Goal: Transaction & Acquisition: Purchase product/service

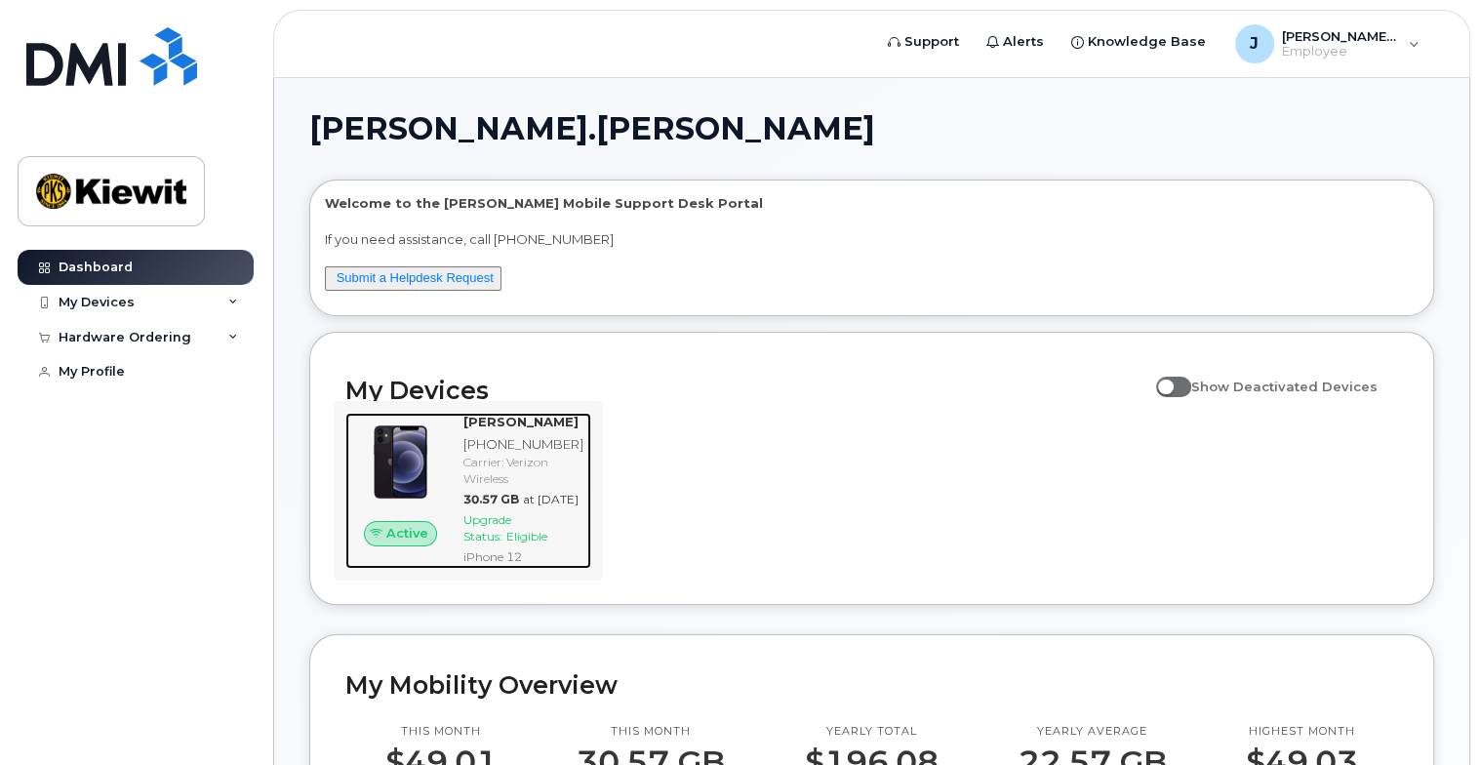
click at [527, 543] on span "Eligible" at bounding box center [526, 536] width 41 height 15
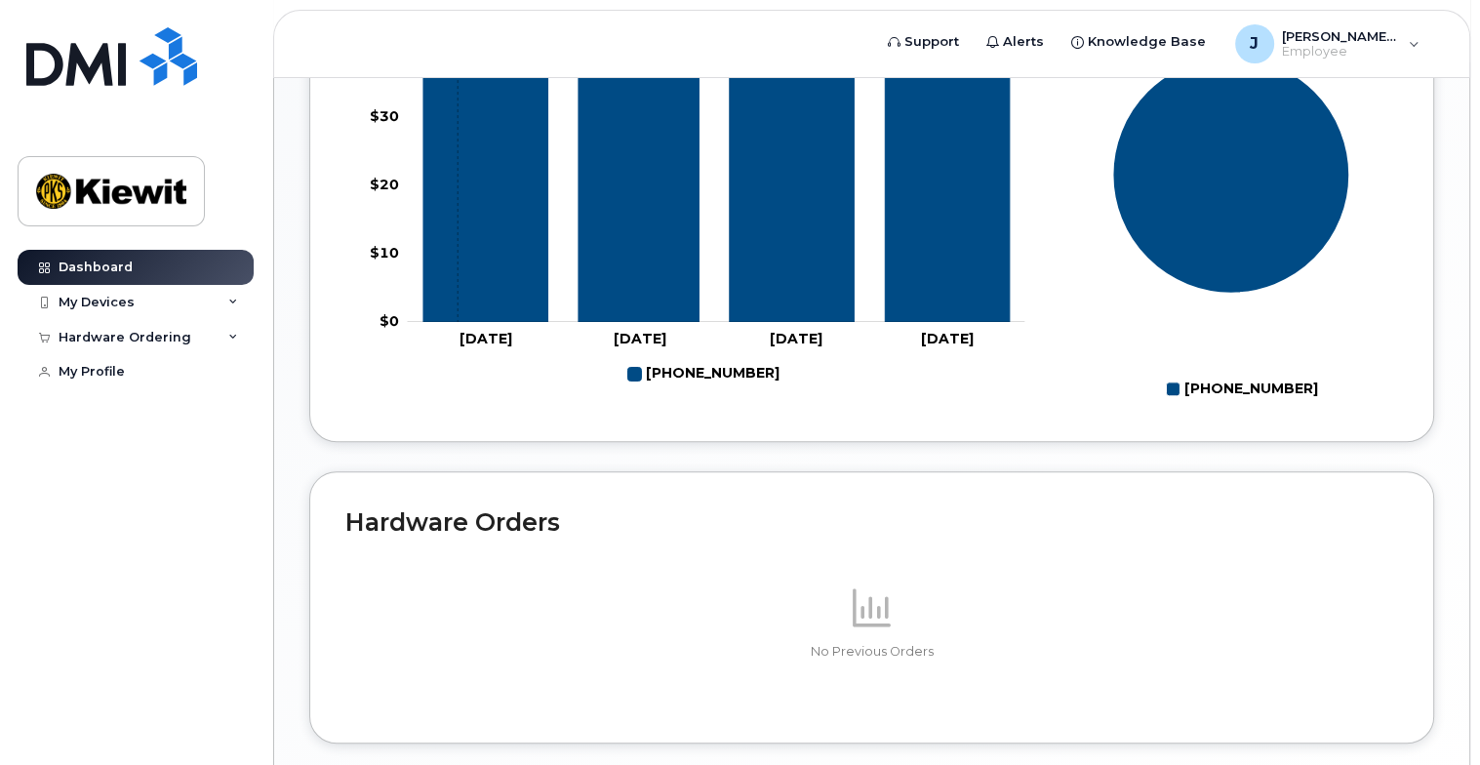
scroll to position [1039, 0]
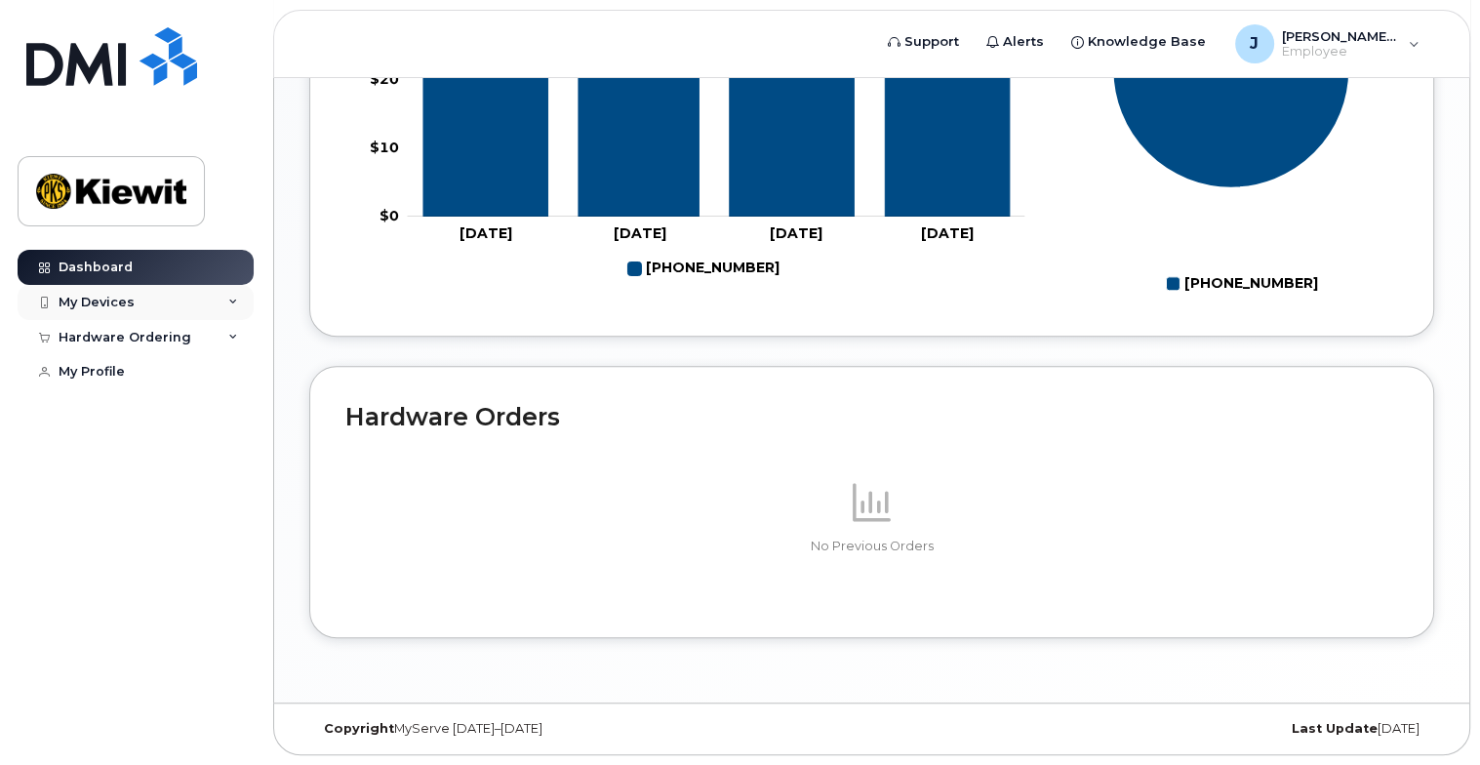
click at [135, 299] on div "My Devices" at bounding box center [136, 302] width 236 height 35
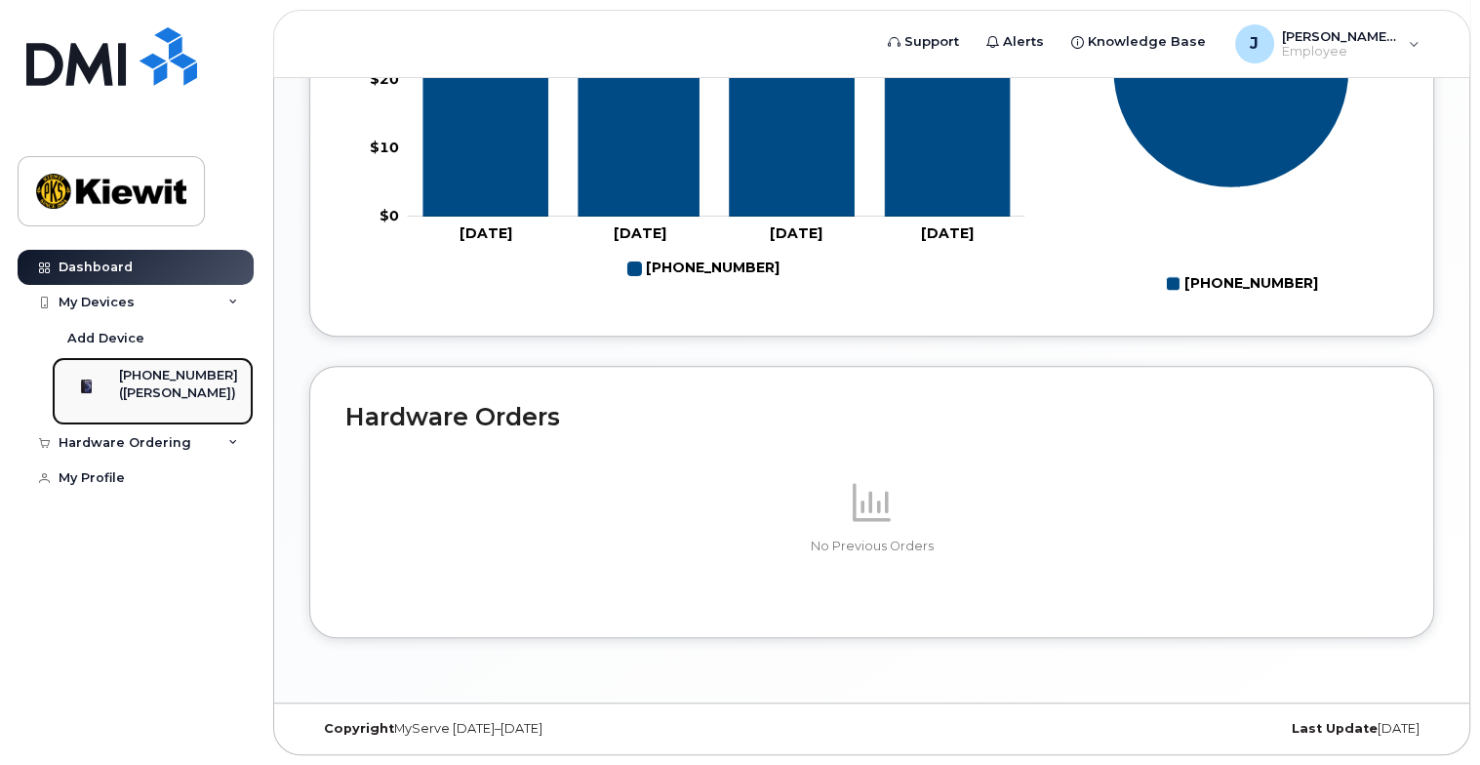
click at [170, 369] on div "[PHONE_NUMBER]" at bounding box center [178, 376] width 119 height 18
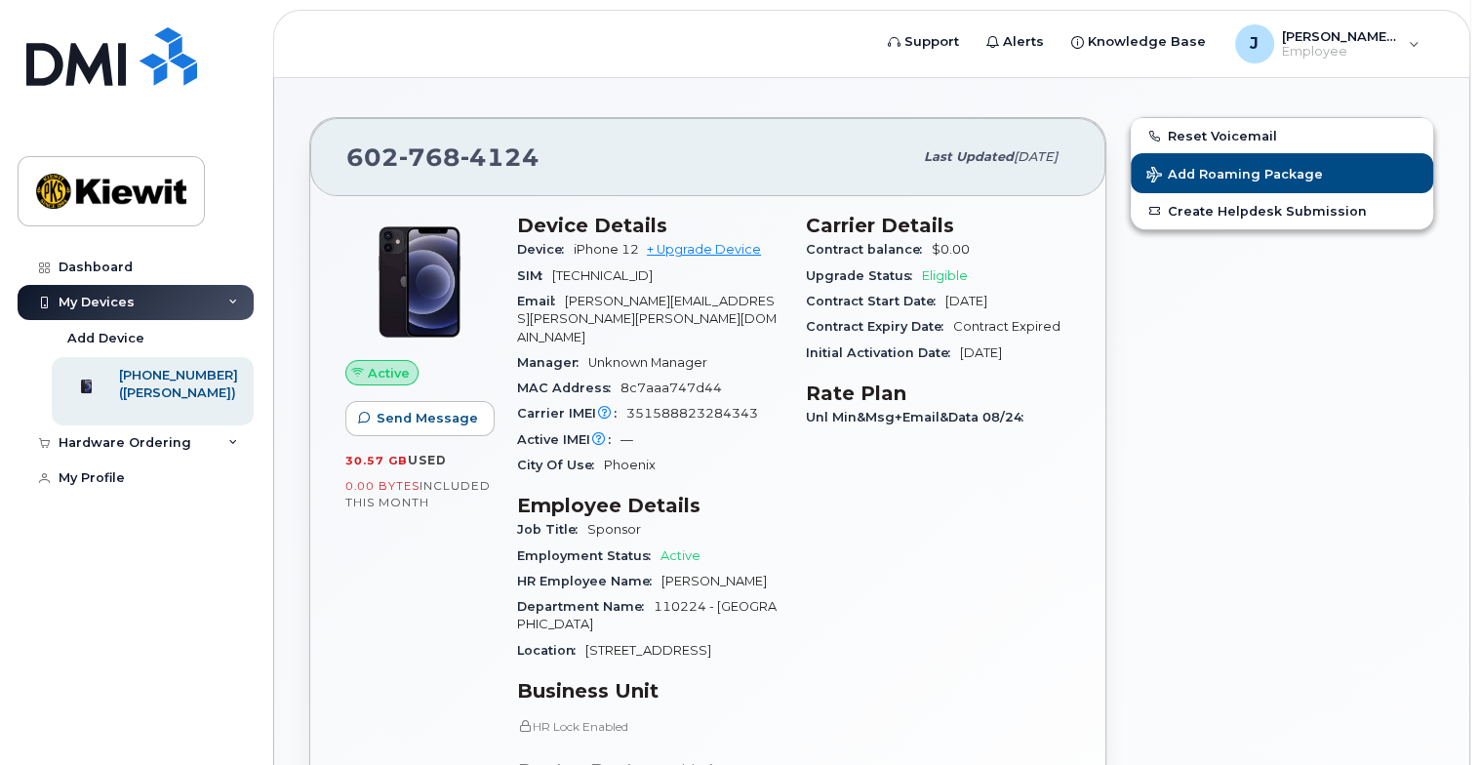
scroll to position [98, 0]
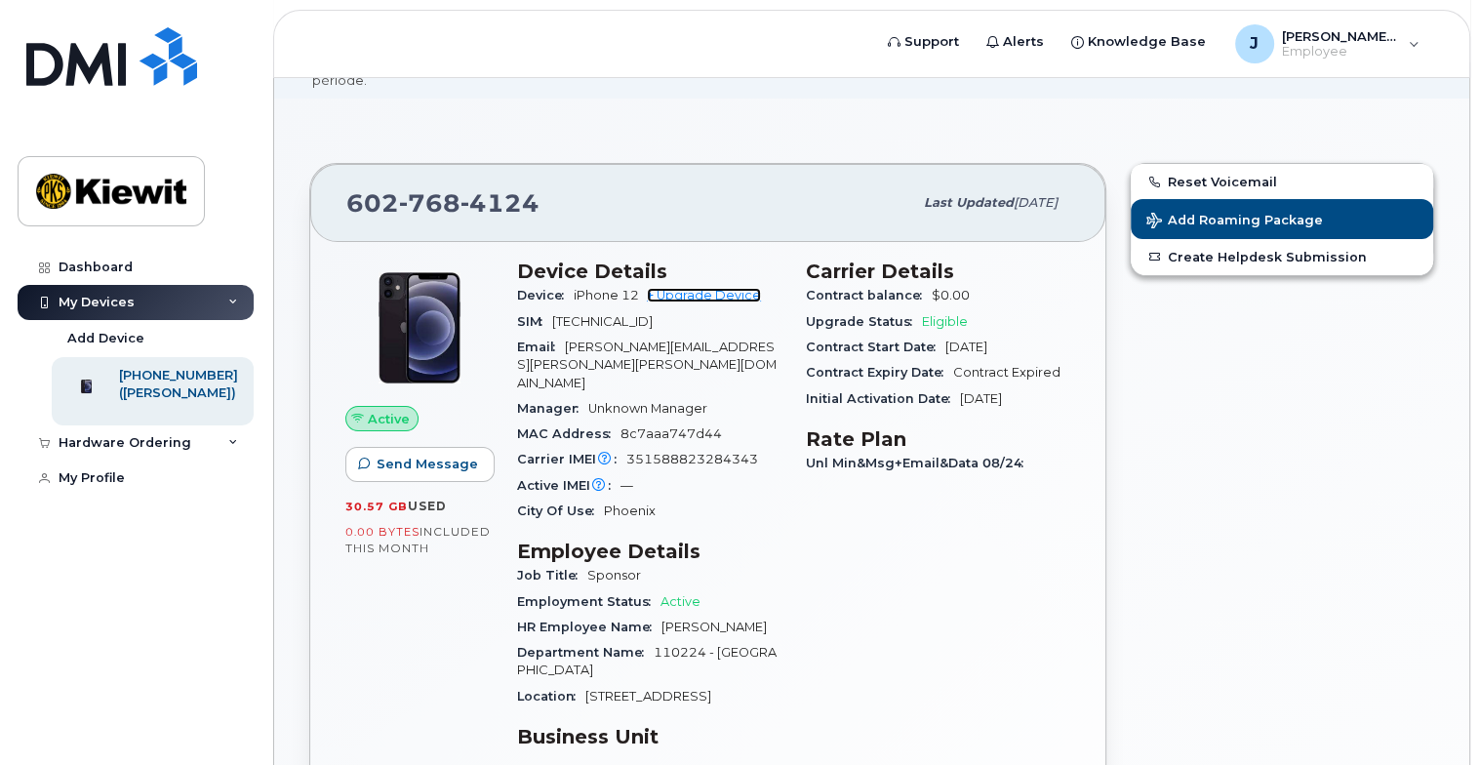
click at [726, 288] on link "+ Upgrade Device" at bounding box center [704, 295] width 114 height 15
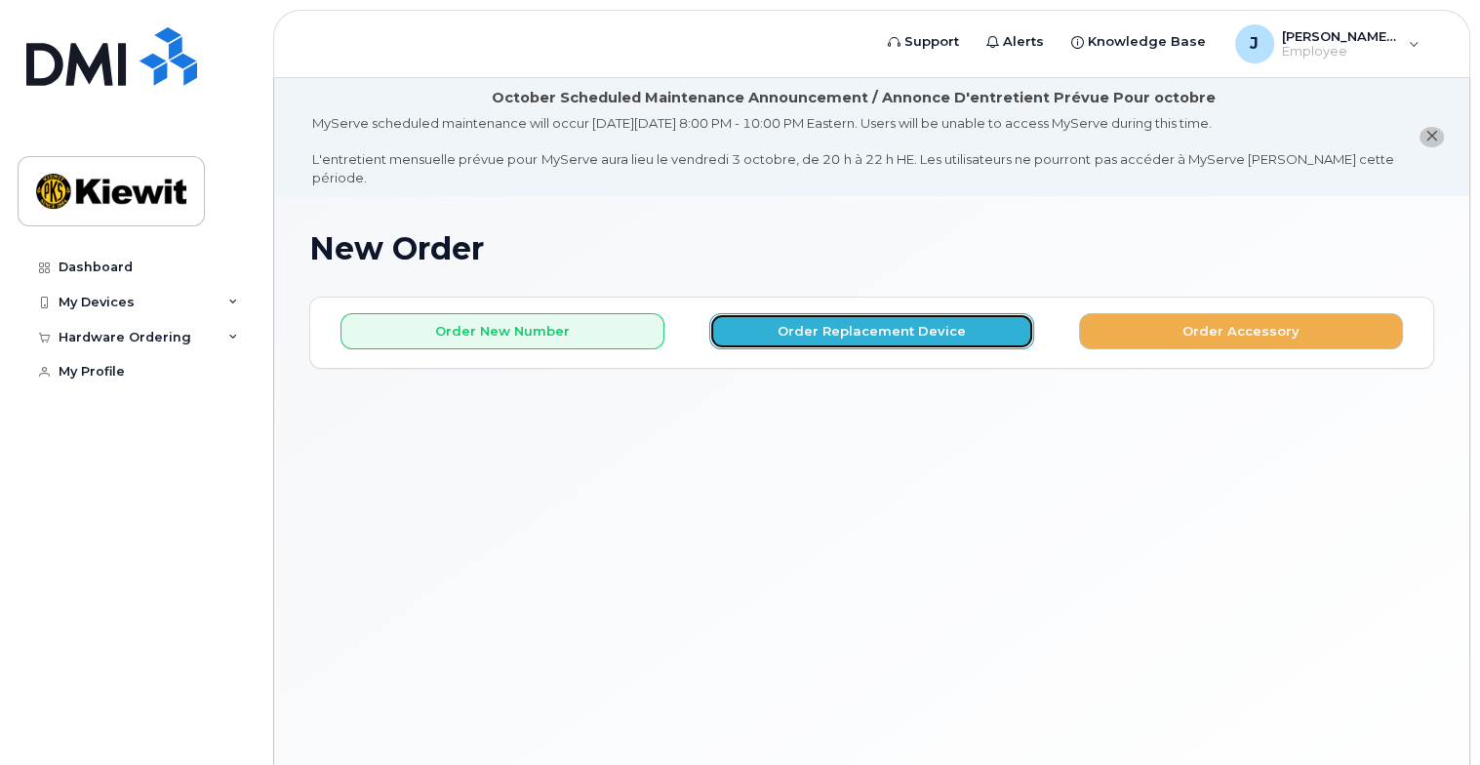
click at [835, 321] on button "Order Replacement Device" at bounding box center [871, 331] width 324 height 36
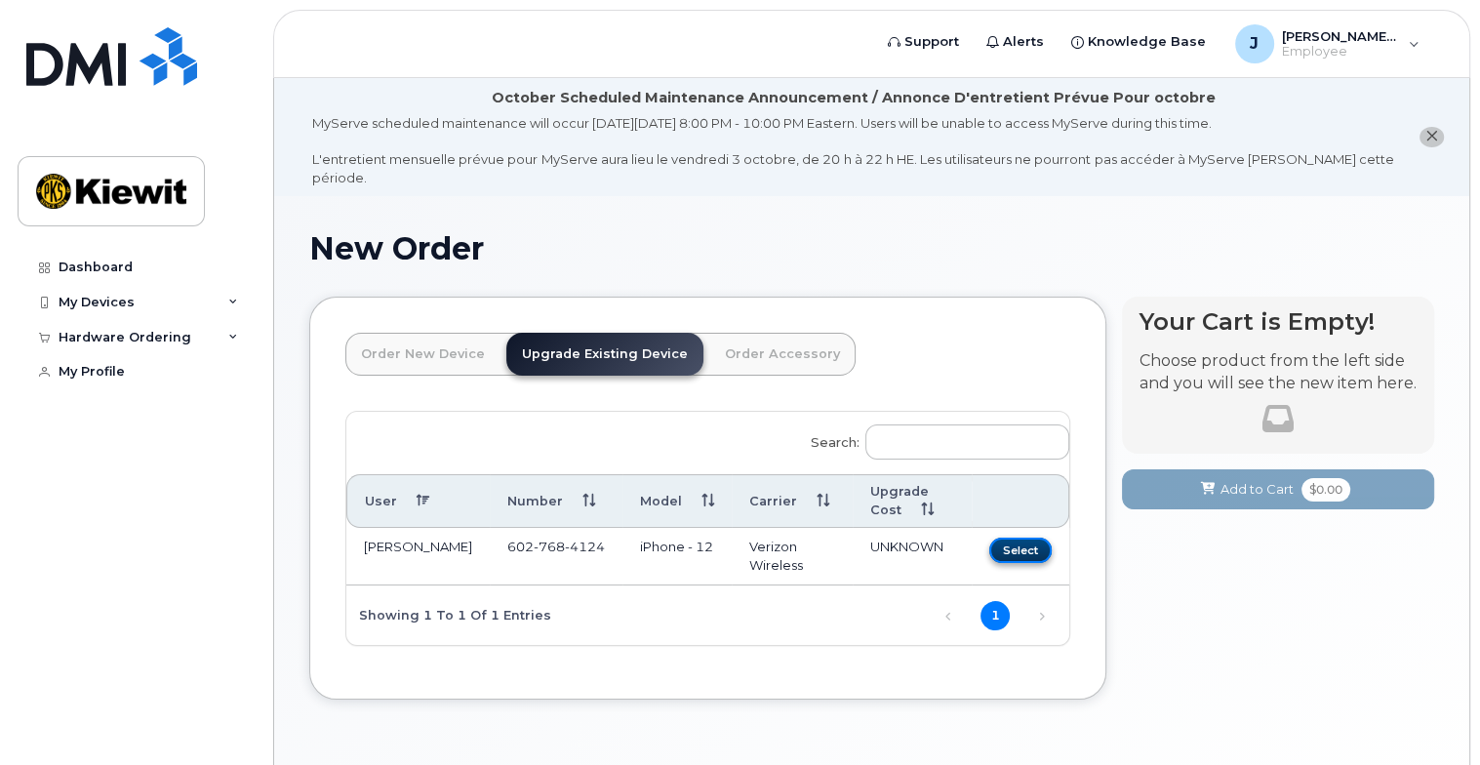
click at [1015, 538] on button "Select" at bounding box center [1020, 550] width 62 height 24
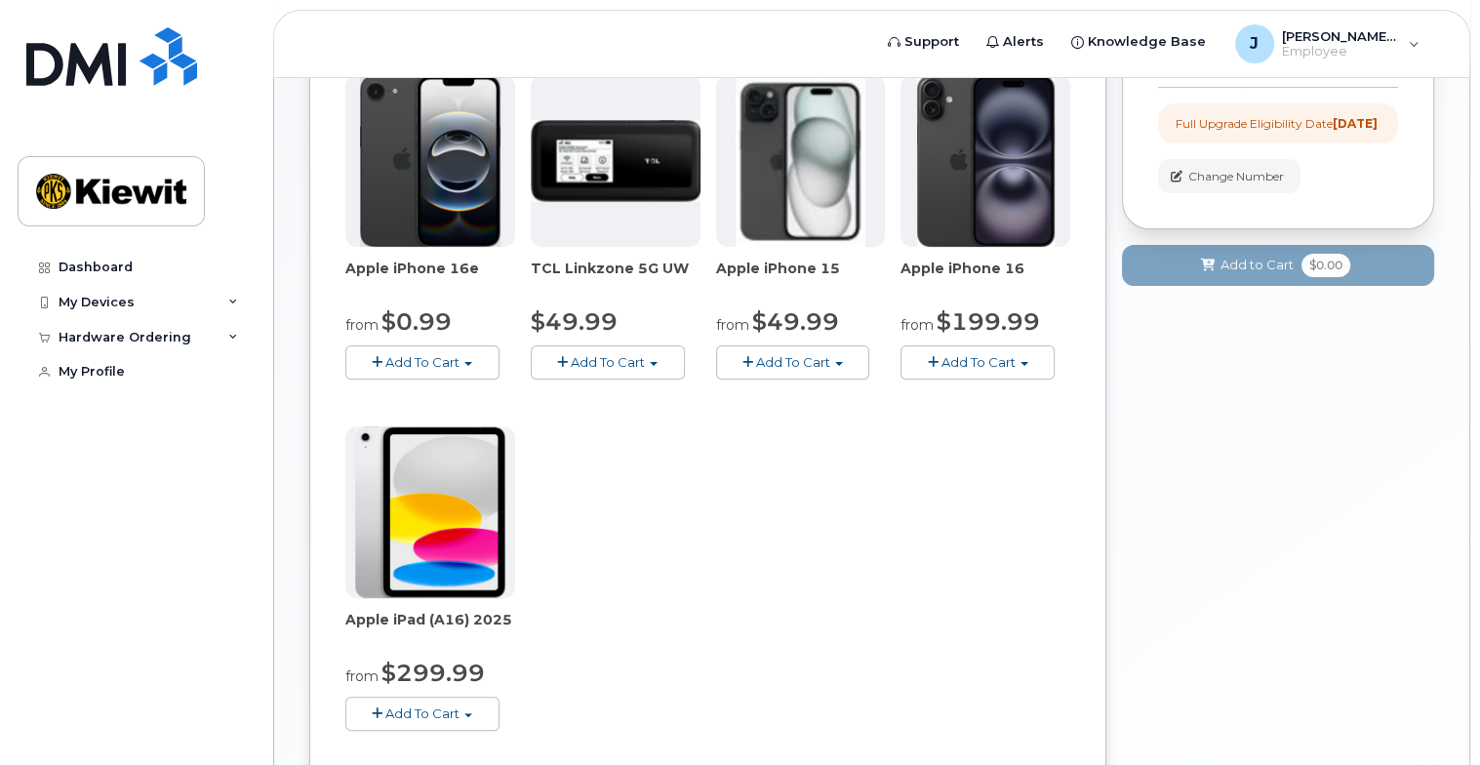
scroll to position [390, 0]
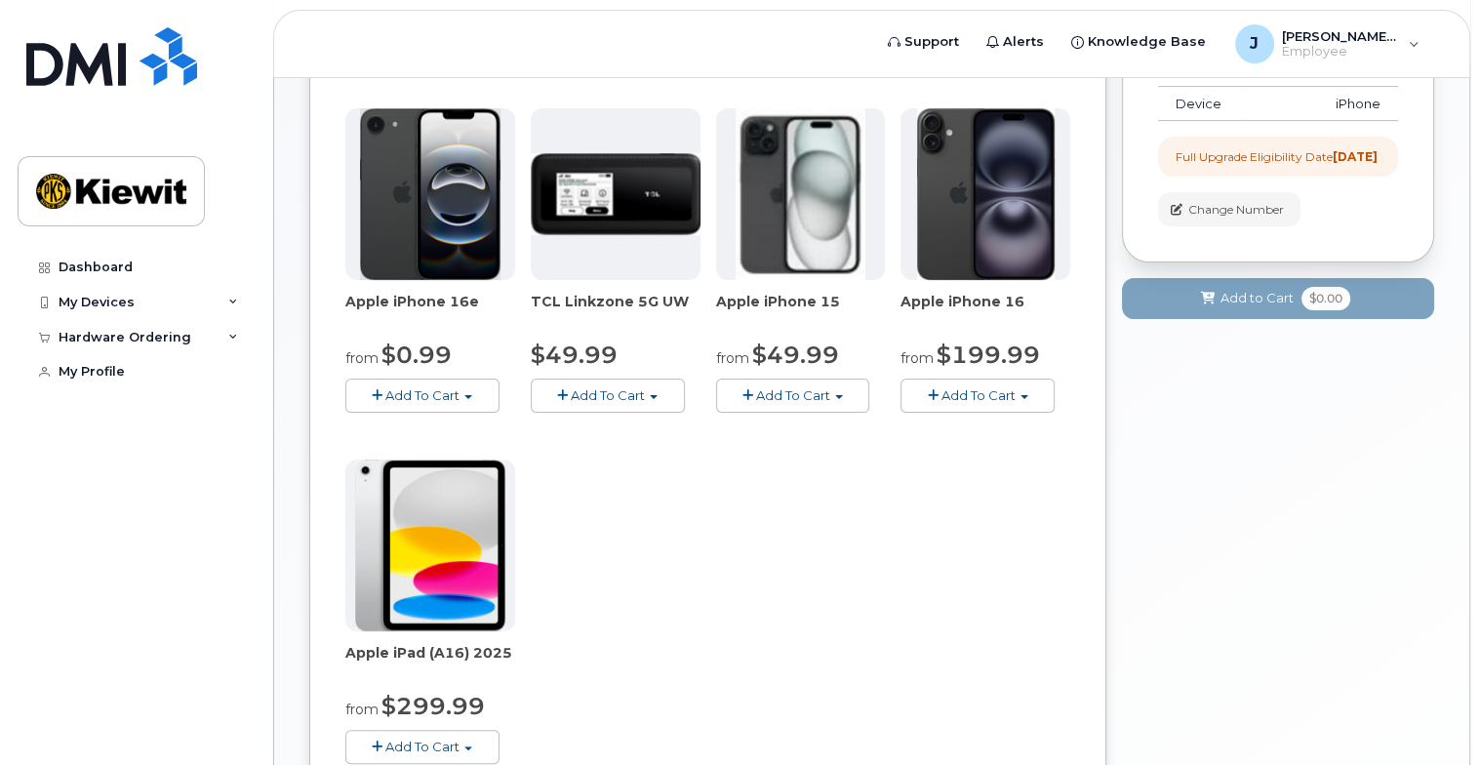
click at [430, 292] on span "Apple iPhone 16e" at bounding box center [430, 311] width 170 height 39
click at [441, 237] on img at bounding box center [430, 194] width 140 height 172
click at [957, 270] on div "Apple iPhone 16 from $199.99 Add To Cart $929.99 - 2 Year Term (256 GB) $199.99…" at bounding box center [985, 260] width 170 height 304
click at [657, 482] on div "Apple iPhone 16e from $0.99 Add To Cart $0.99 - 2 Year Upgrade (128GB) $599.99 …" at bounding box center [707, 451] width 725 height 687
click at [600, 172] on img at bounding box center [616, 194] width 170 height 82
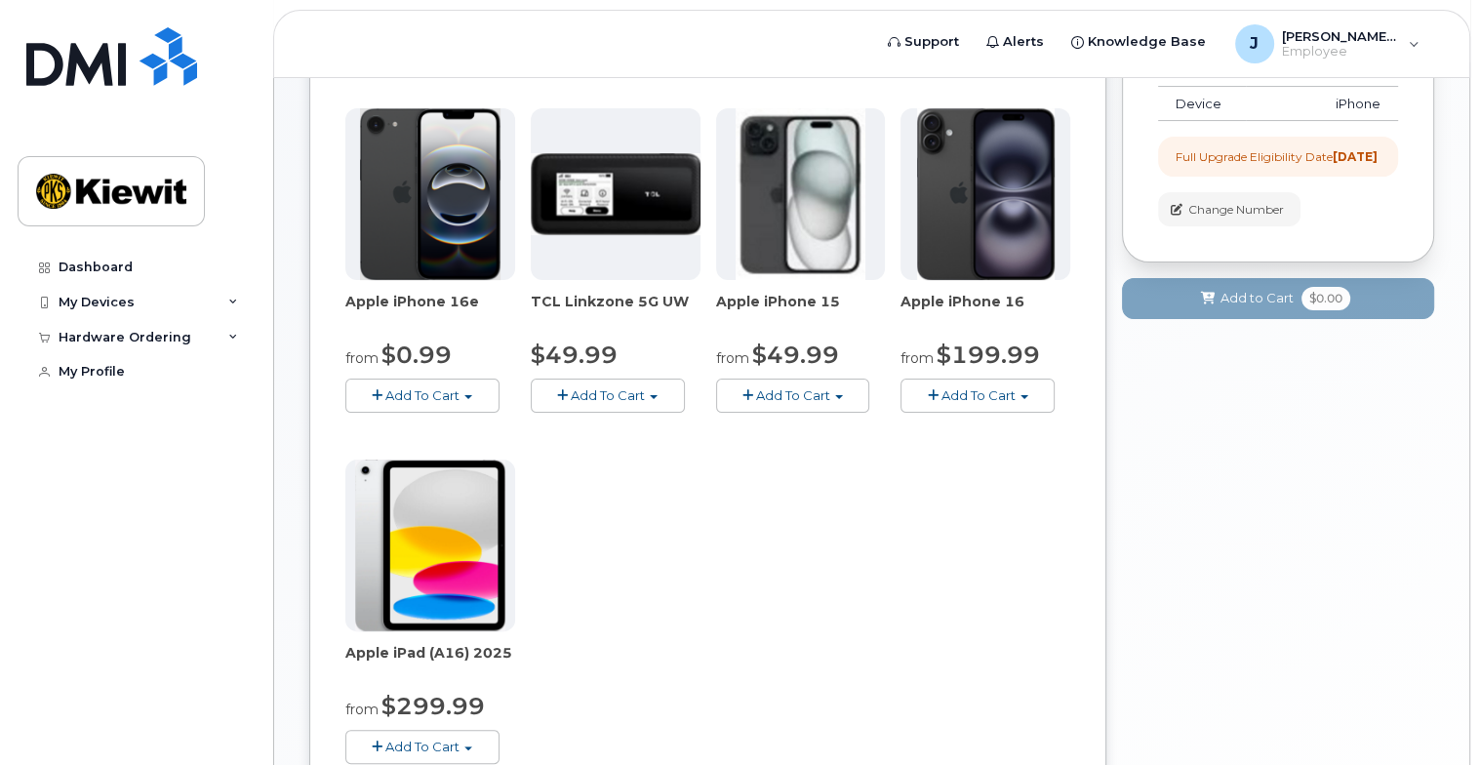
click at [589, 300] on span "TCL Linkzone 5G UW" at bounding box center [616, 311] width 170 height 39
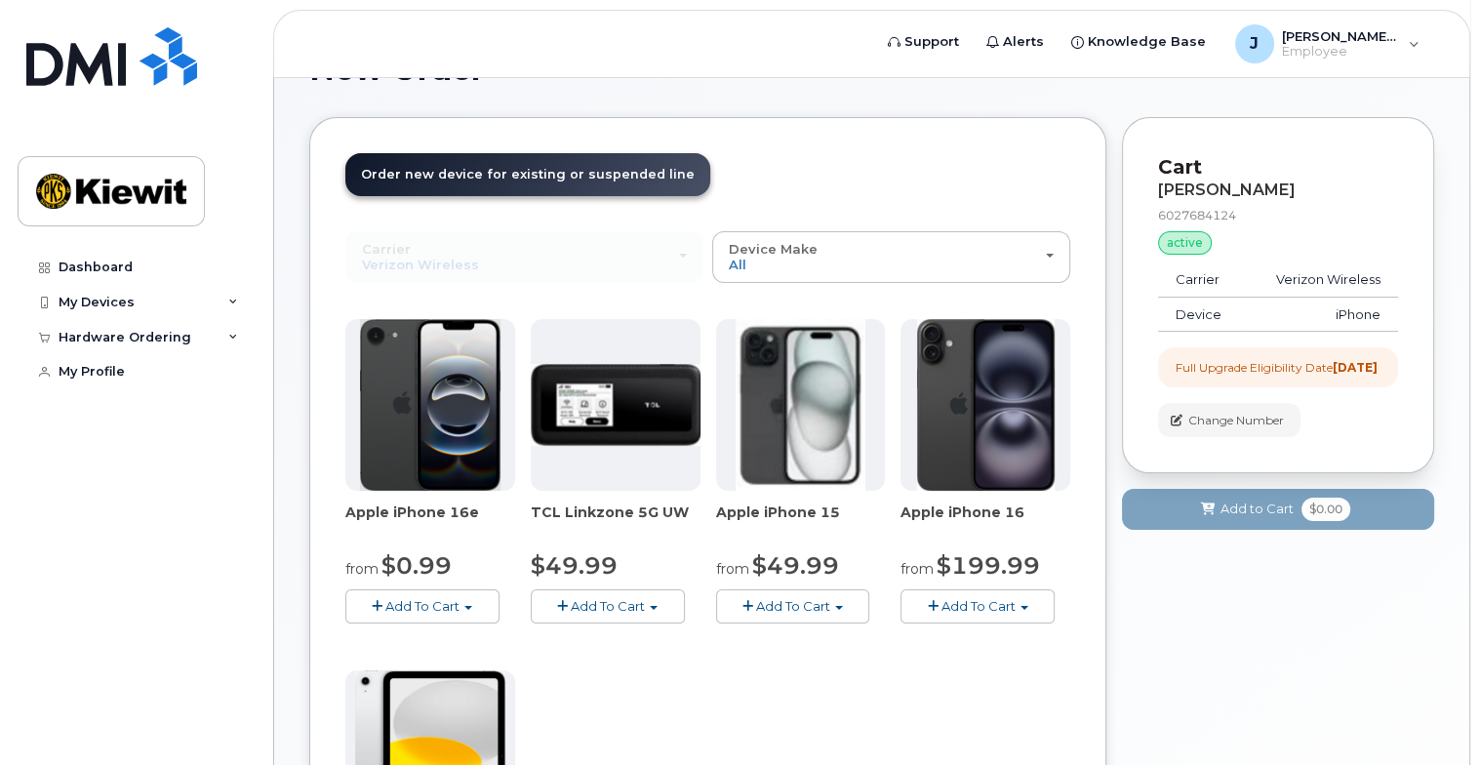
scroll to position [293, 0]
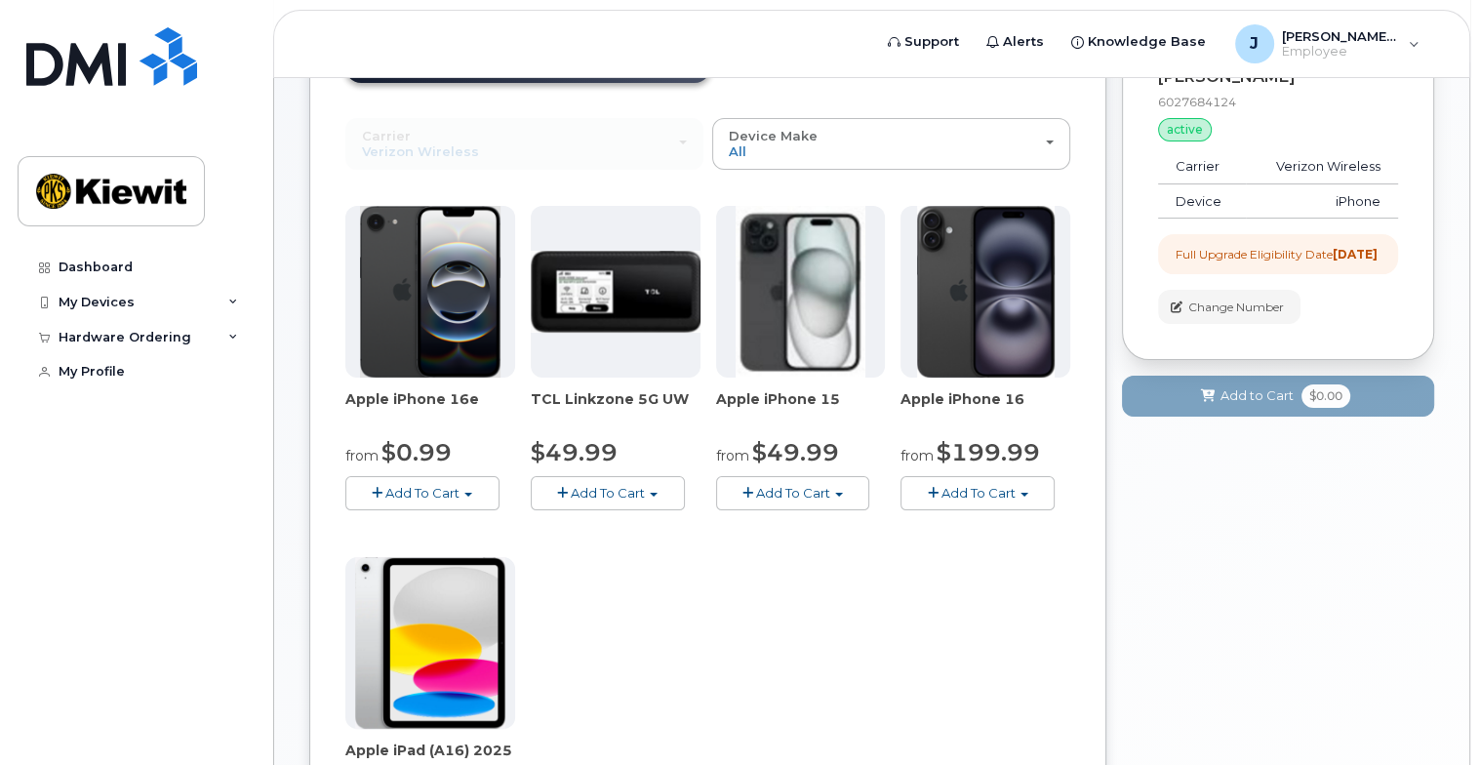
click at [1002, 485] on span "Add To Cart" at bounding box center [978, 493] width 74 height 16
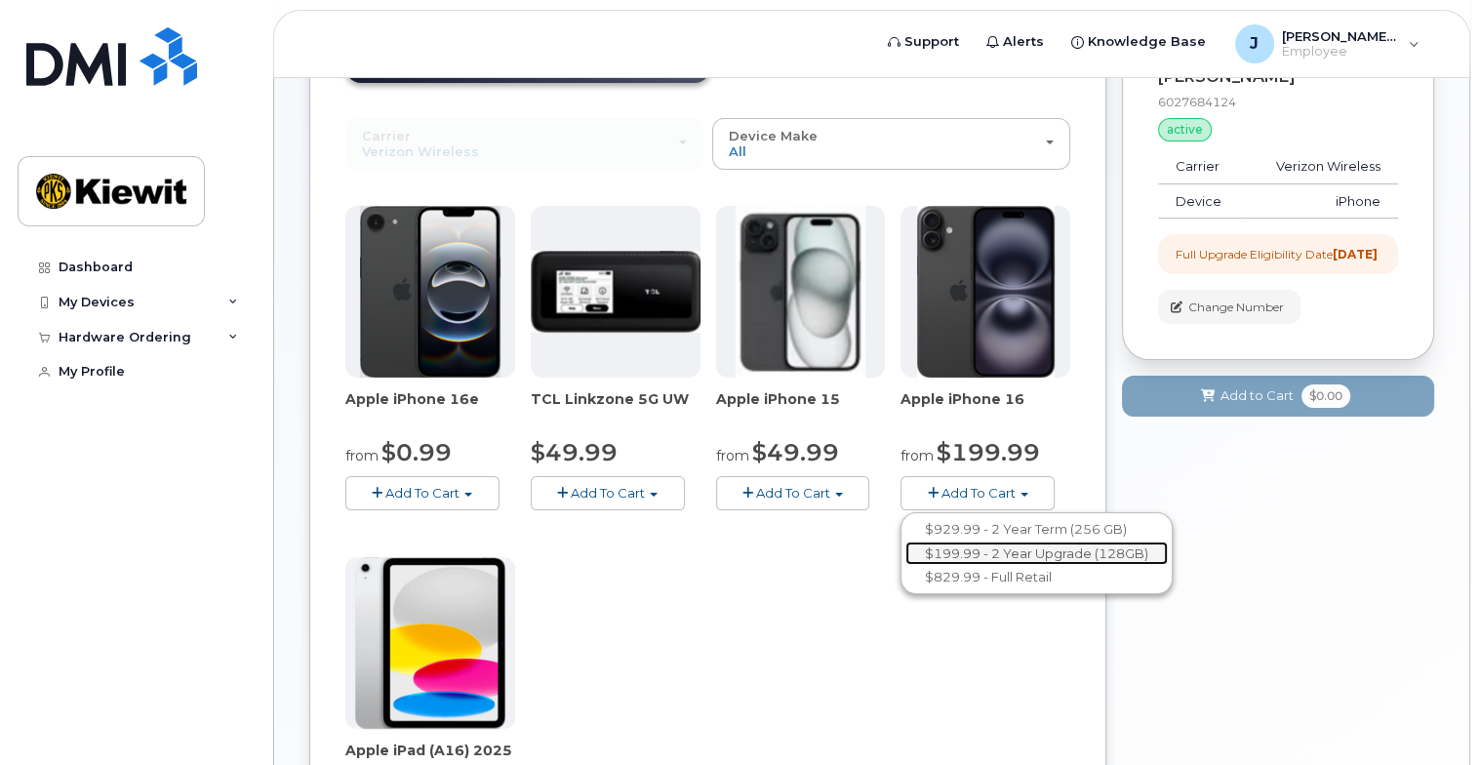
click at [1014, 541] on link "$199.99 - 2 Year Upgrade (128GB)" at bounding box center [1036, 553] width 262 height 24
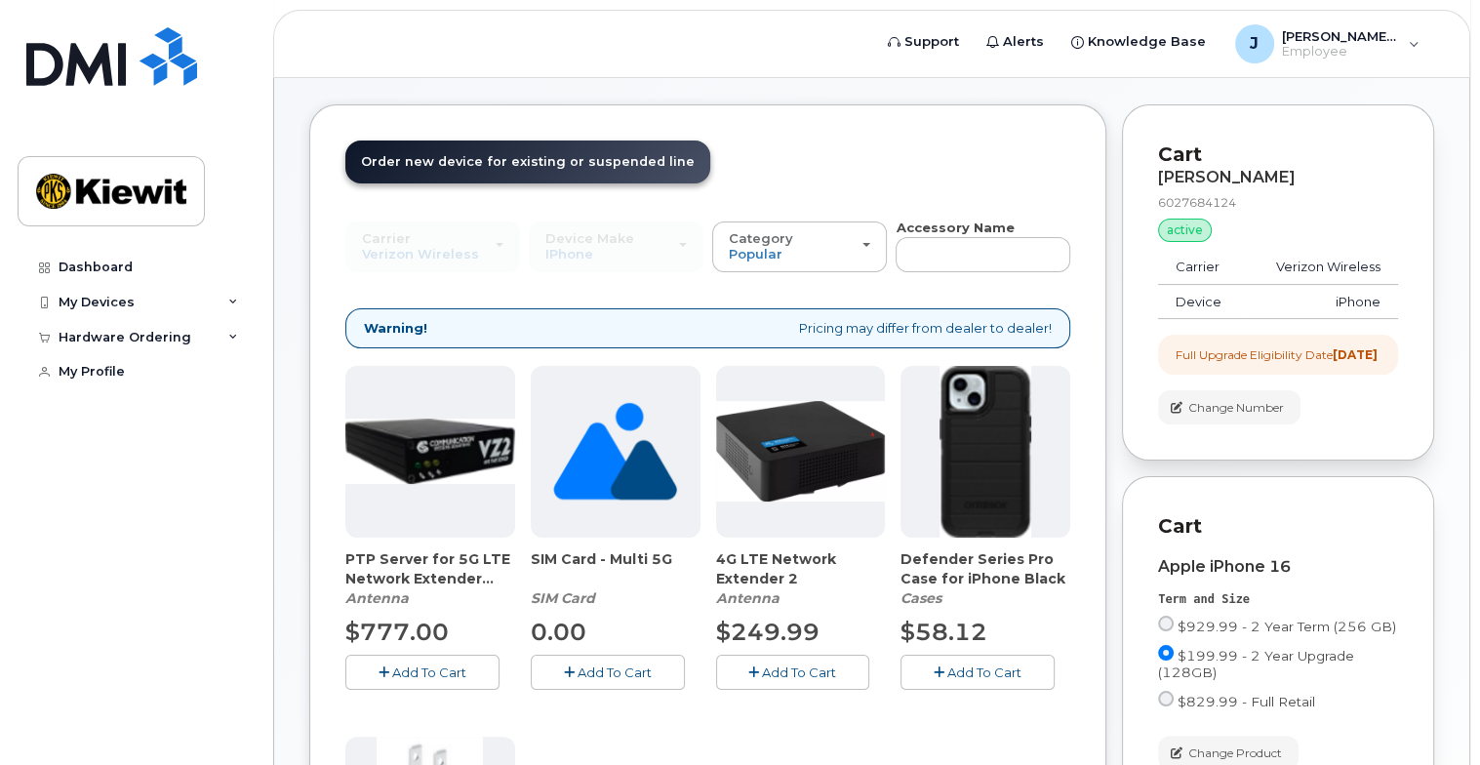
scroll to position [169, 0]
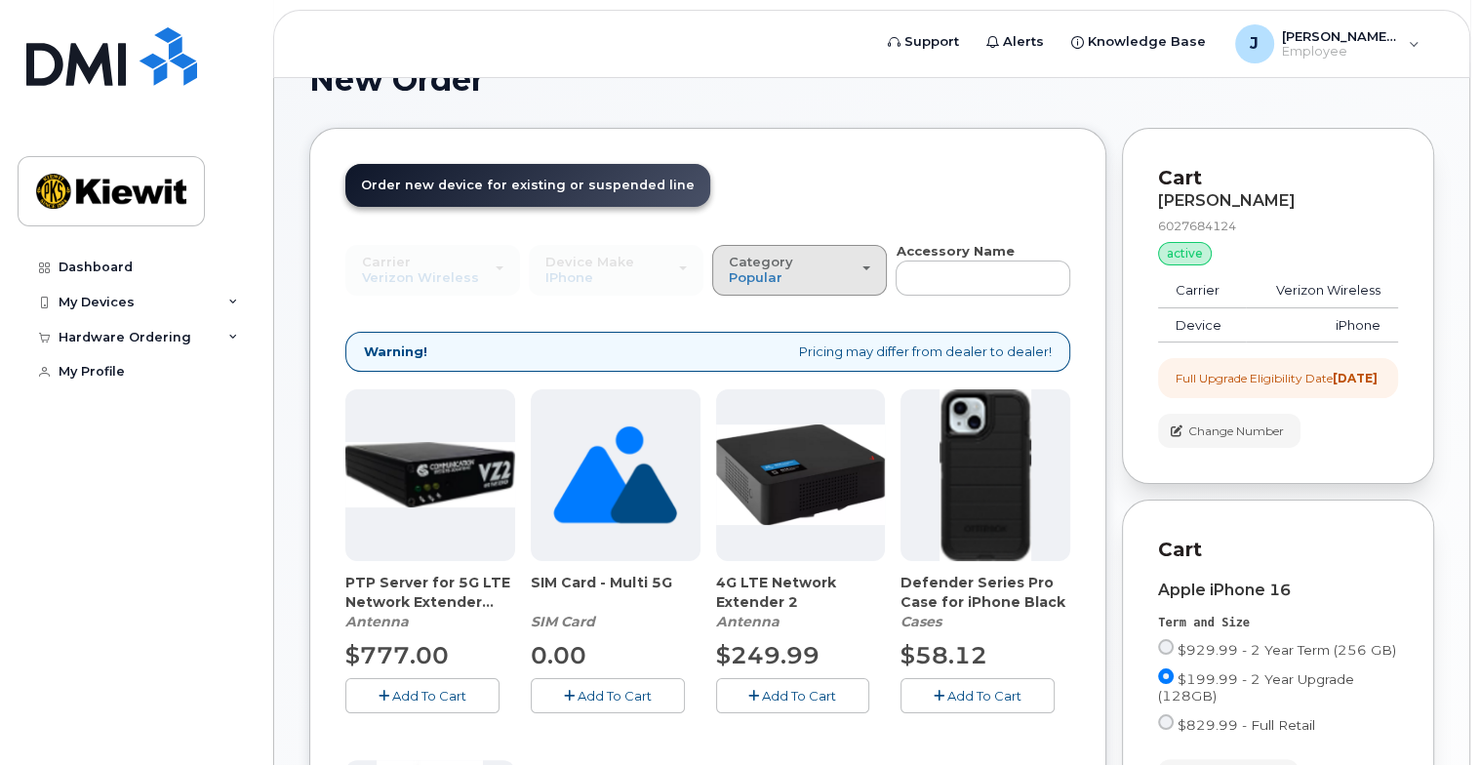
click at [858, 255] on div "Category Popular" at bounding box center [799, 270] width 141 height 30
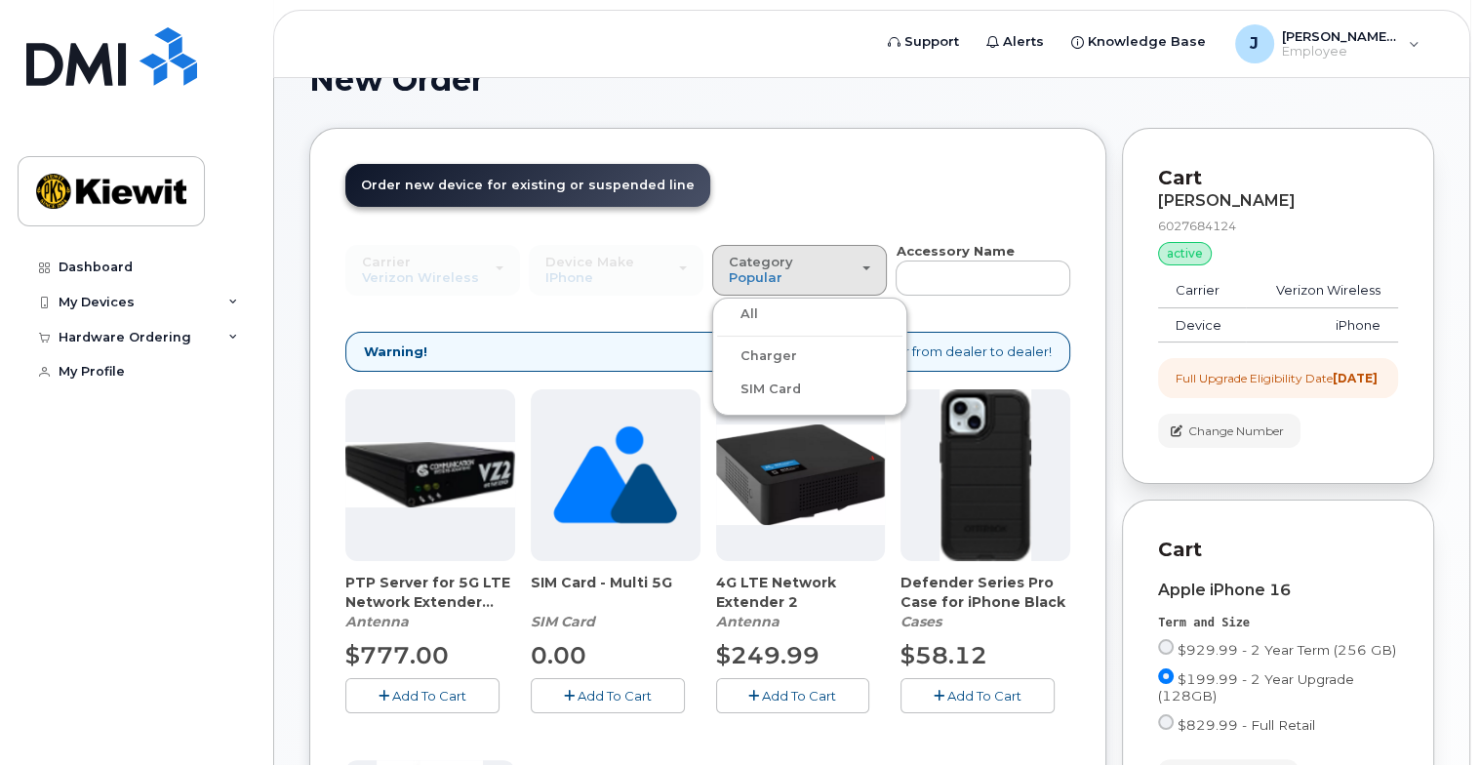
click at [798, 344] on div "Charger" at bounding box center [809, 355] width 185 height 23
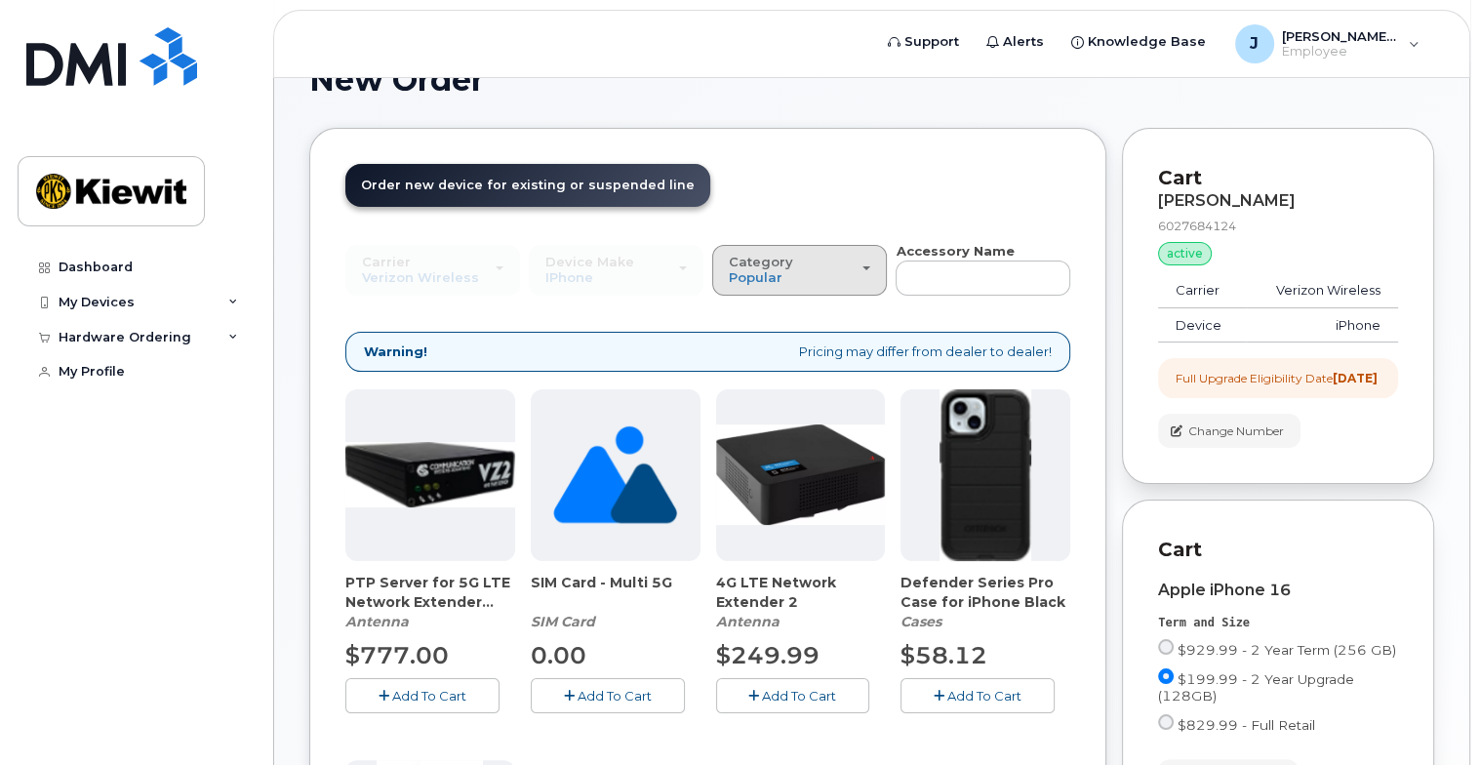
click at [868, 260] on div "Category Popular" at bounding box center [799, 270] width 141 height 30
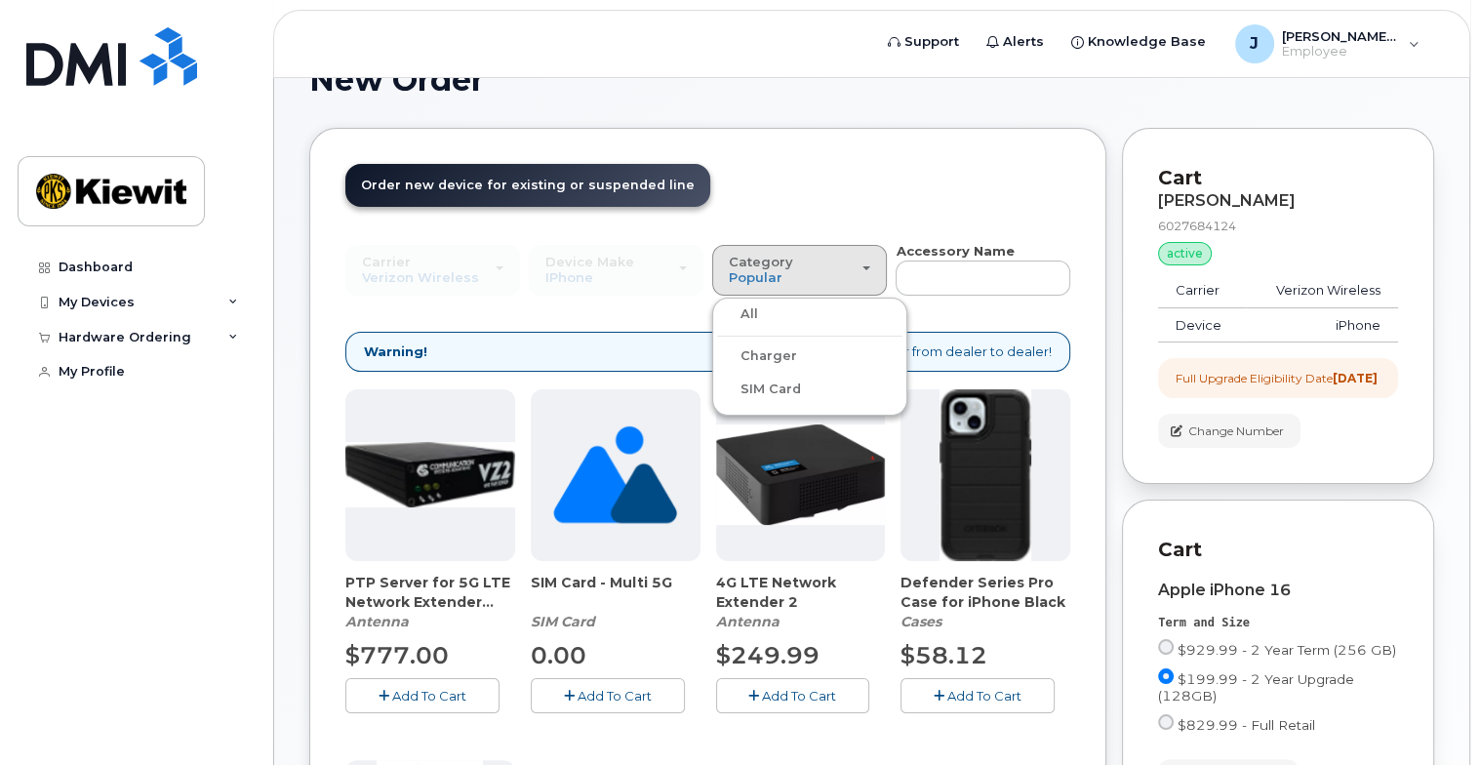
click at [761, 344] on label "Charger" at bounding box center [757, 355] width 80 height 23
click at [0, 0] on input "Charger" at bounding box center [0, 0] width 0 height 0
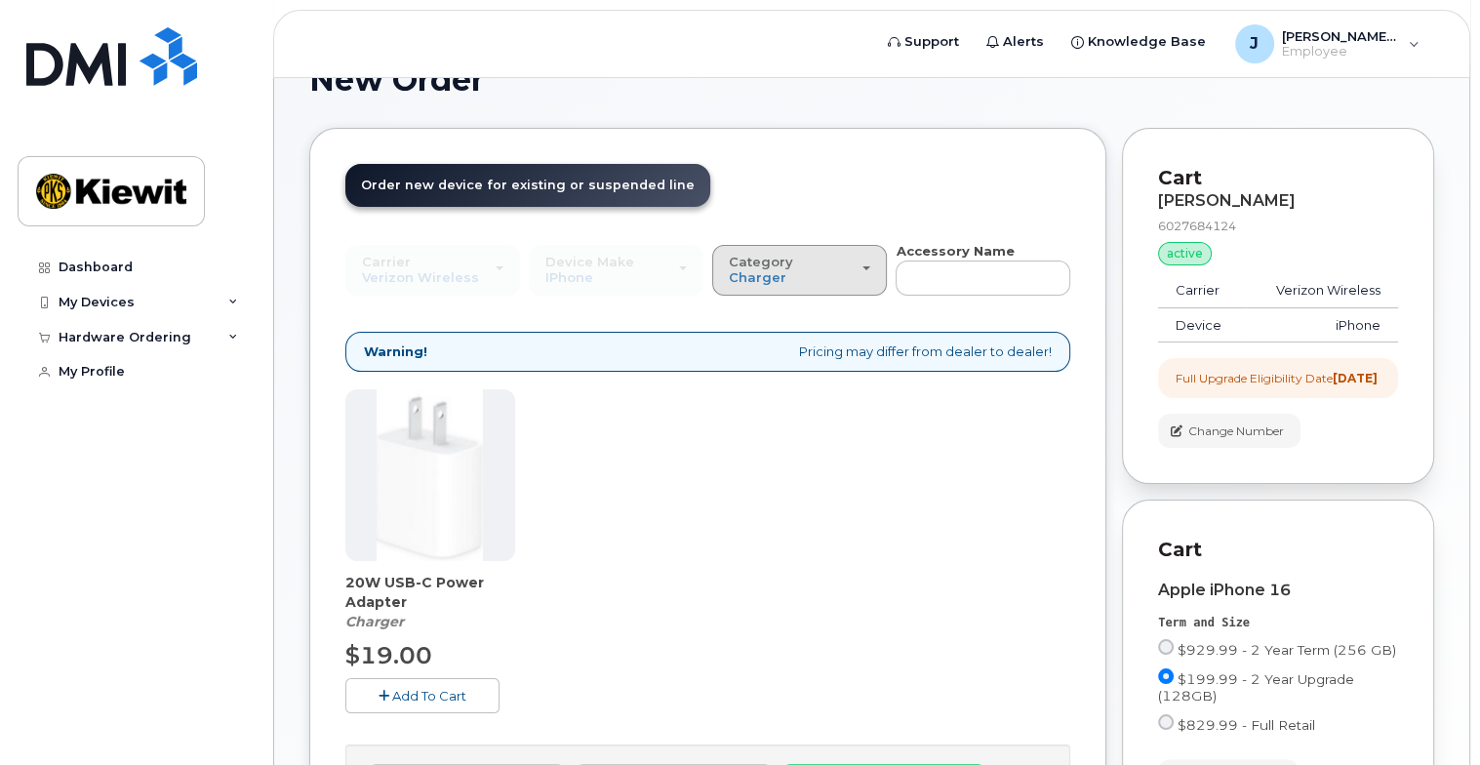
click at [867, 266] on span "button" at bounding box center [866, 268] width 8 height 4
click at [790, 378] on label "SIM Card" at bounding box center [759, 389] width 84 height 23
click at [0, 0] on input "SIM Card" at bounding box center [0, 0] width 0 height 0
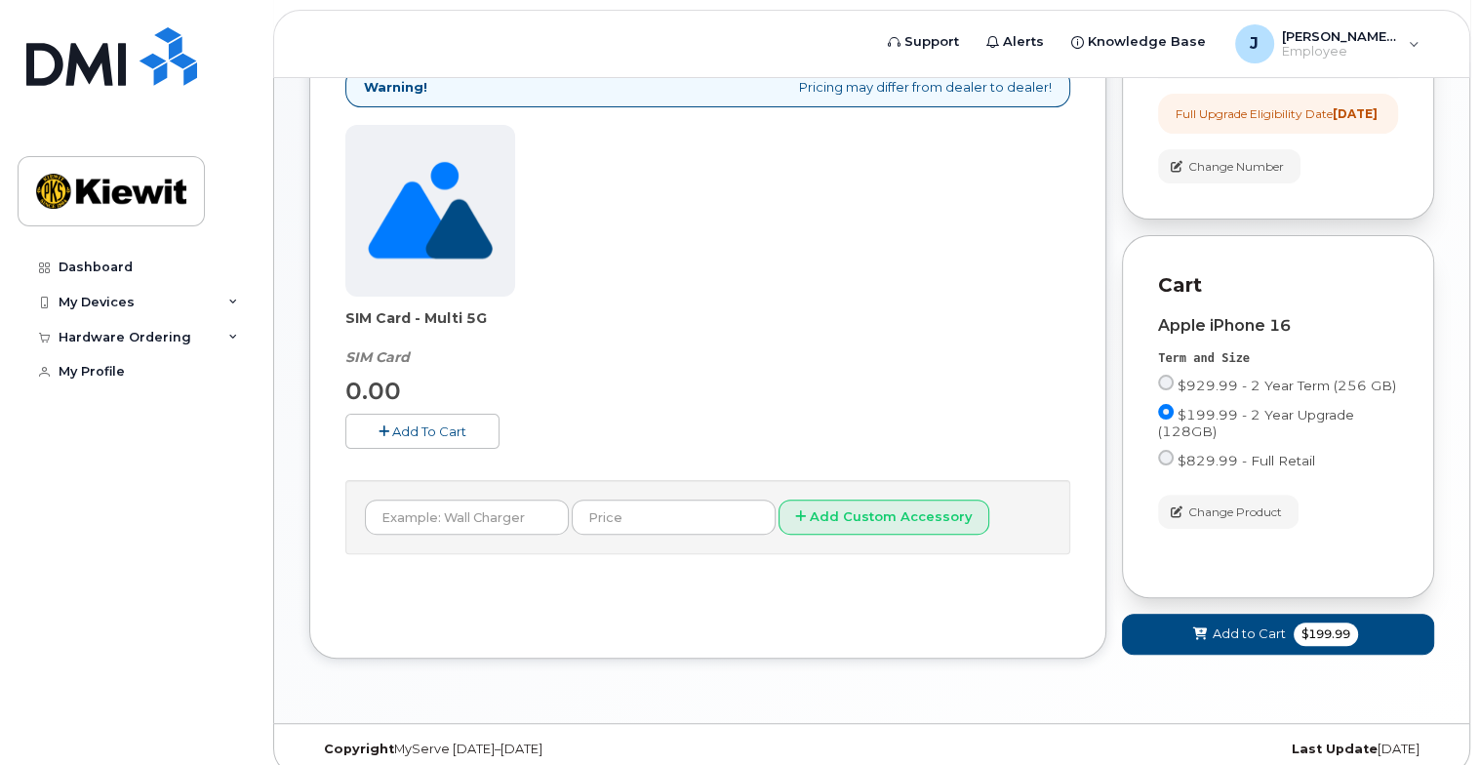
scroll to position [452, 0]
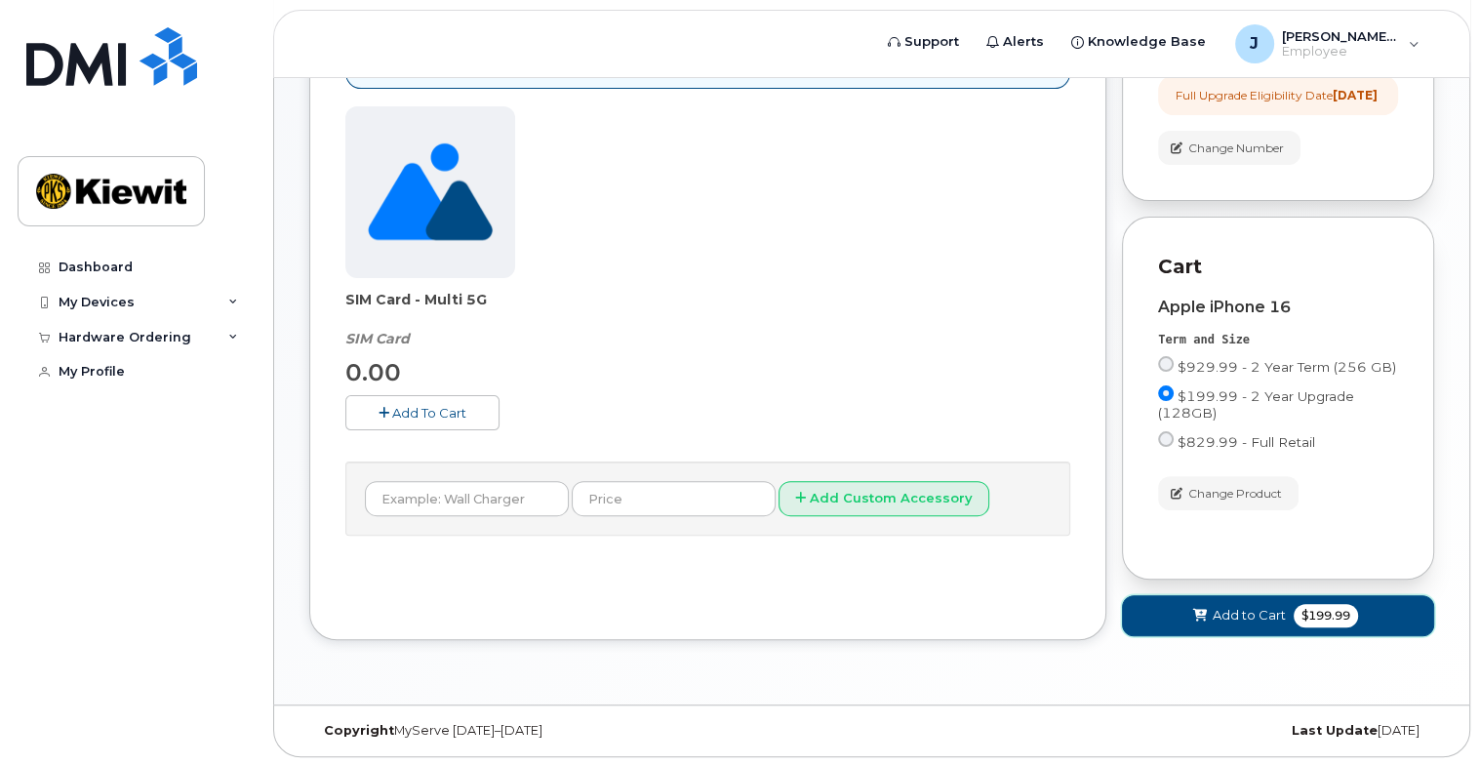
click at [1253, 615] on span "Add to Cart" at bounding box center [1249, 615] width 73 height 19
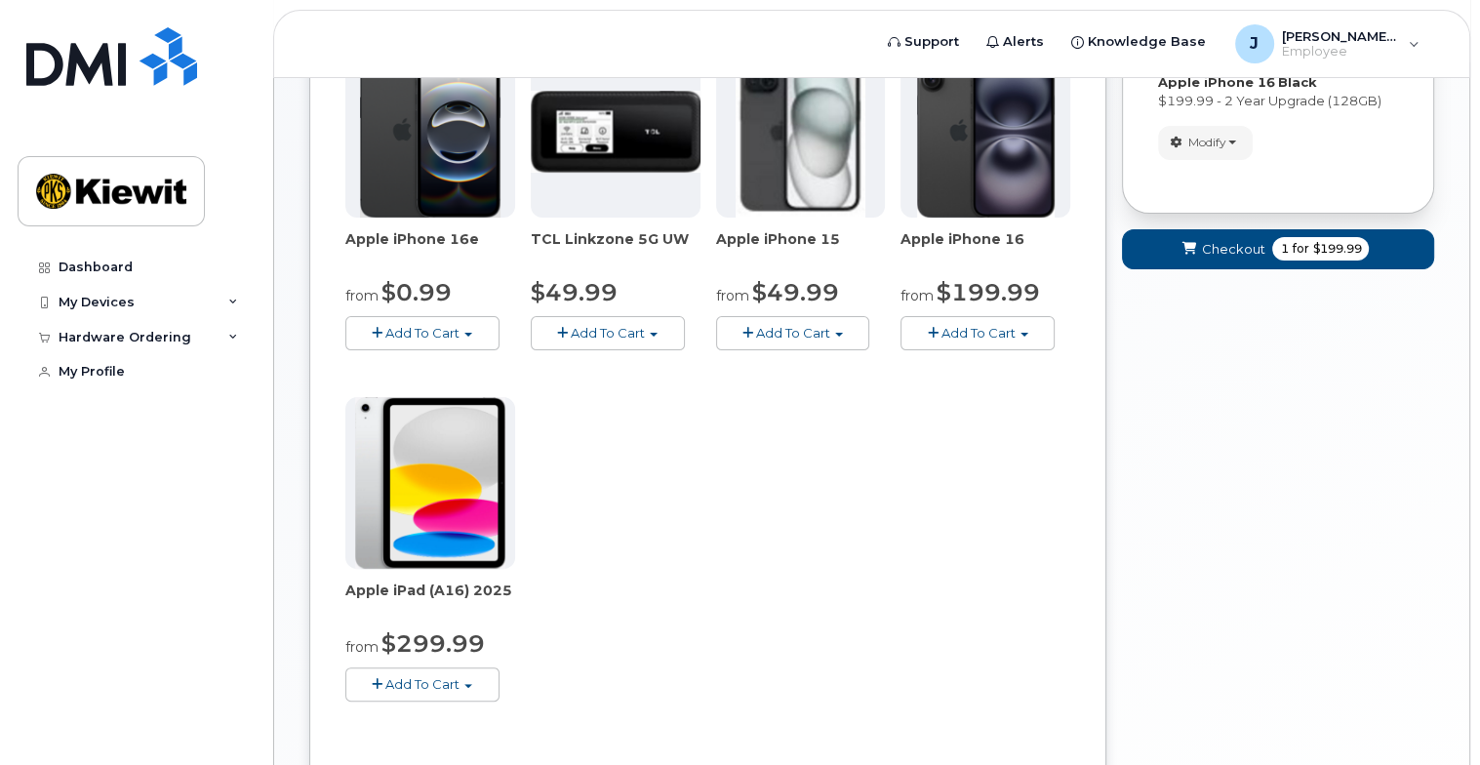
scroll to position [332, 0]
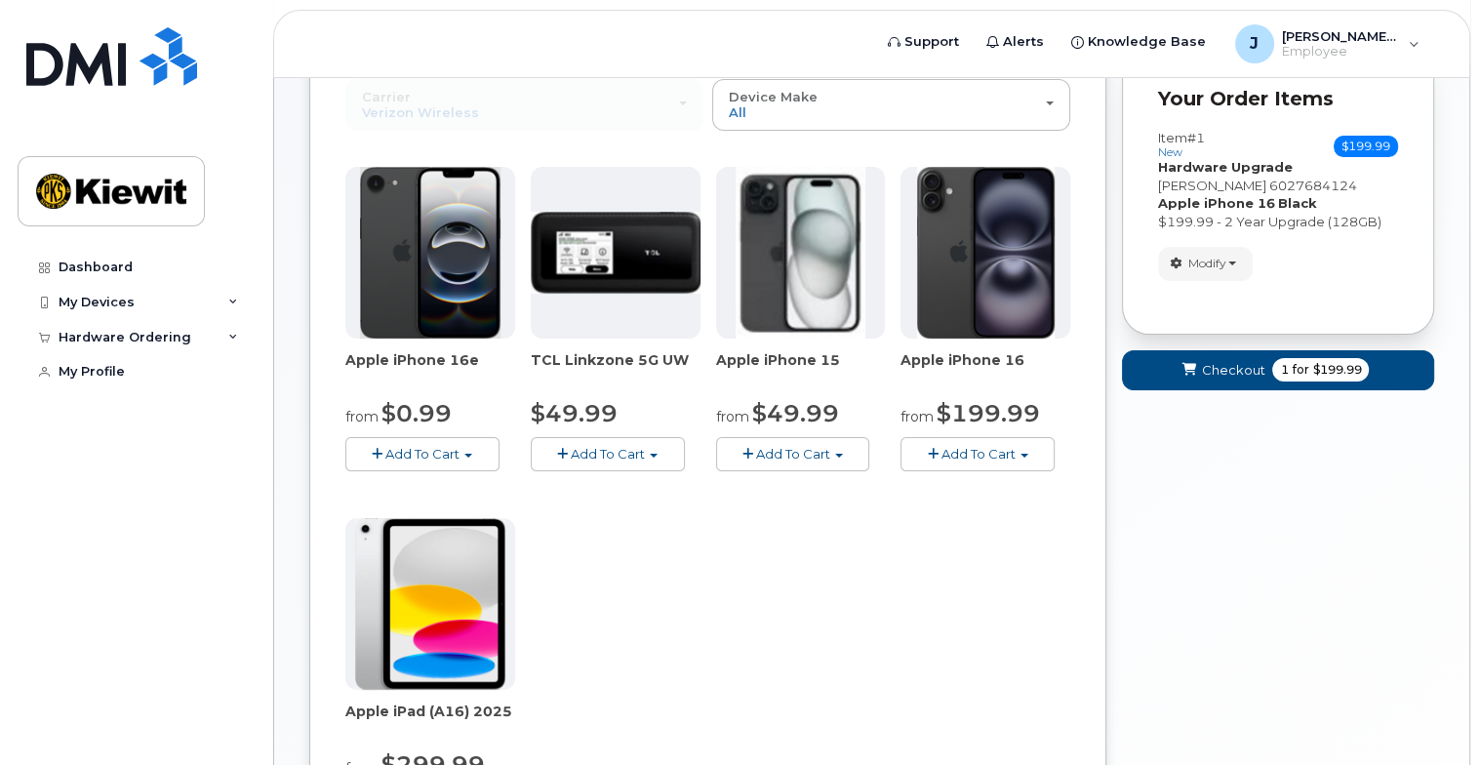
click at [656, 307] on div at bounding box center [616, 253] width 170 height 172
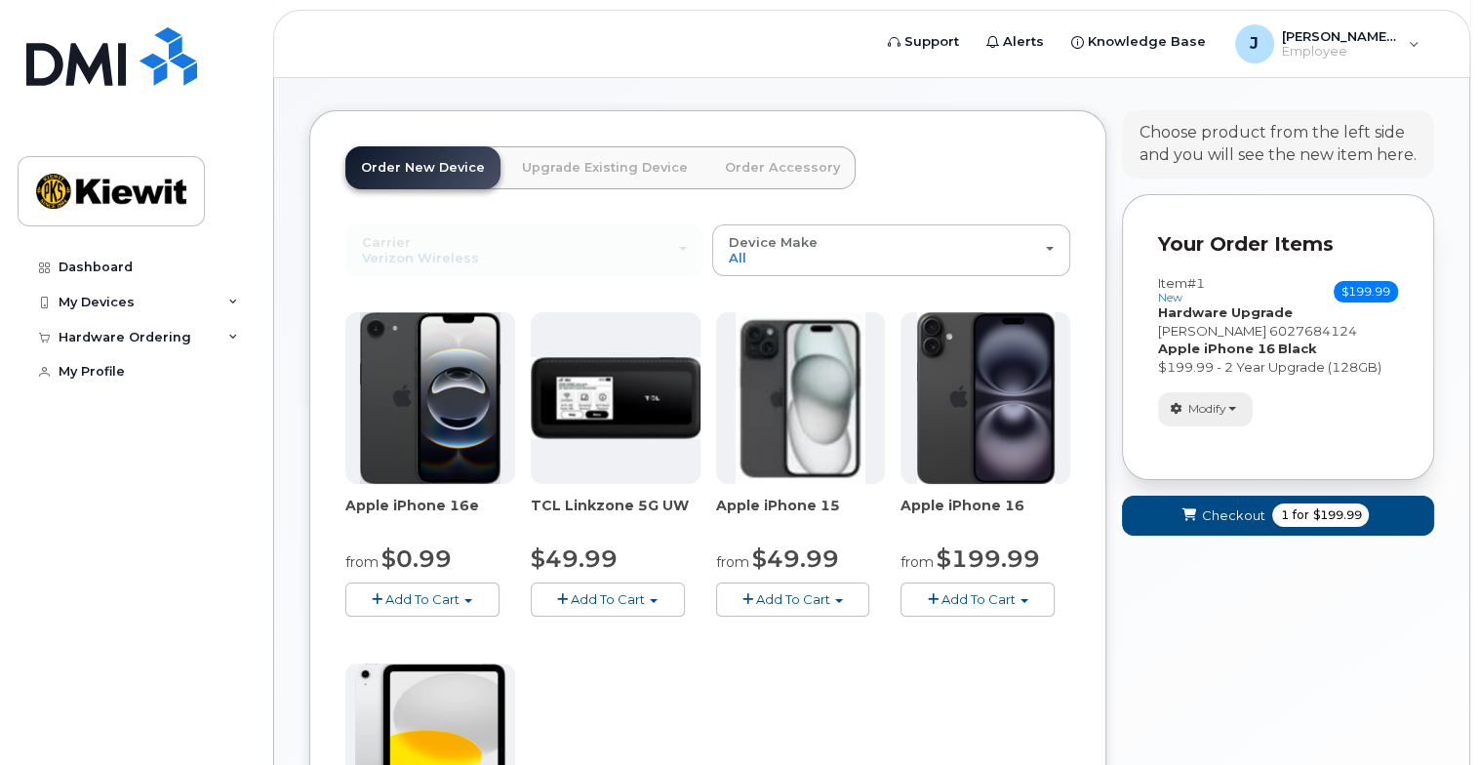
scroll to position [0, 0]
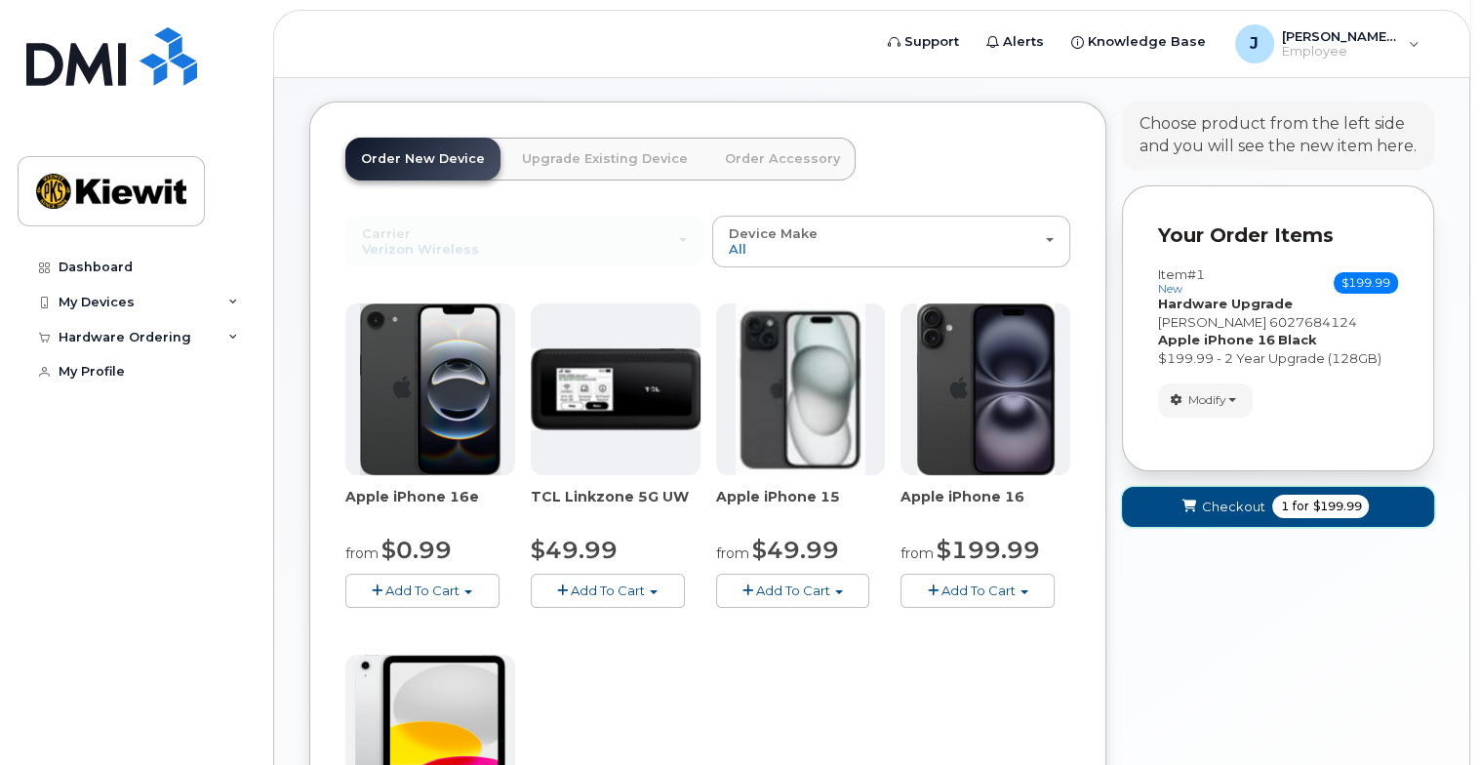
click at [1257, 487] on button "Checkout 1 for $199.99" at bounding box center [1278, 507] width 312 height 40
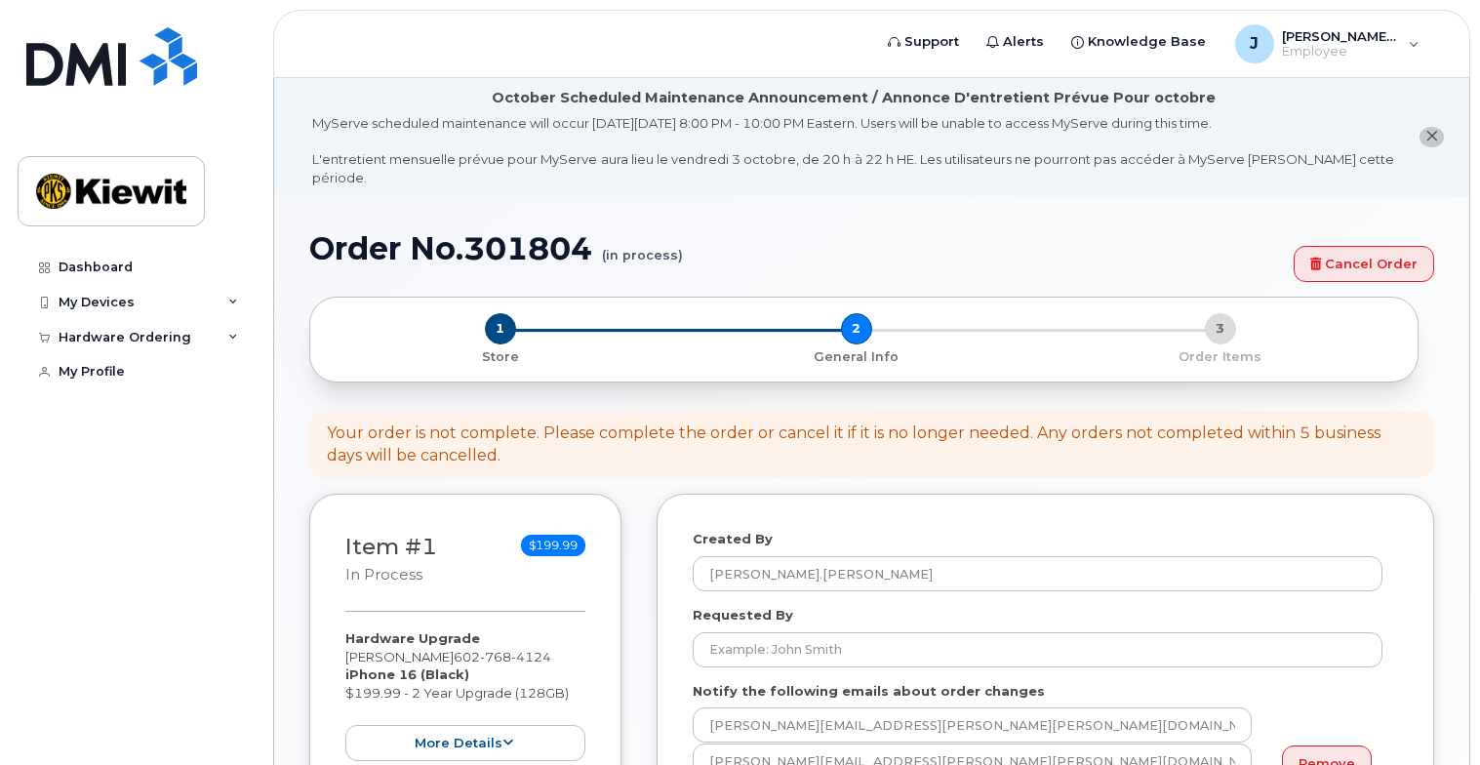
select select
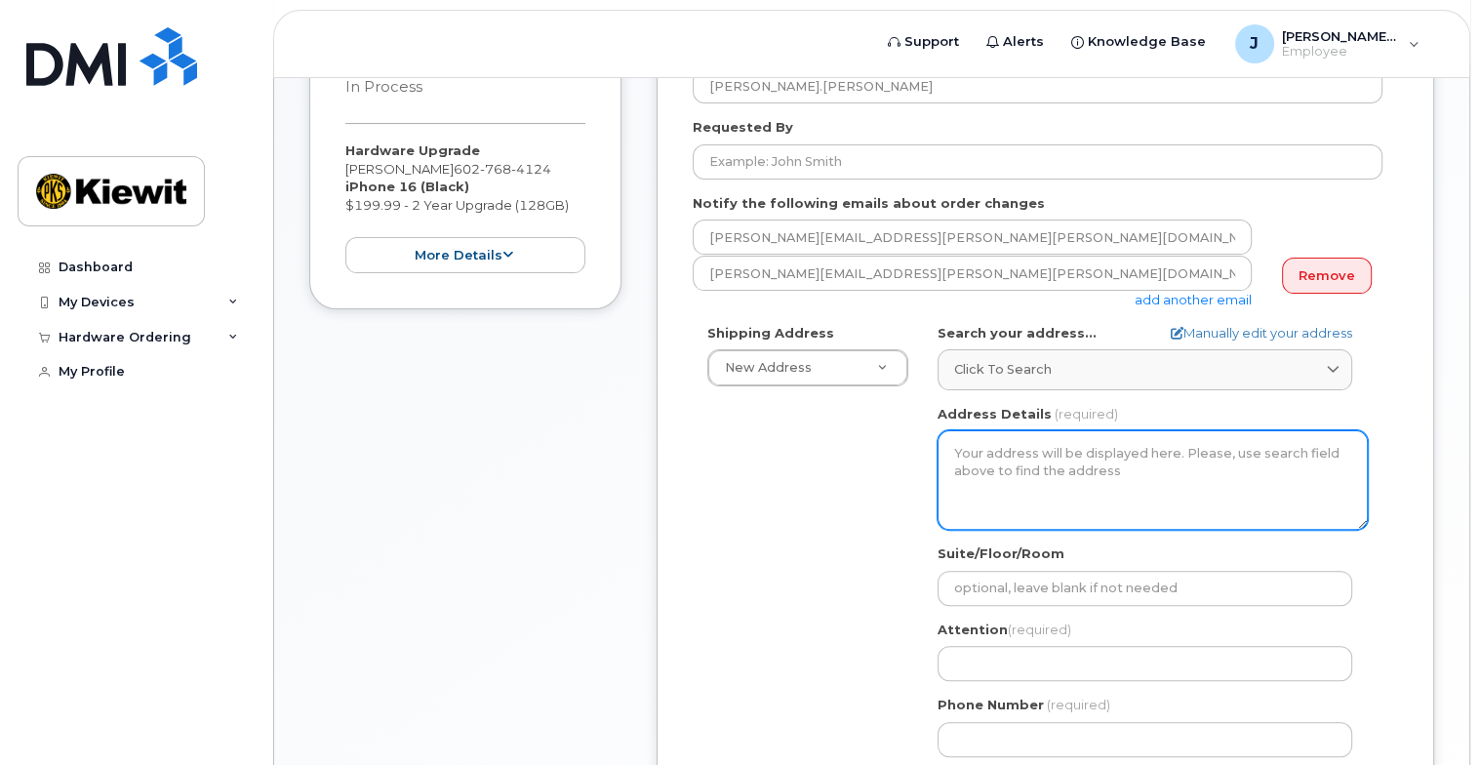
scroll to position [390, 0]
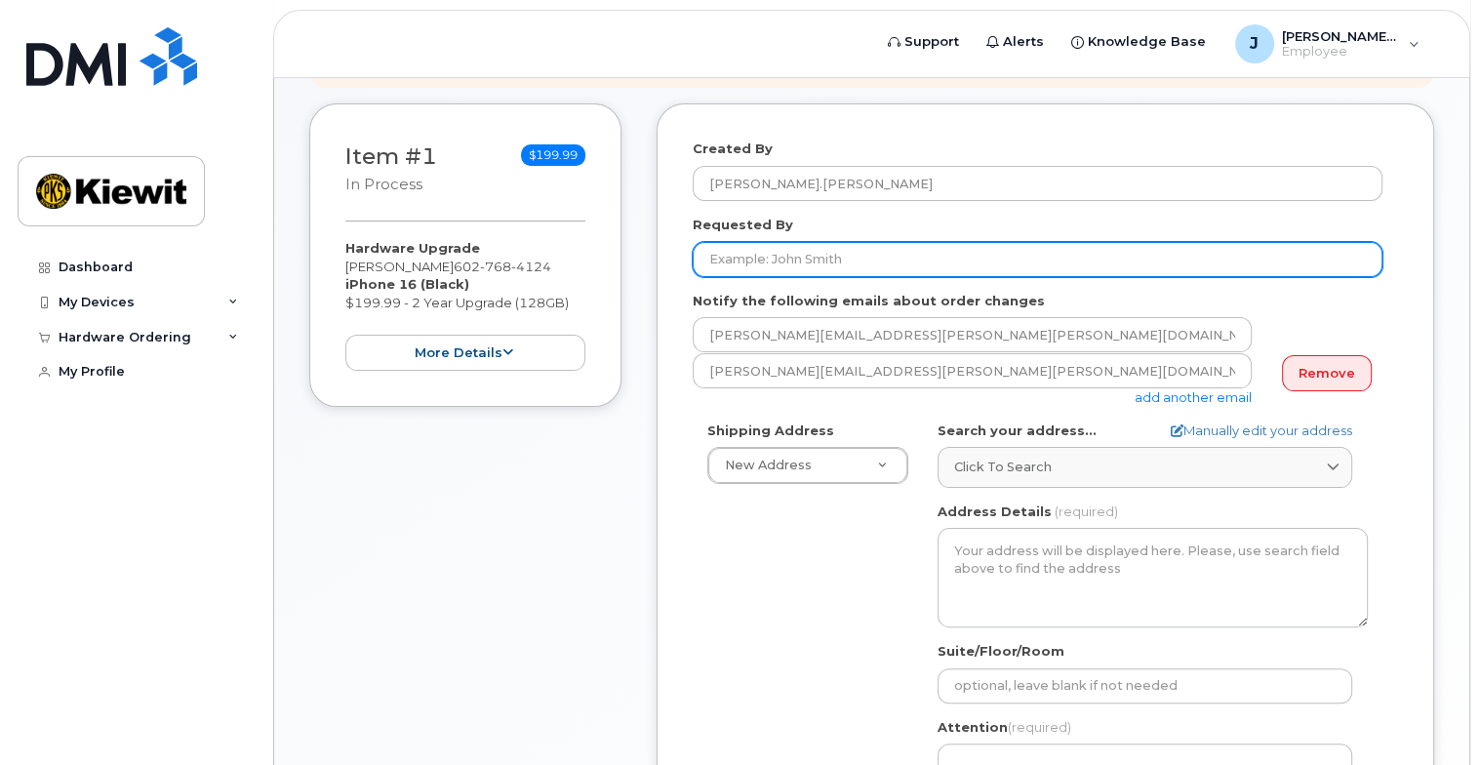
click at [808, 242] on input "Requested By" at bounding box center [1038, 259] width 690 height 35
type input "Jake Krause"
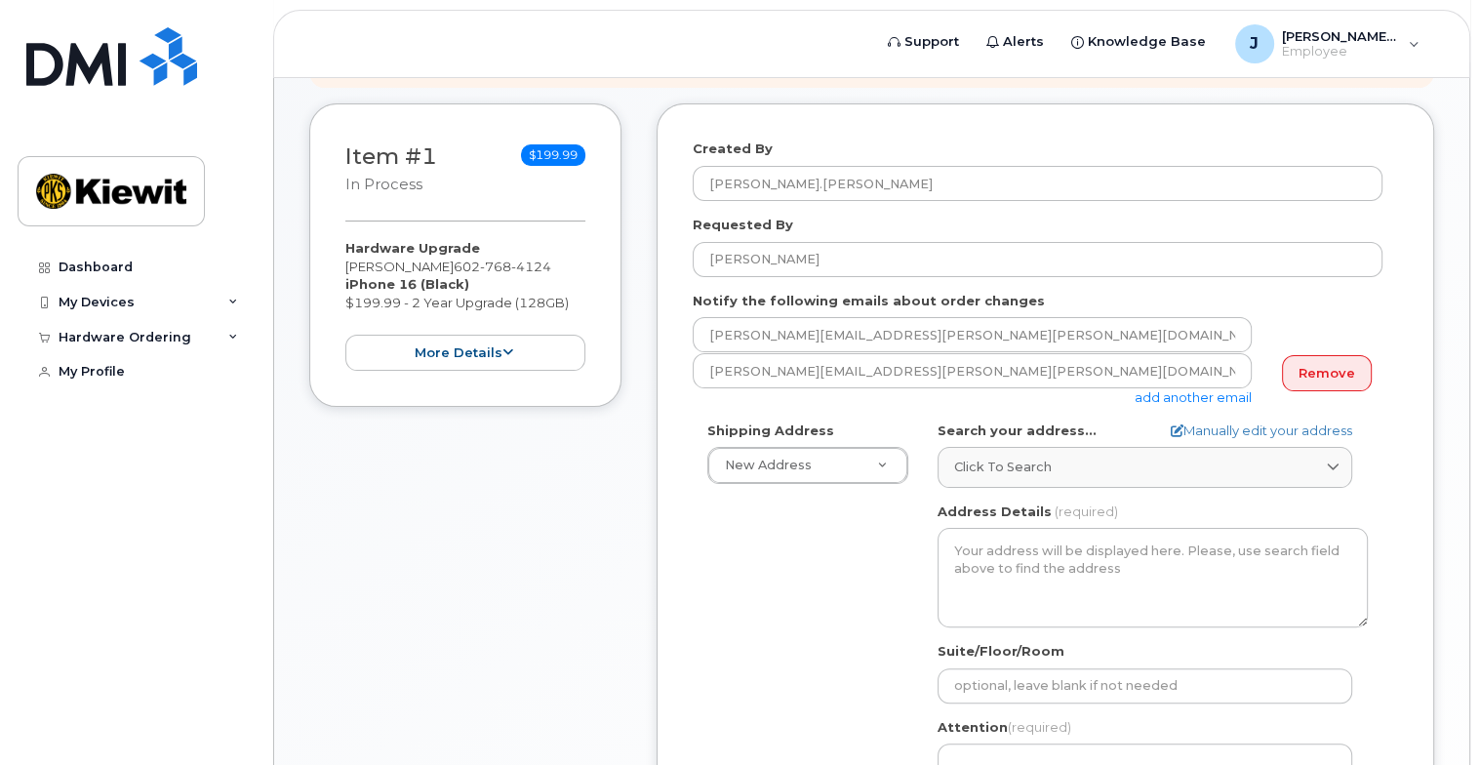
click at [794, 558] on div "Shipping Address New Address New Address AB Search your address... Manually edi…" at bounding box center [1038, 645] width 690 height 448
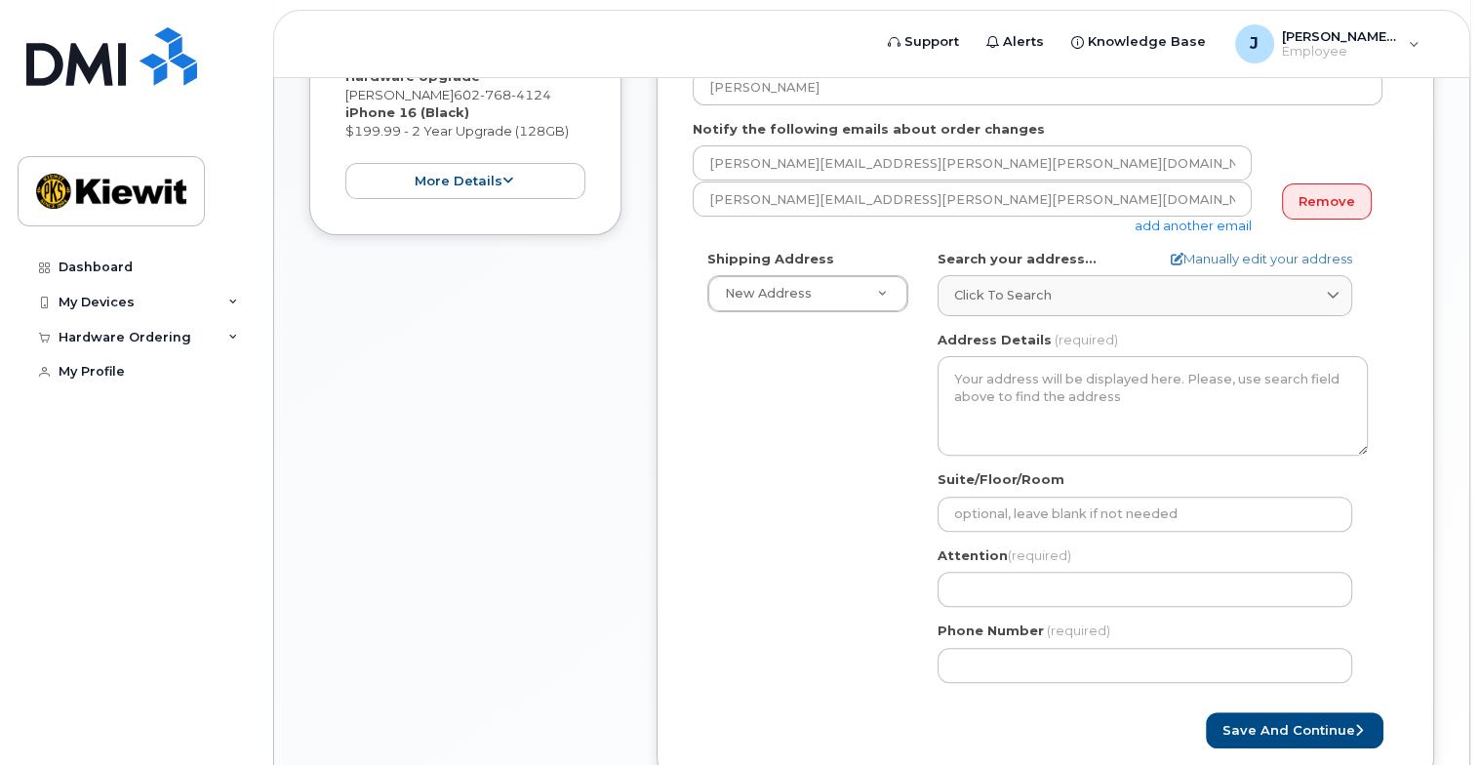
scroll to position [585, 0]
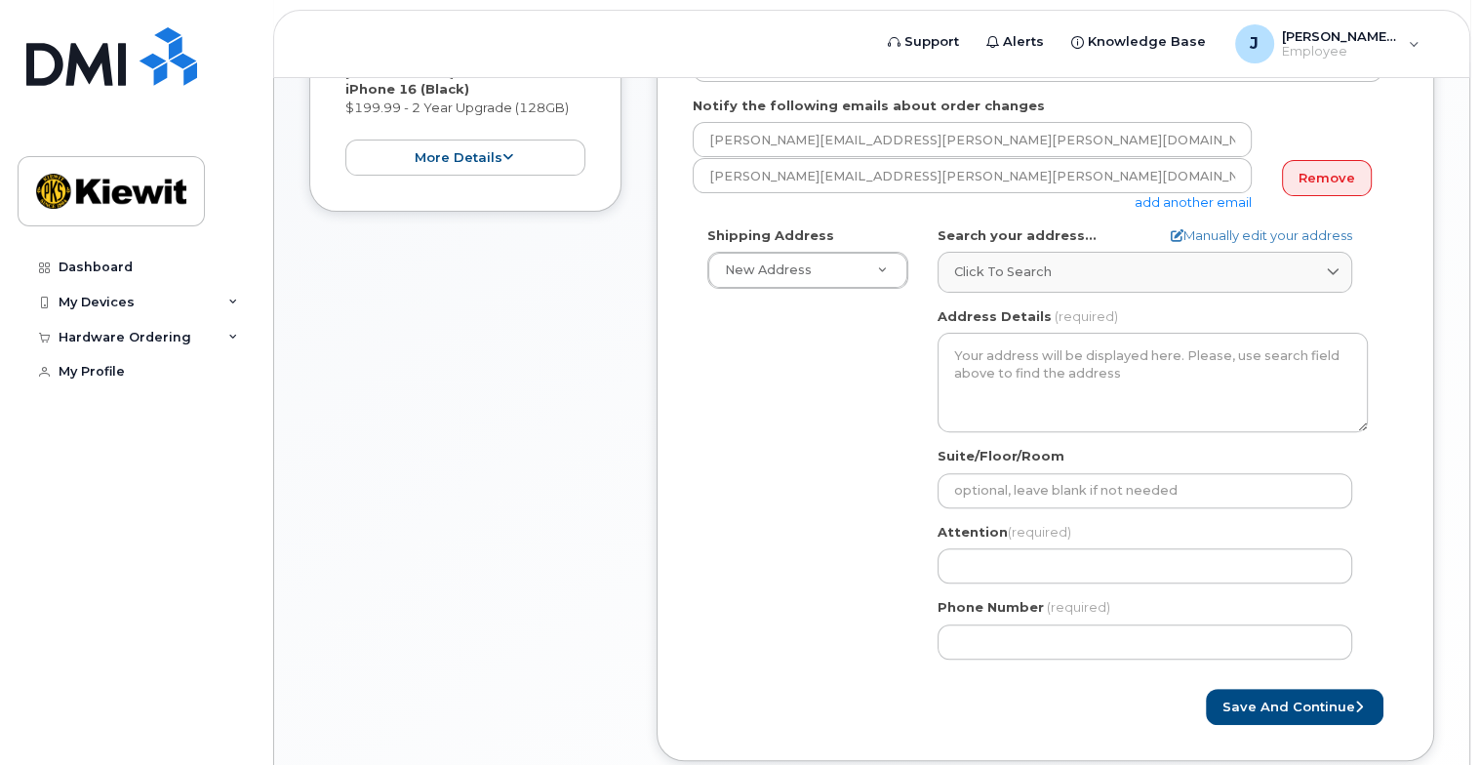
click at [894, 385] on div "Shipping Address New Address New Address AB Search your address... Manually edi…" at bounding box center [1038, 450] width 690 height 448
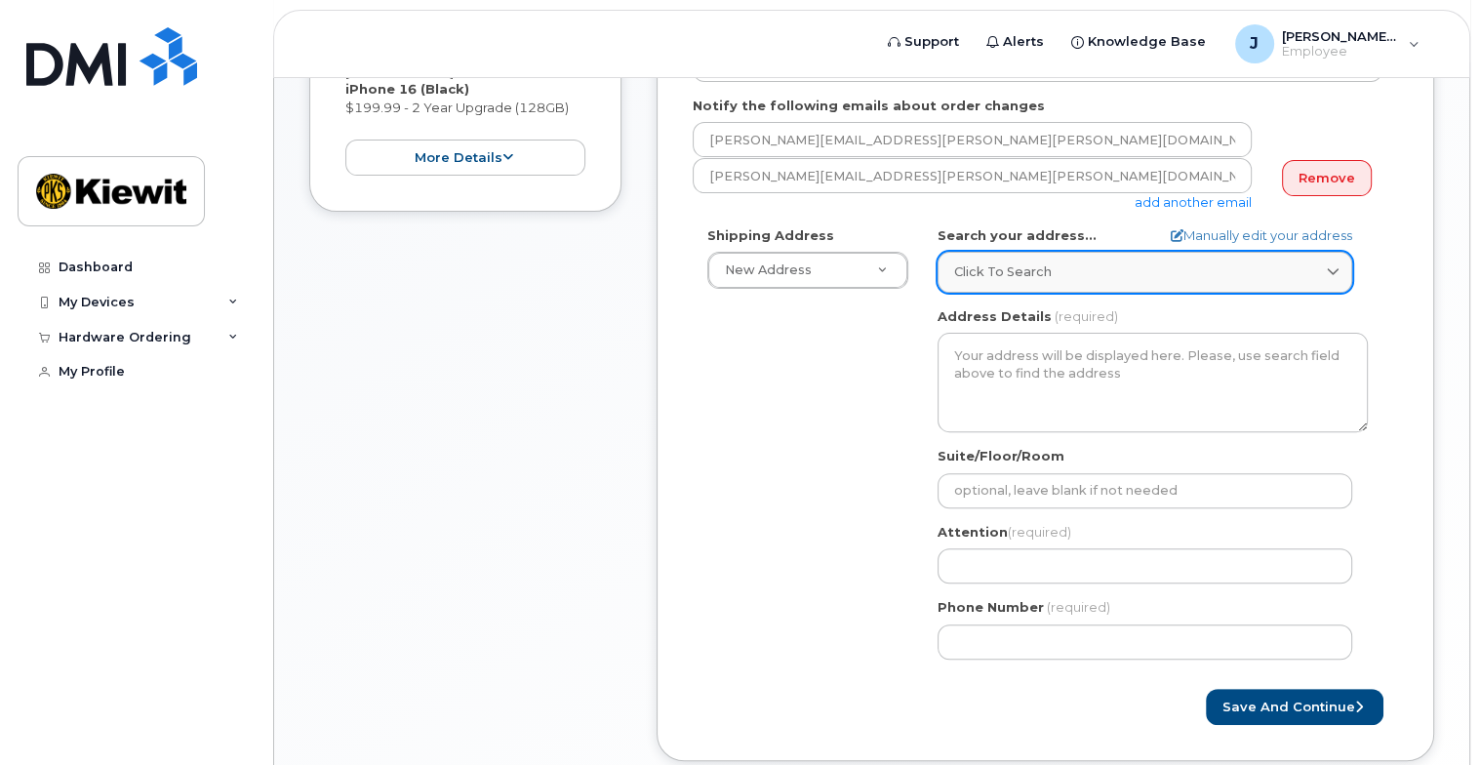
click at [1019, 262] on span "Click to search" at bounding box center [1003, 271] width 98 height 19
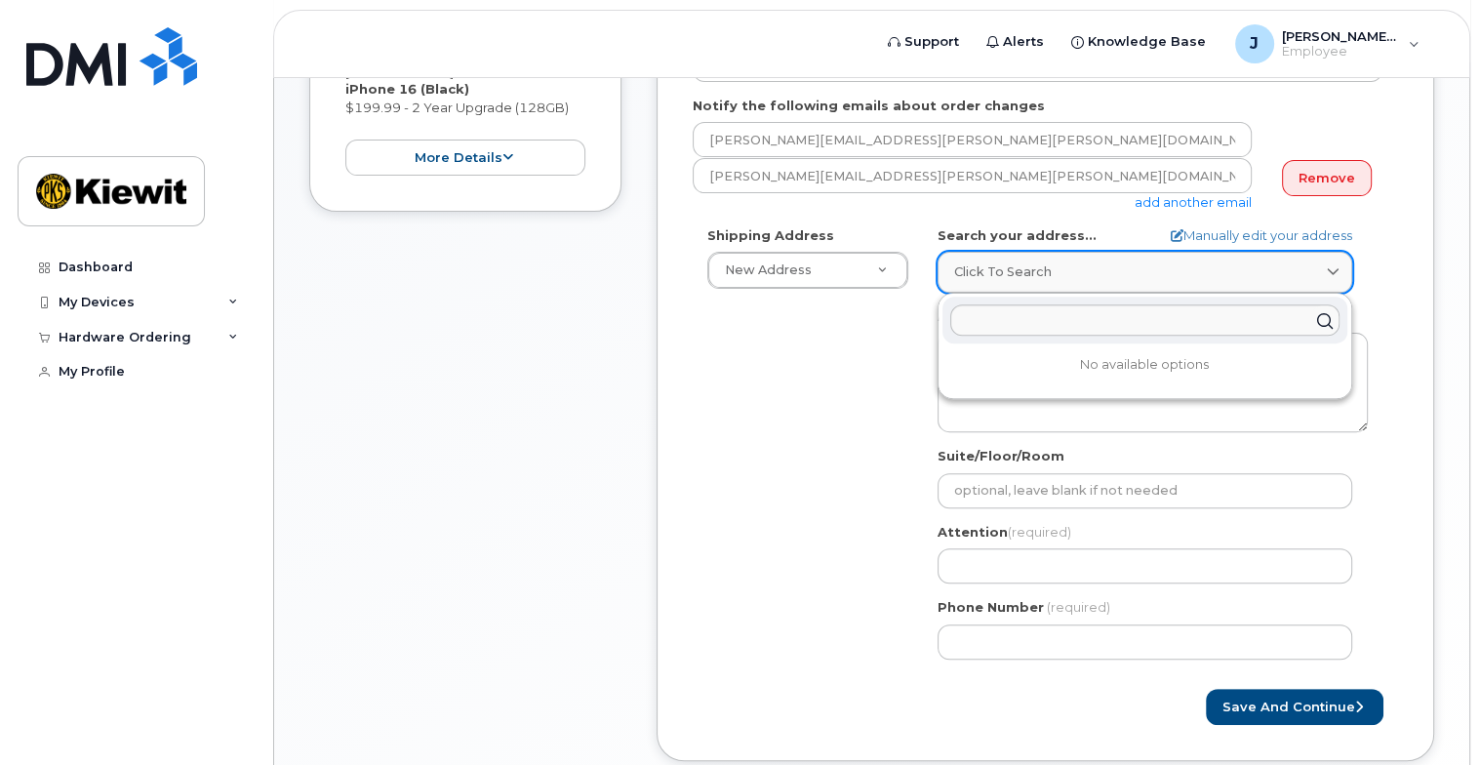
click at [1025, 262] on span "Click to search" at bounding box center [1003, 271] width 98 height 19
click at [850, 336] on div "Shipping Address New Address New Address AB Search your address... Manually edi…" at bounding box center [1038, 450] width 690 height 448
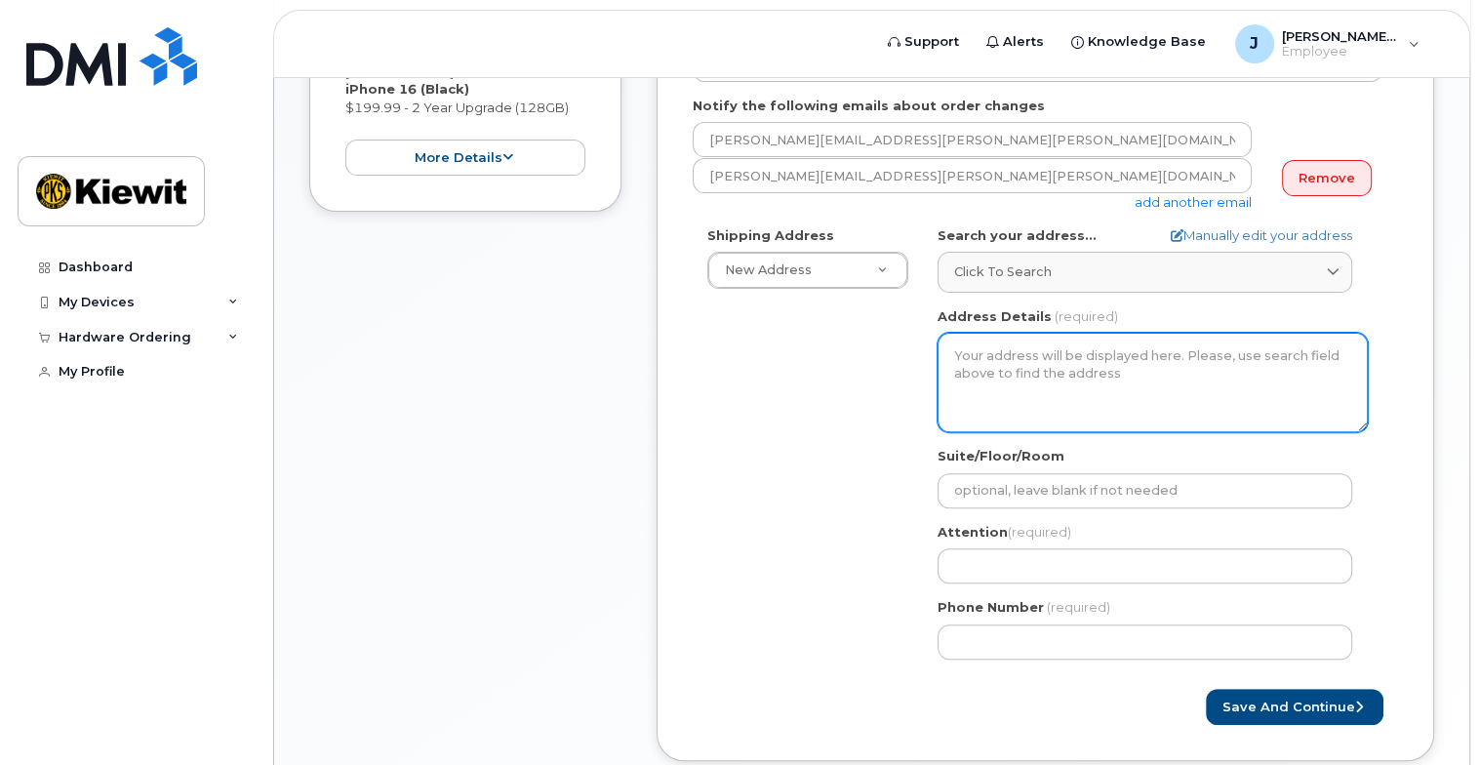
click at [1141, 346] on textarea "Address Details" at bounding box center [1152, 383] width 430 height 100
click at [1110, 343] on textarea "Address Details" at bounding box center [1152, 383] width 430 height 100
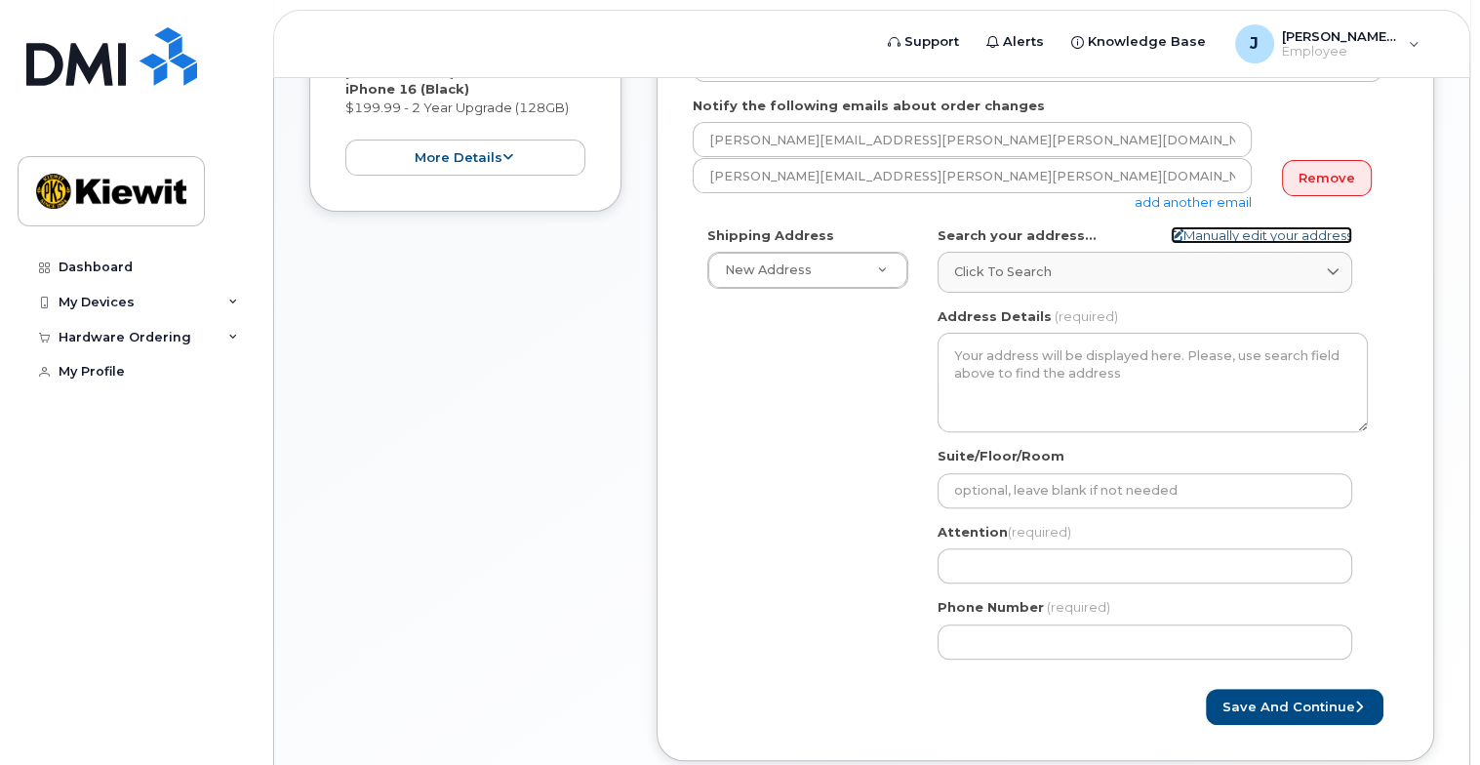
click at [1212, 226] on link "Manually edit your address" at bounding box center [1261, 235] width 181 height 19
select select
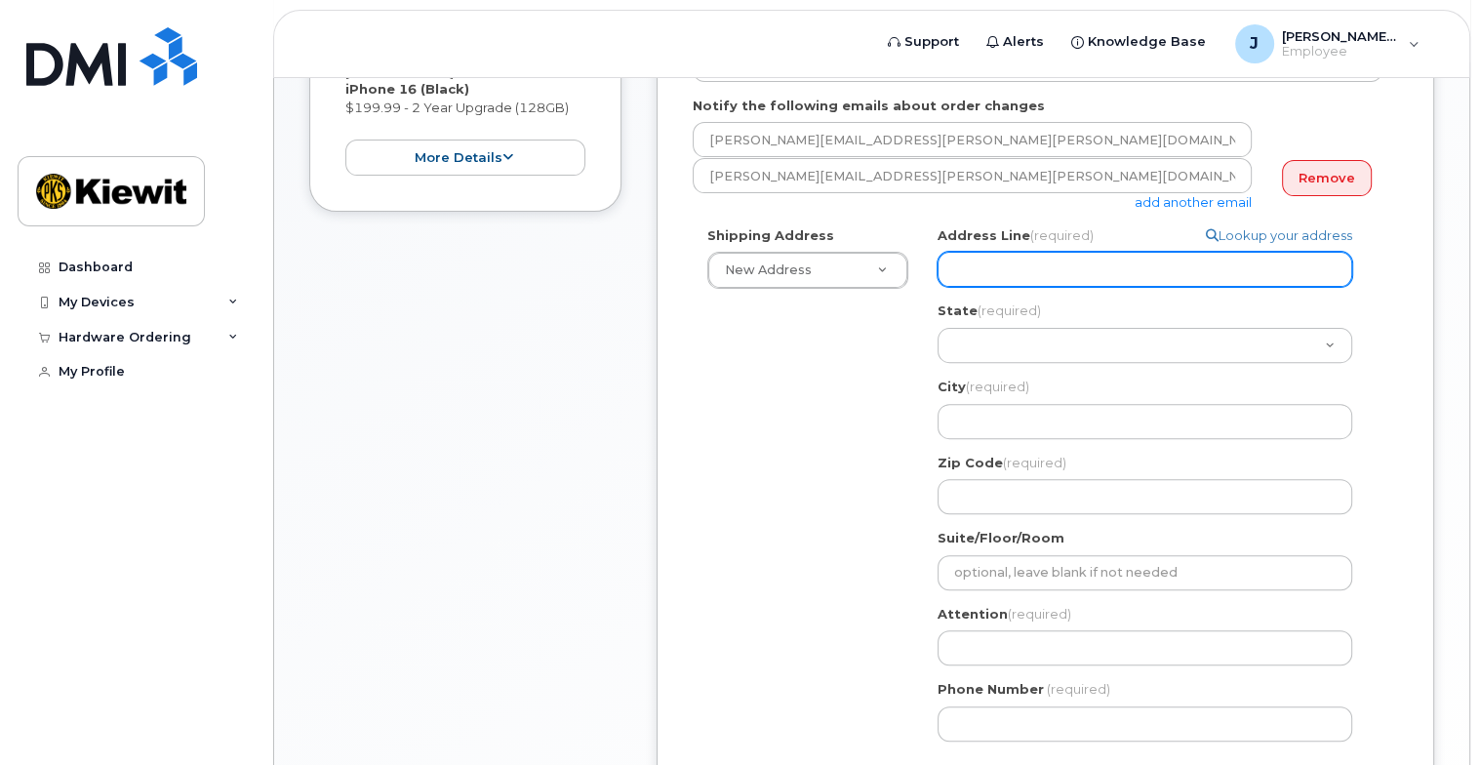
click at [1110, 255] on input "Address Line (required)" at bounding box center [1144, 269] width 415 height 35
select select
type input "4"
select select
type input "48"
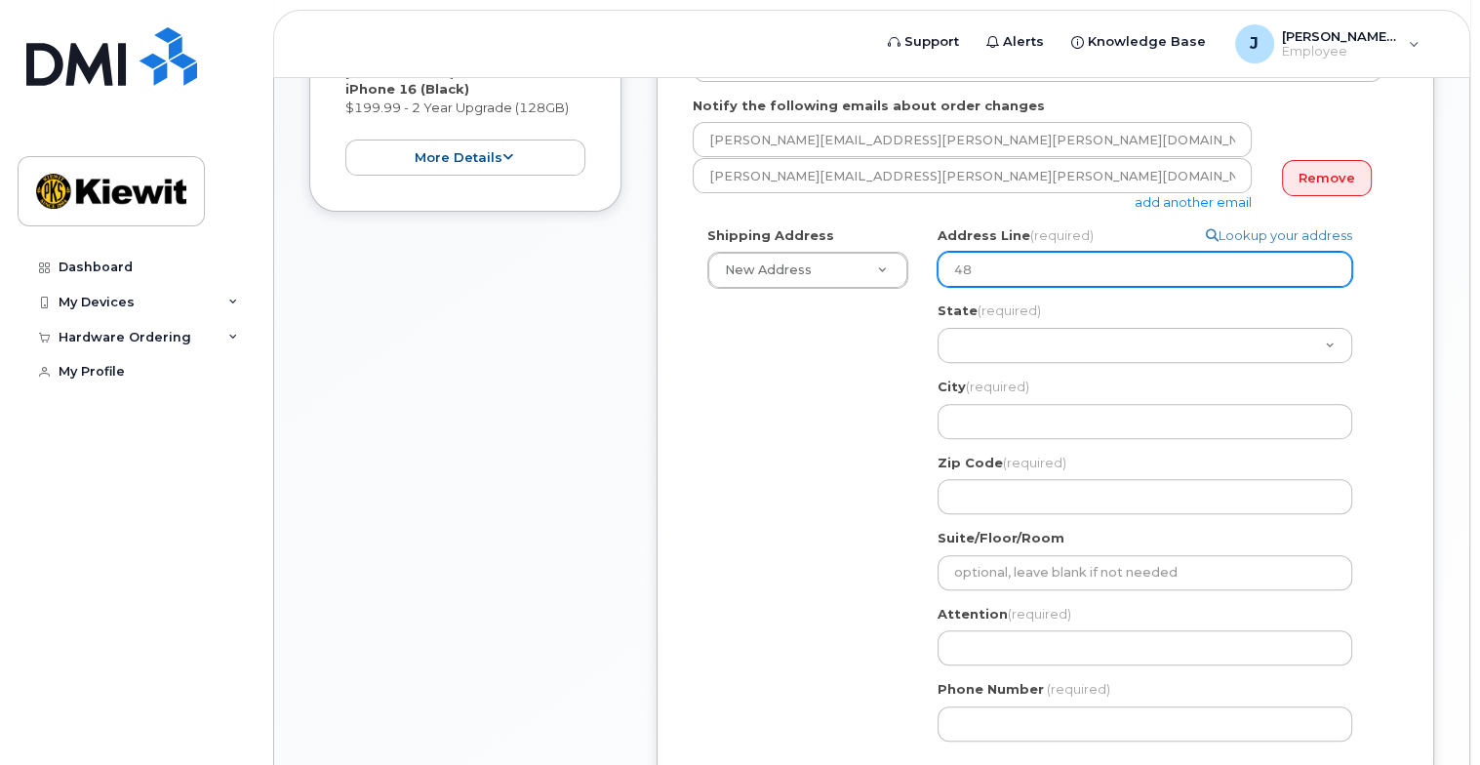
select select
type input "481"
select select
type input "4819"
select select
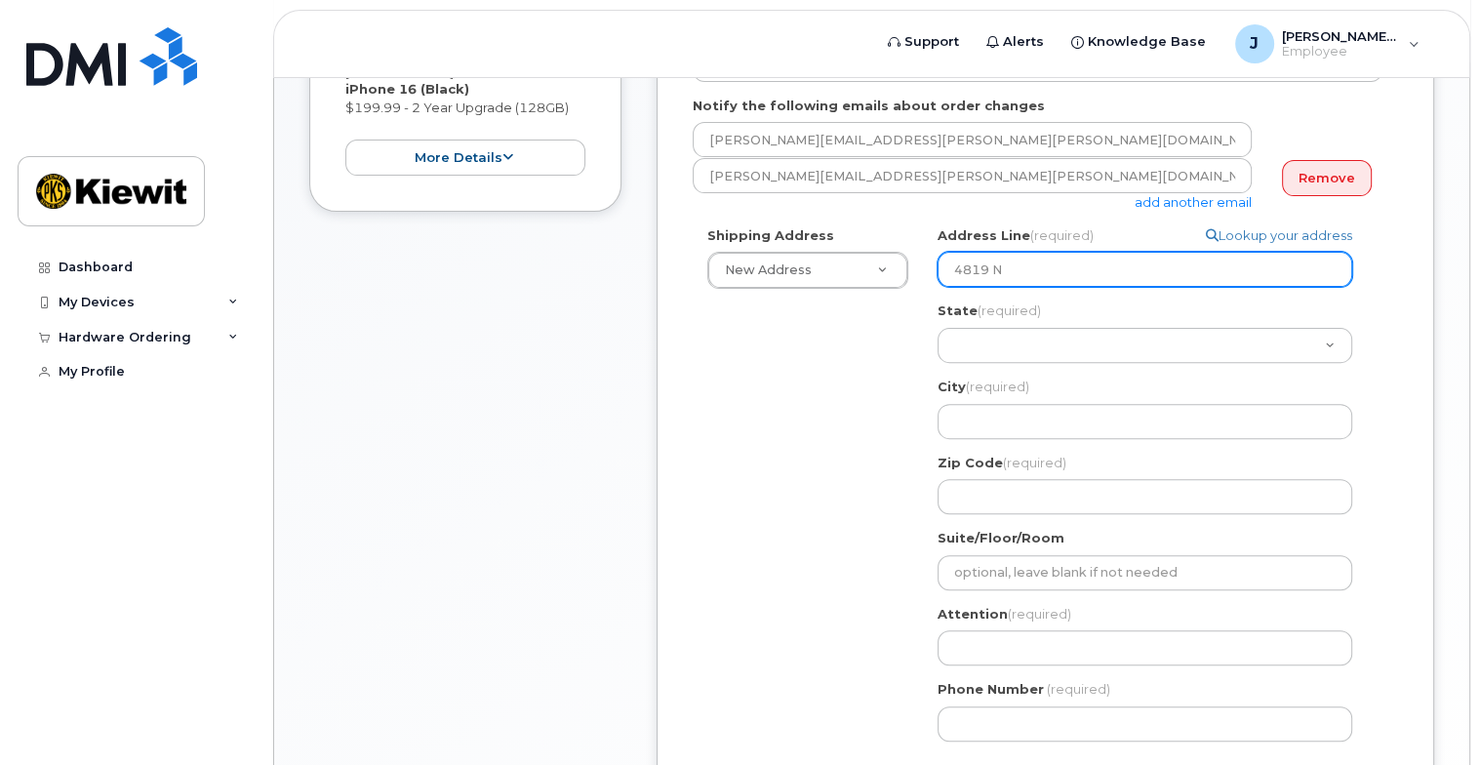
type input "4819 N"
select select
type input "4819 N 1"
select select
type input "4819 N 19"
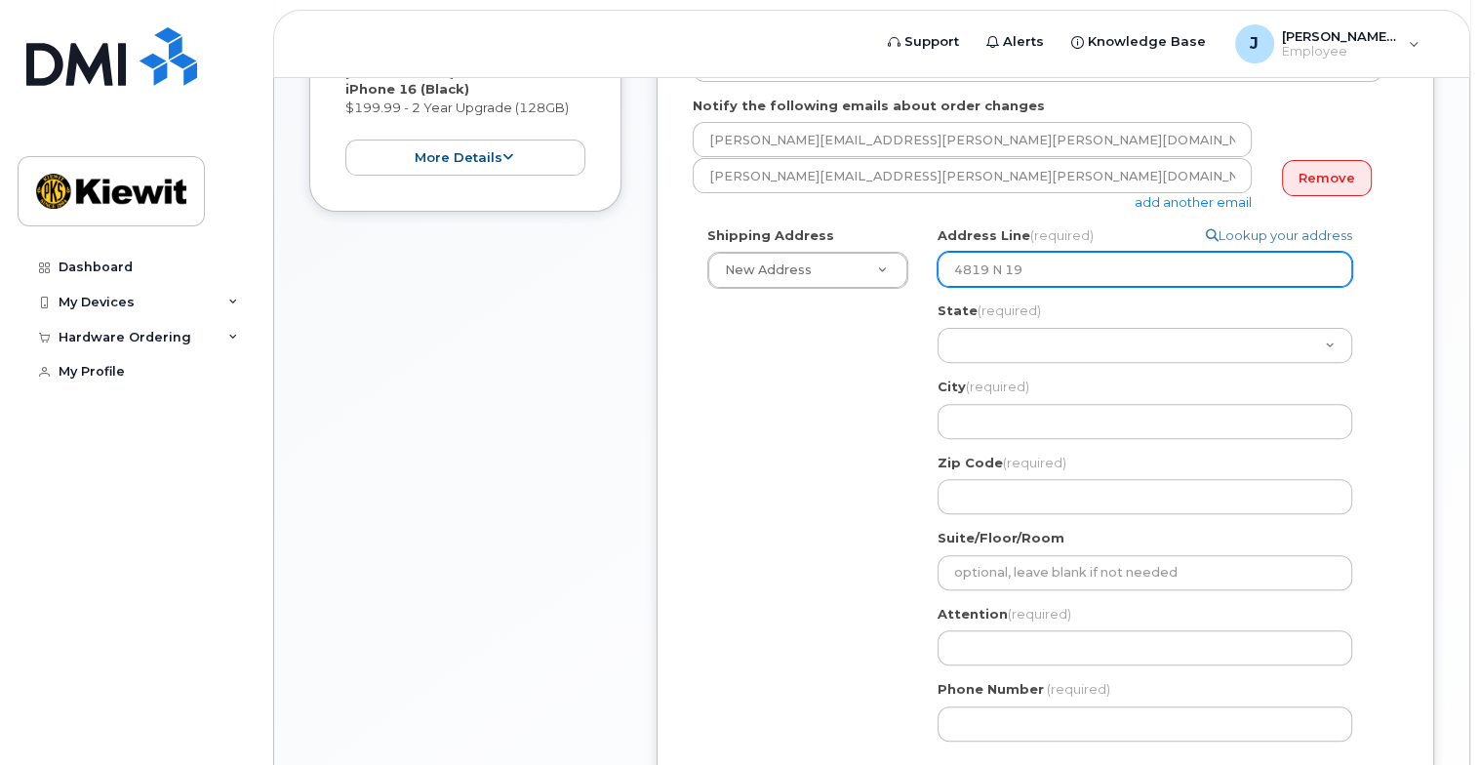
select select
type input "4819 N 196"
select select
type input "4819 N 196th"
select select
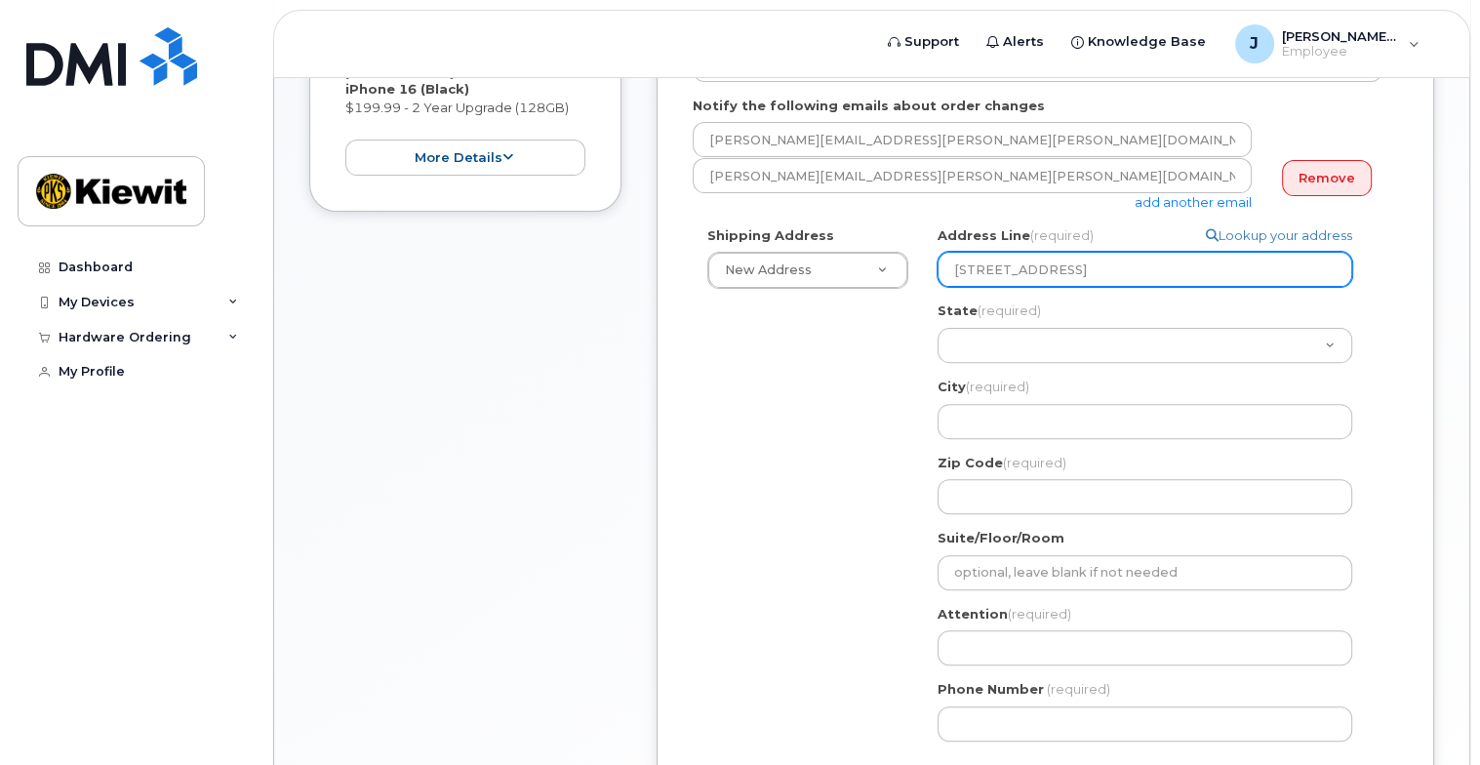
type input "4819 N 196th"
select select
type input "4819 N 196th D"
select select
type input "4819 N 196th Dr"
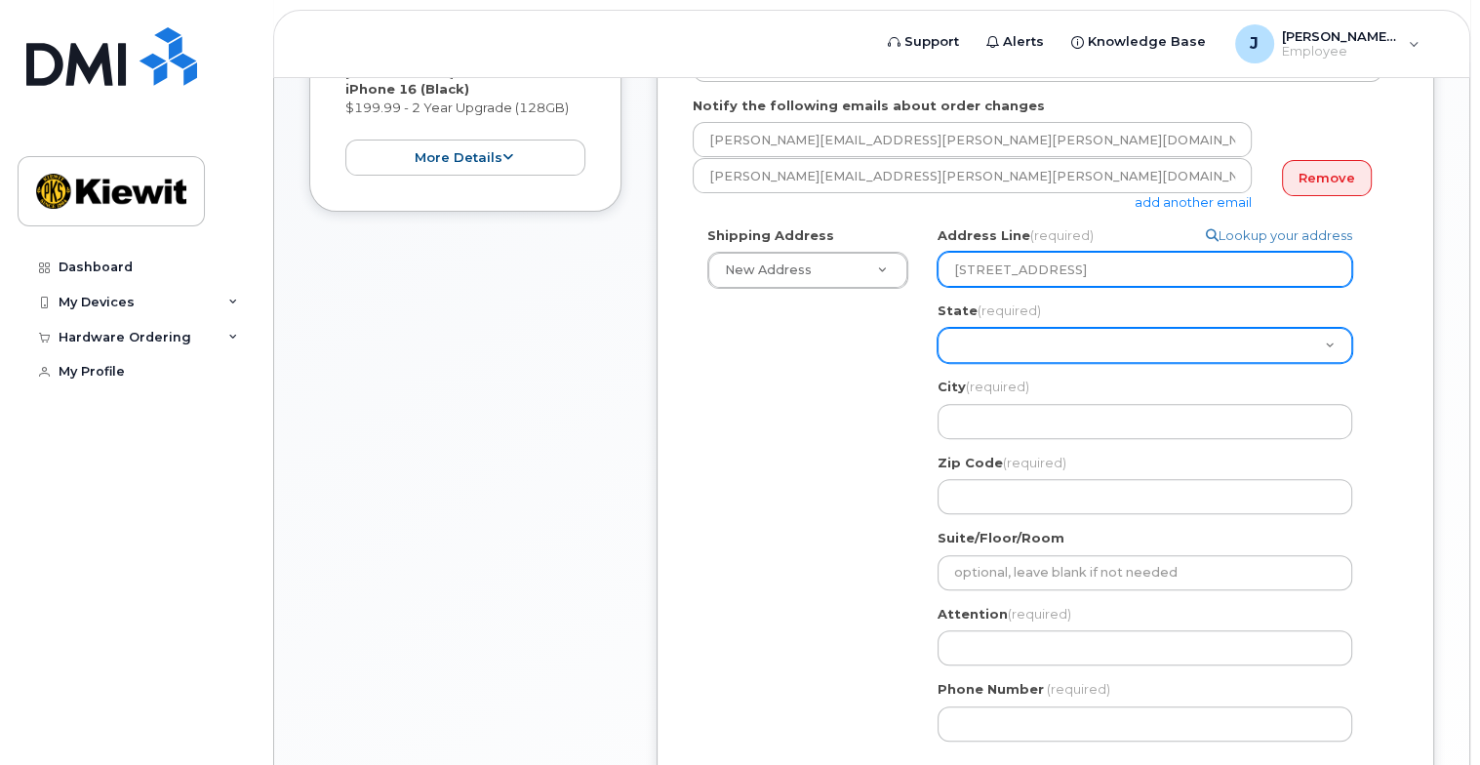
select select "AL"
select select
click at [1150, 328] on select "Alabama Alaska American Samoa Arizona Arkansas California Colorado Connecticut …" at bounding box center [1144, 345] width 415 height 35
select select "AZ"
click at [937, 328] on select "Alabama Alaska American Samoa Arizona Arkansas California Colorado Connecticut …" at bounding box center [1144, 345] width 415 height 35
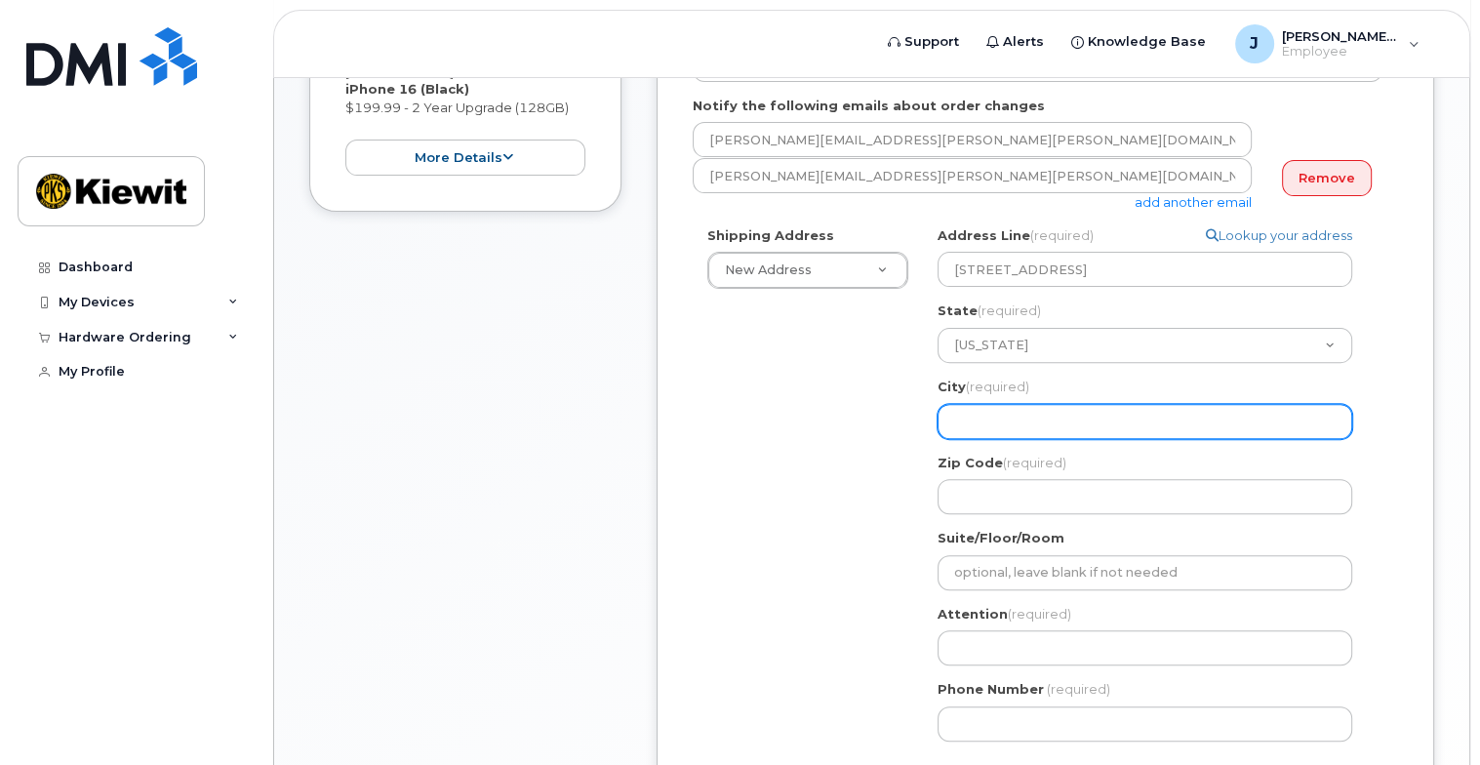
click at [999, 404] on input "City (required)" at bounding box center [1144, 421] width 415 height 35
select select
type input "L"
select select
type input "Li"
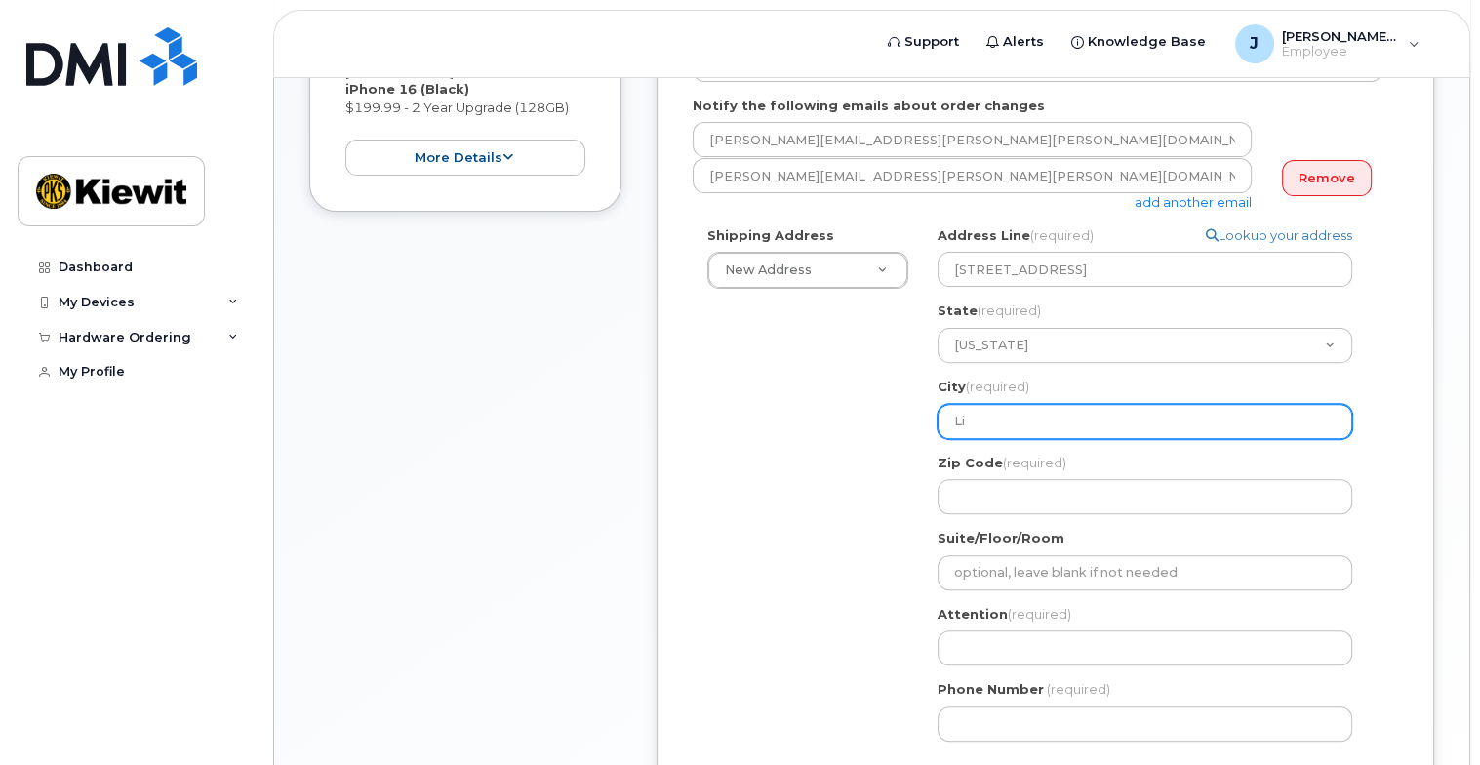
select select
type input "Lit"
select select
type input "Litc"
select select
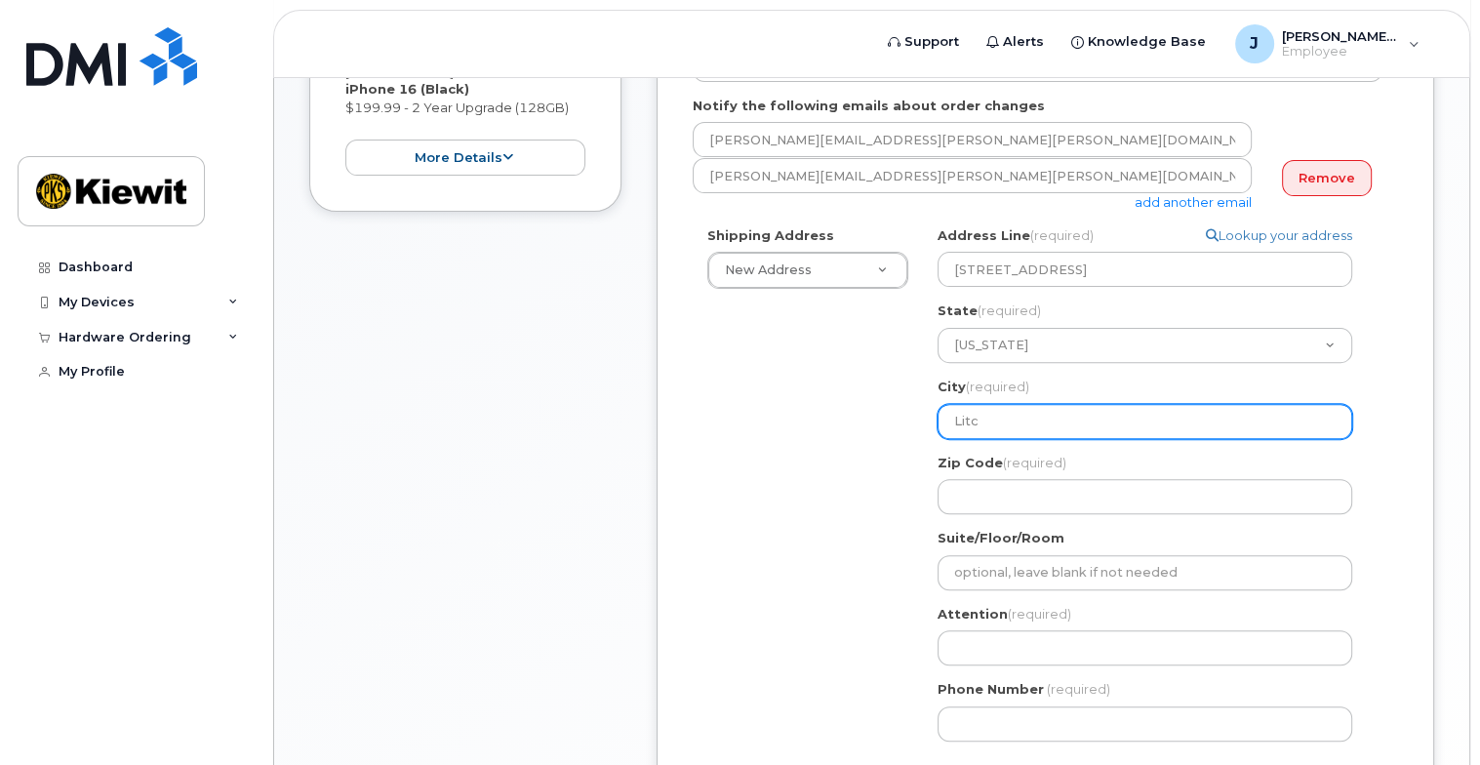
type input "Litch"
select select
type input "Litchf"
select select
type input "Litchfi"
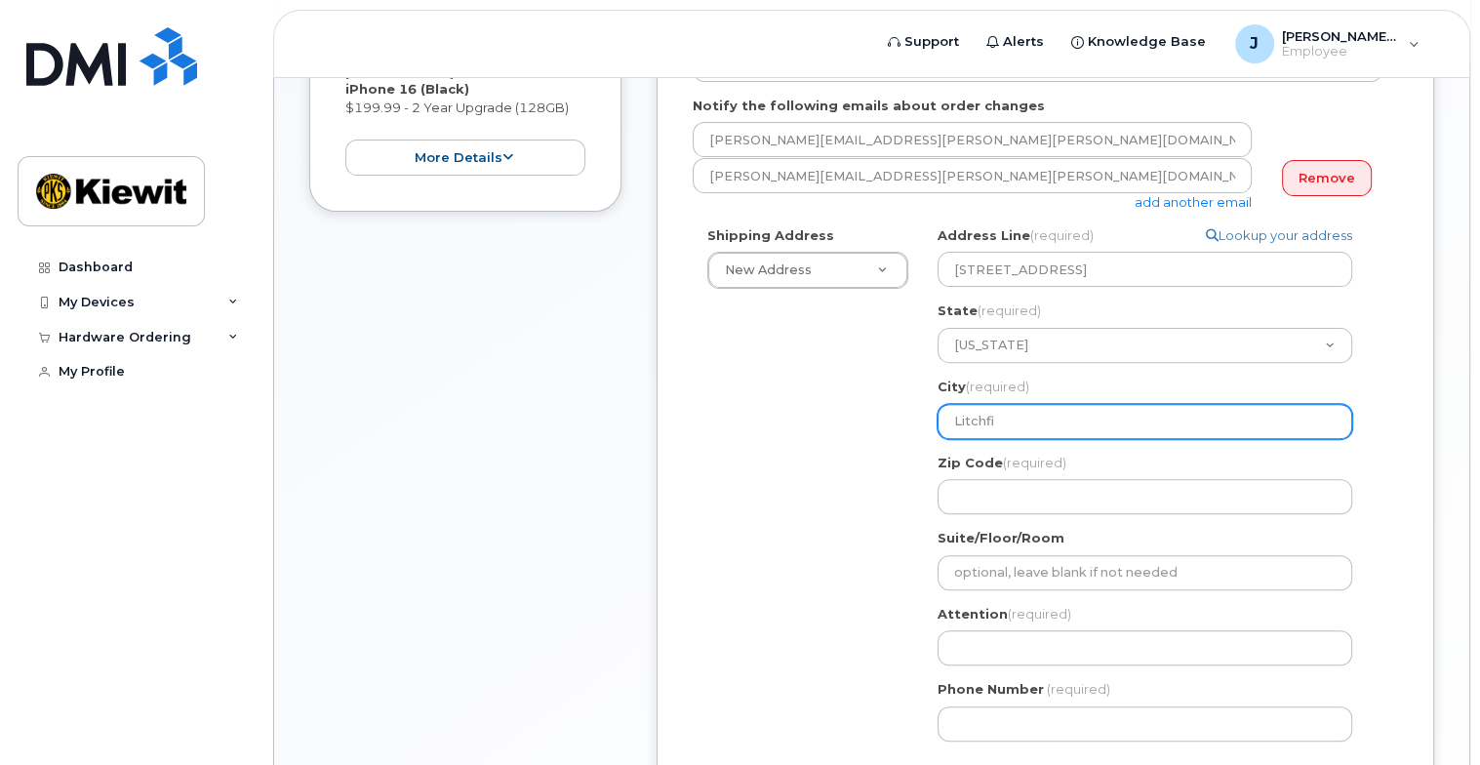
select select
type input "Litchfie"
select select
type input "Litchfiel"
select select
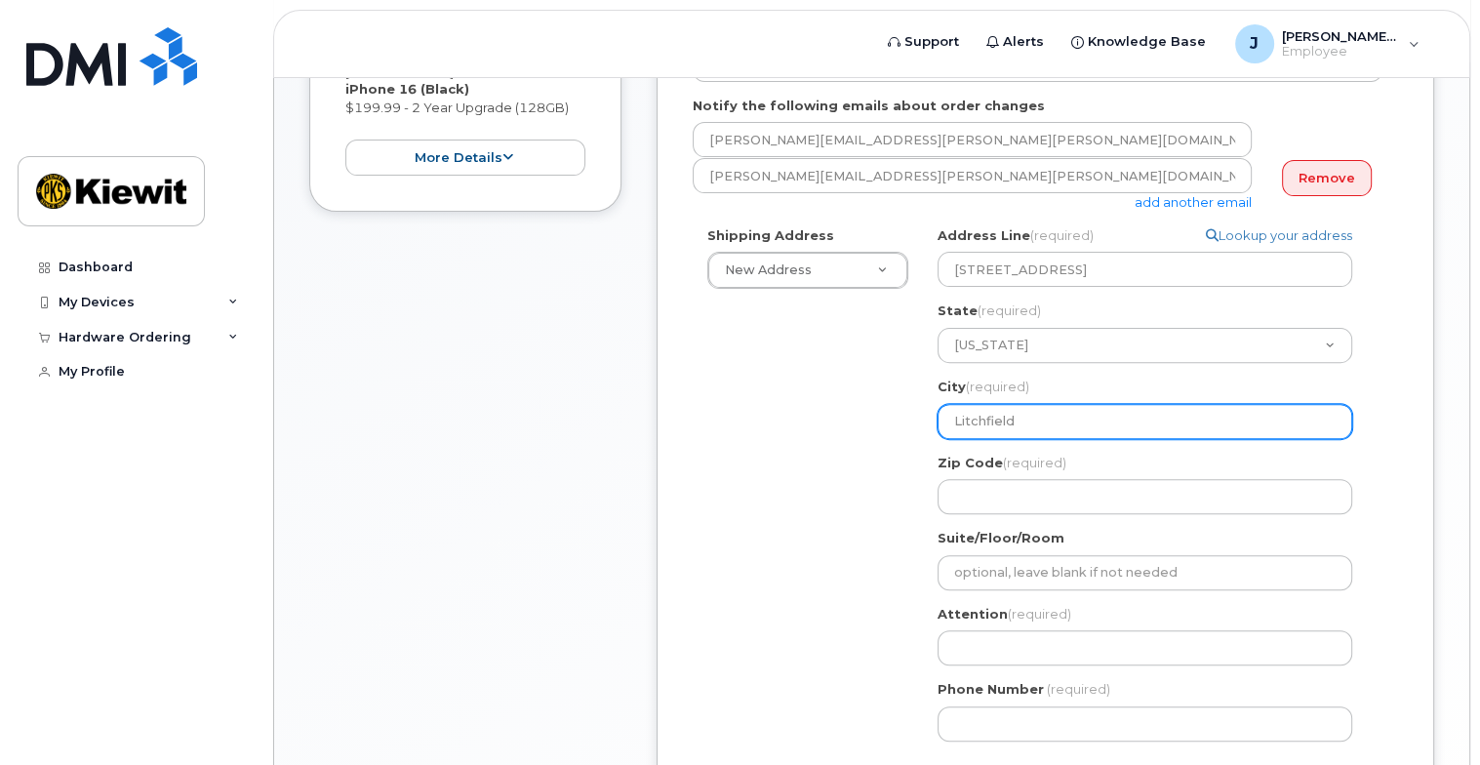
type input "Litchfield"
select select
type input "Litchfield P"
select select
type input "Litchfield Pa"
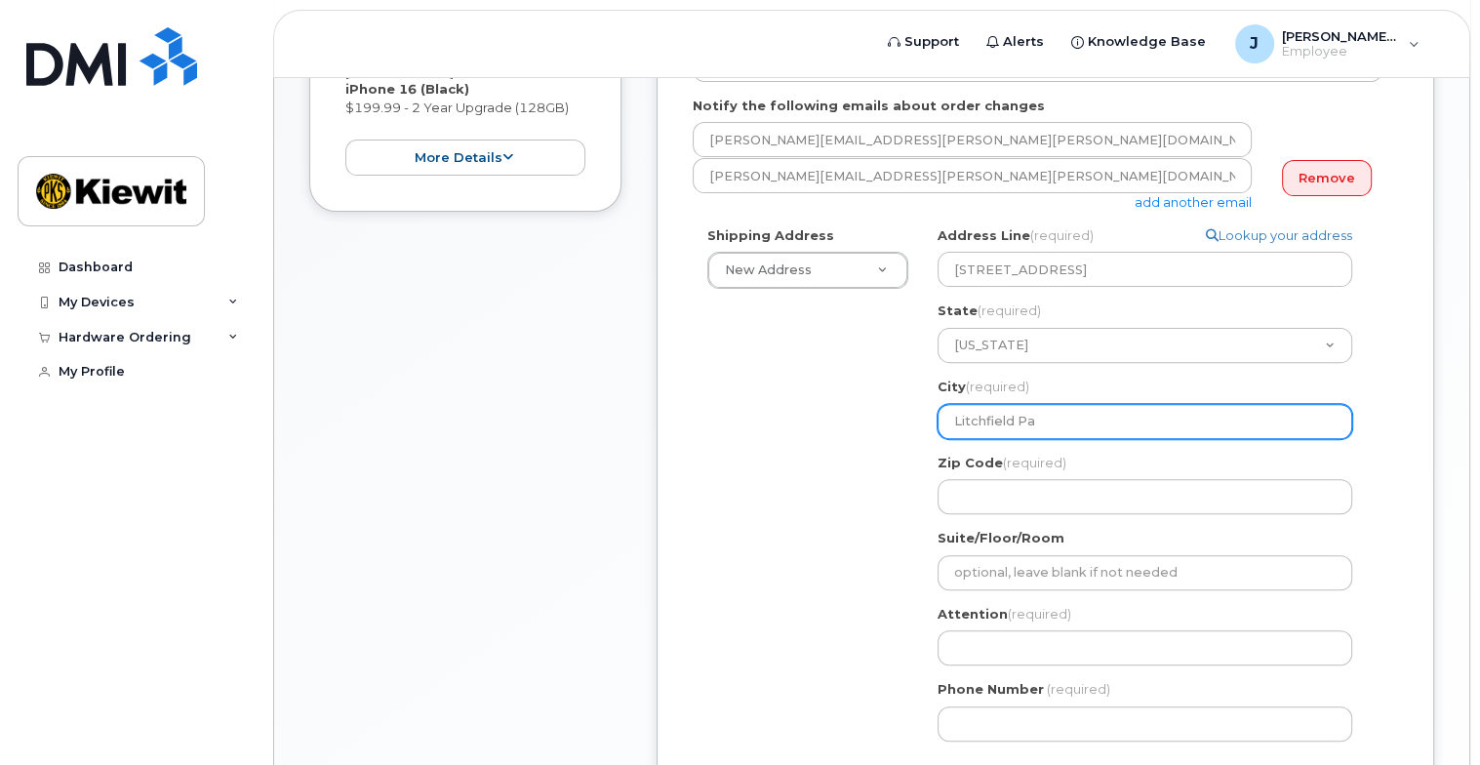
select select
type input "Litchfield Par"
select select
type input "Litchfield Park"
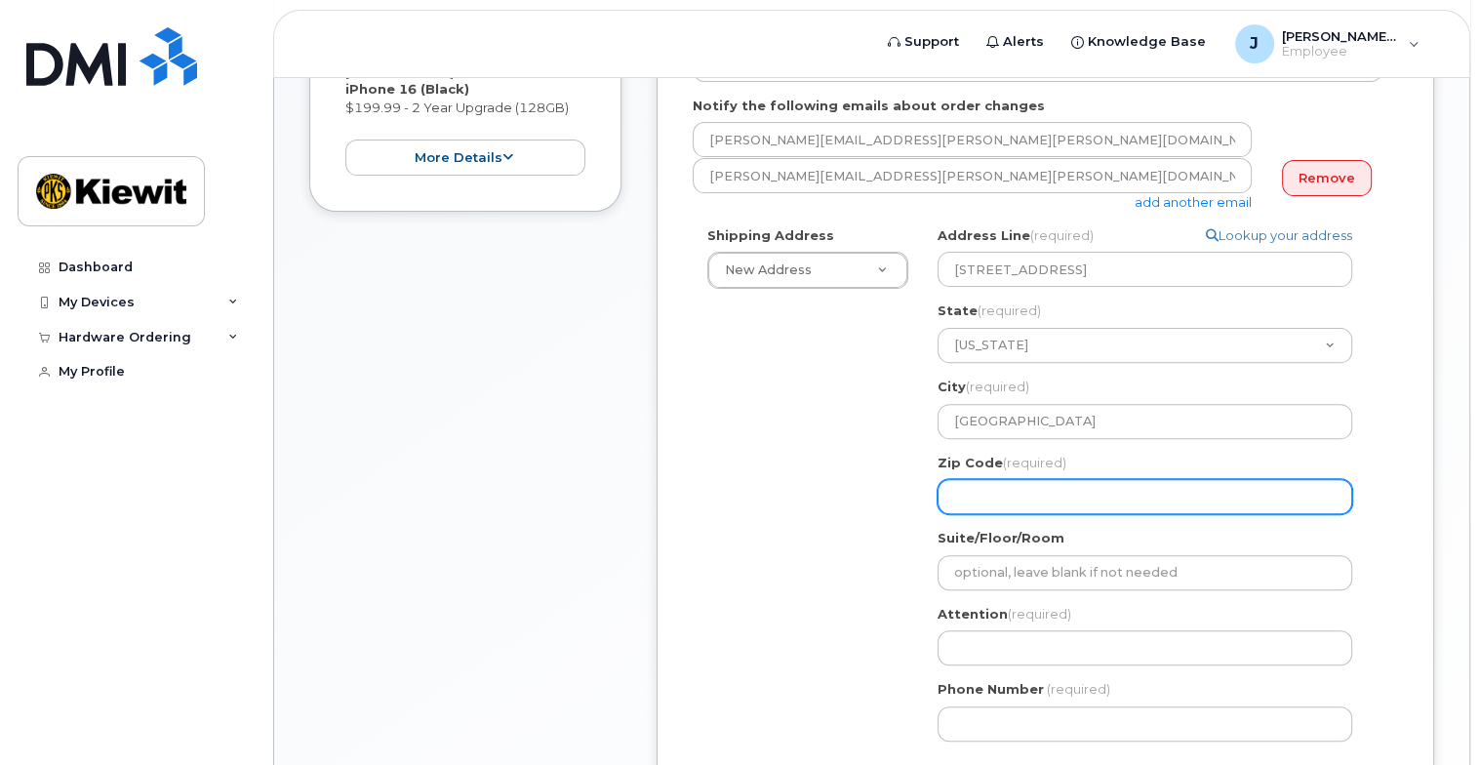
click at [1035, 479] on input "Zip Code (required)" at bounding box center [1144, 496] width 415 height 35
select select
type input "8"
select select
type input "89"
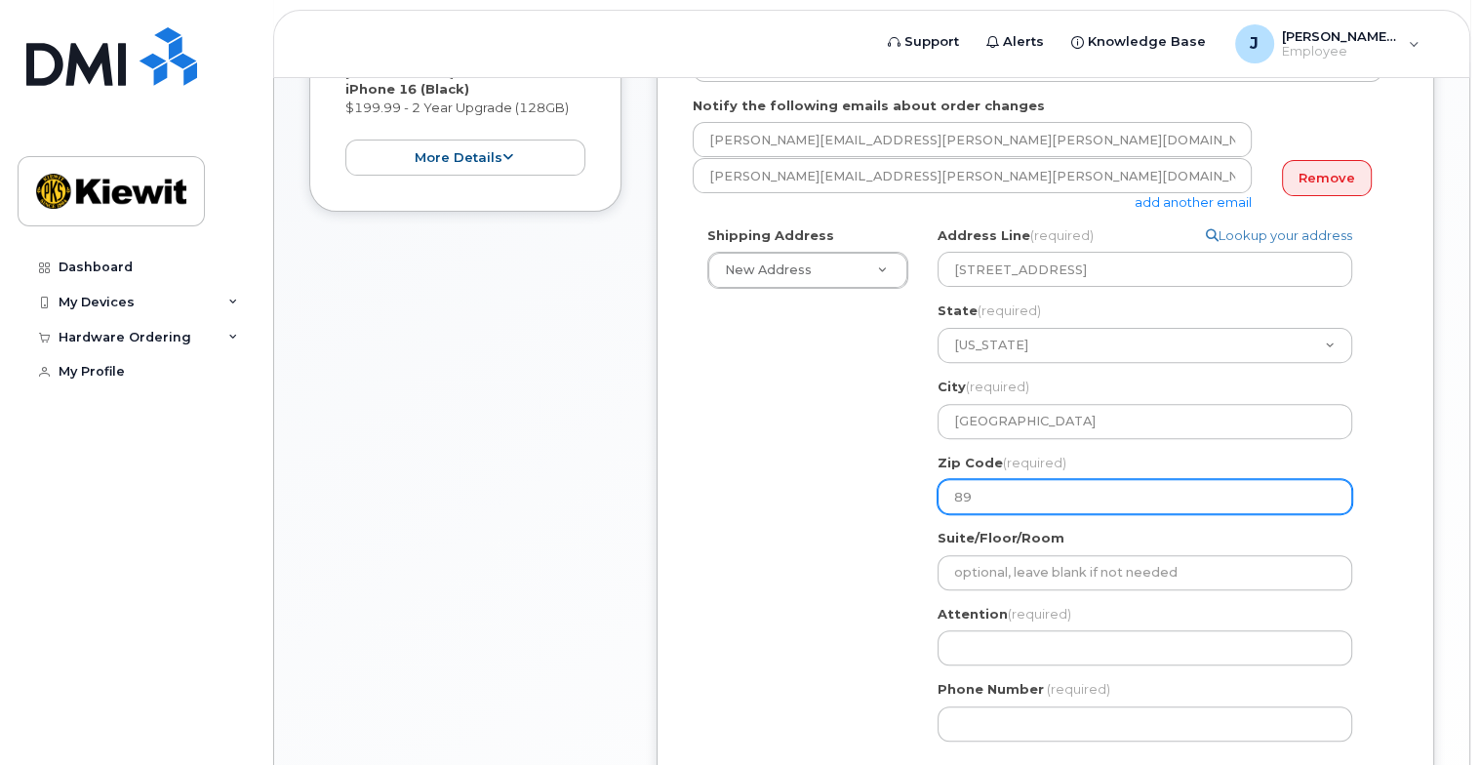
select select
type input "8"
select select
type input "85"
select select
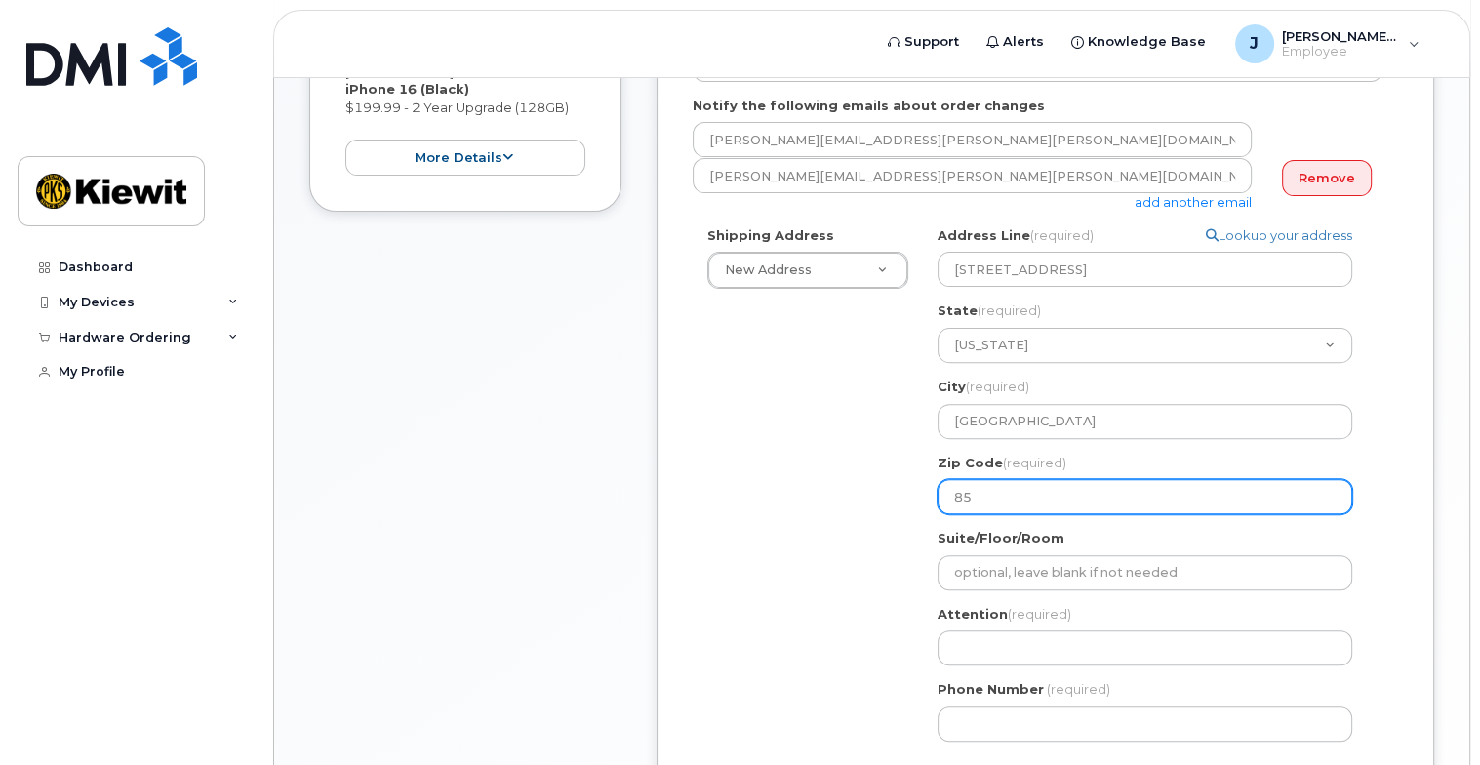
type input "853"
select select
type input "8534"
select select
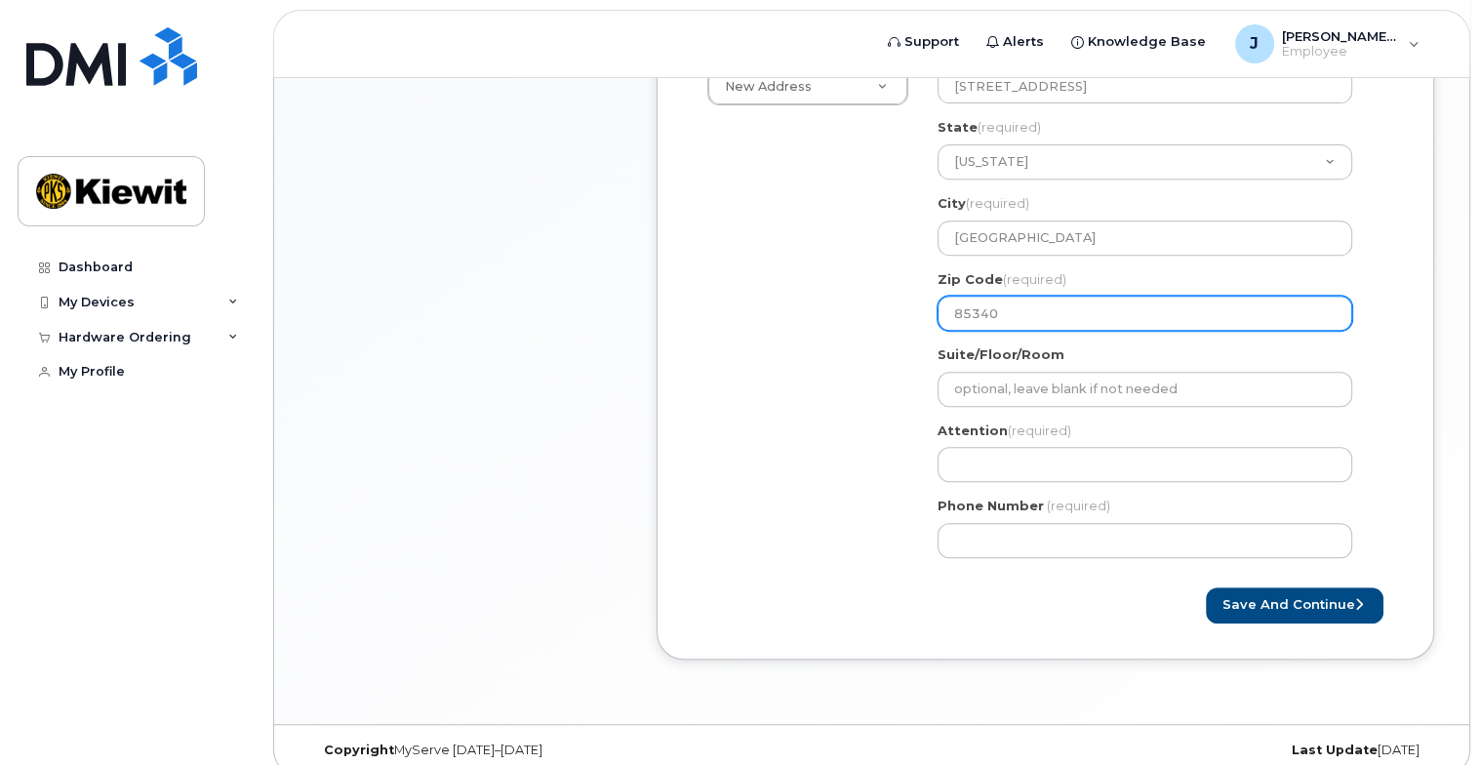
scroll to position [770, 0]
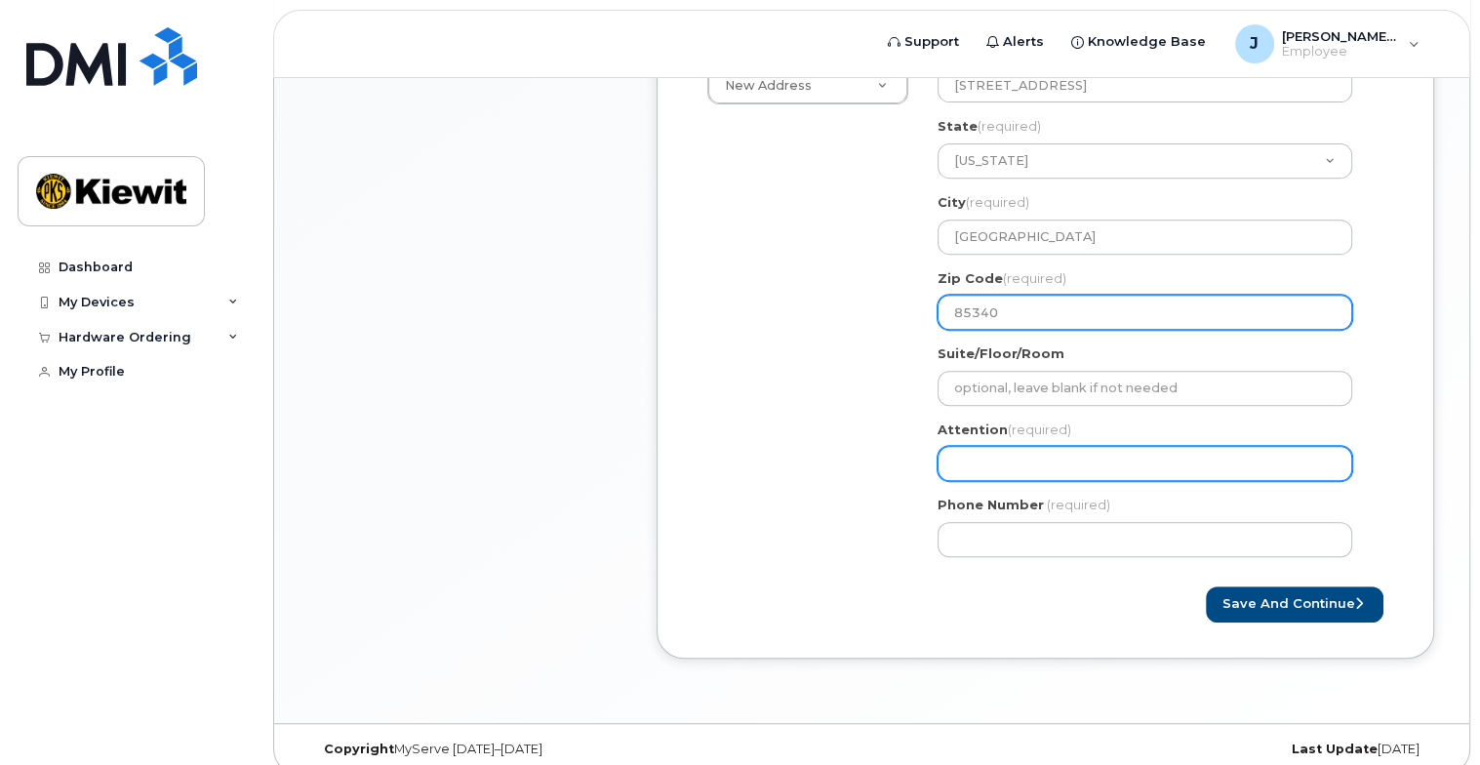
type input "85340"
drag, startPoint x: 1038, startPoint y: 443, endPoint x: 1046, endPoint y: 426, distance: 18.3
click at [1038, 446] on input "Attention (required)" at bounding box center [1144, 463] width 415 height 35
select select
type input "J"
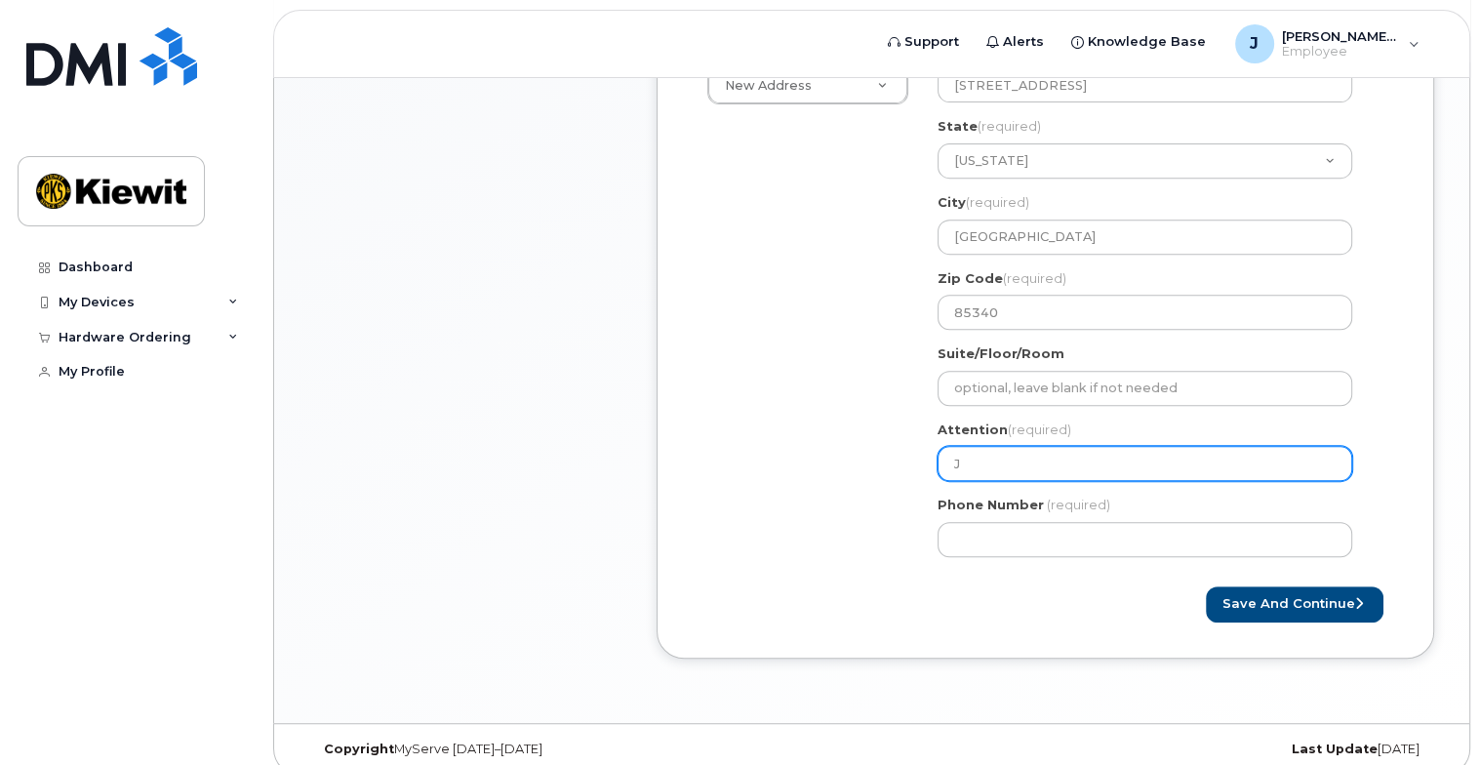
select select
type input "Ja"
select select
type input "Jak"
select select
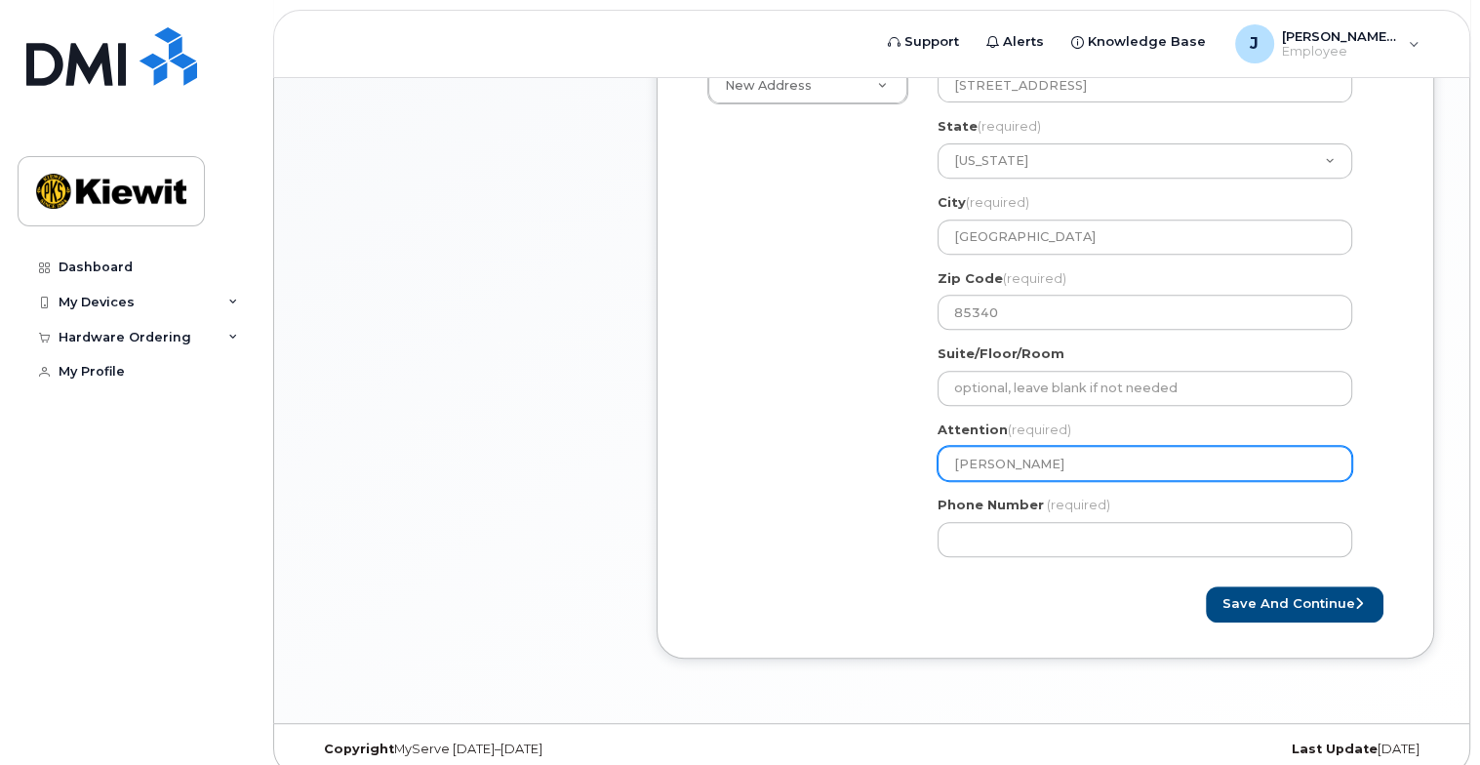
type input "Jake"
select select
type input "Jake K"
select select
type input "Jake Kr"
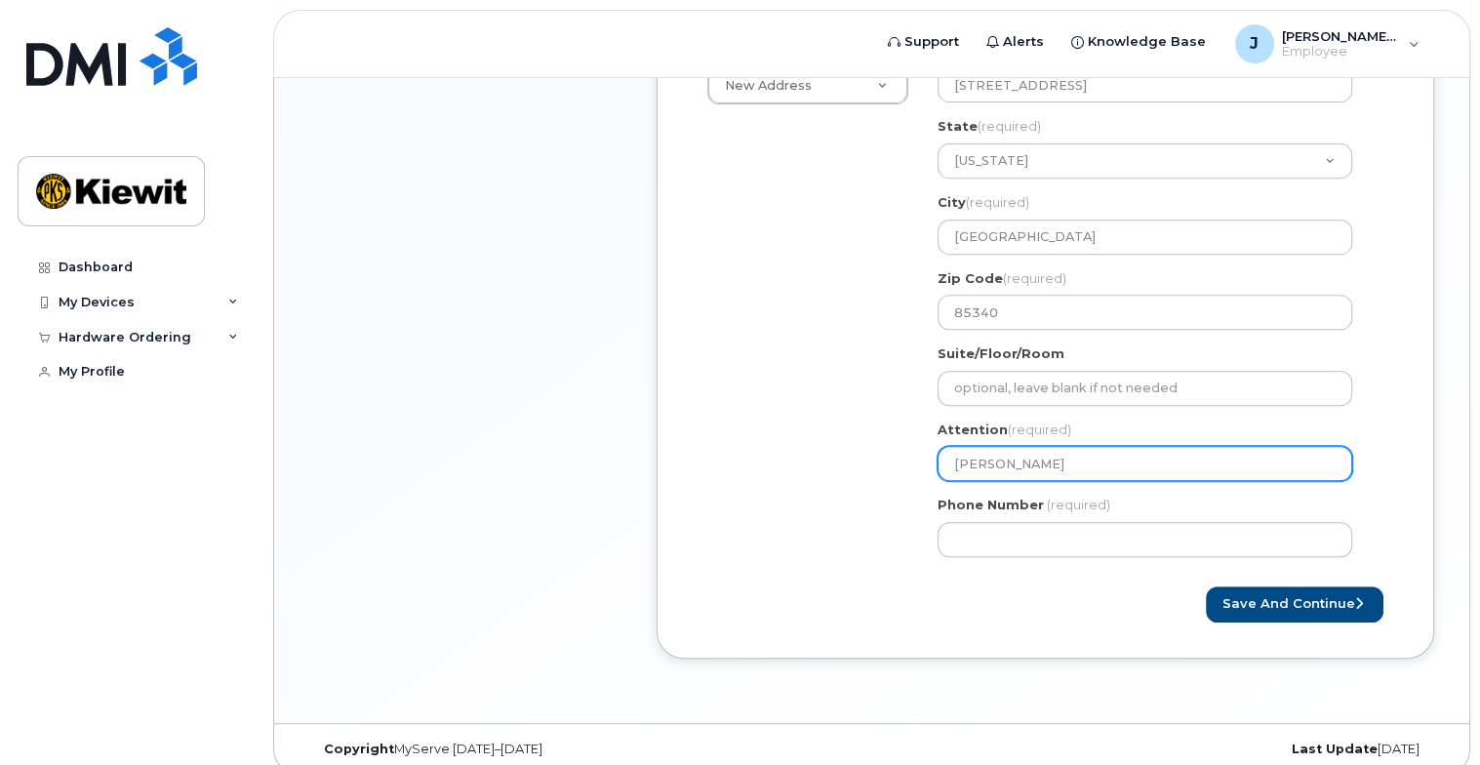
select select
type input "Jake Kra"
select select
type input "Jake Krau"
select select
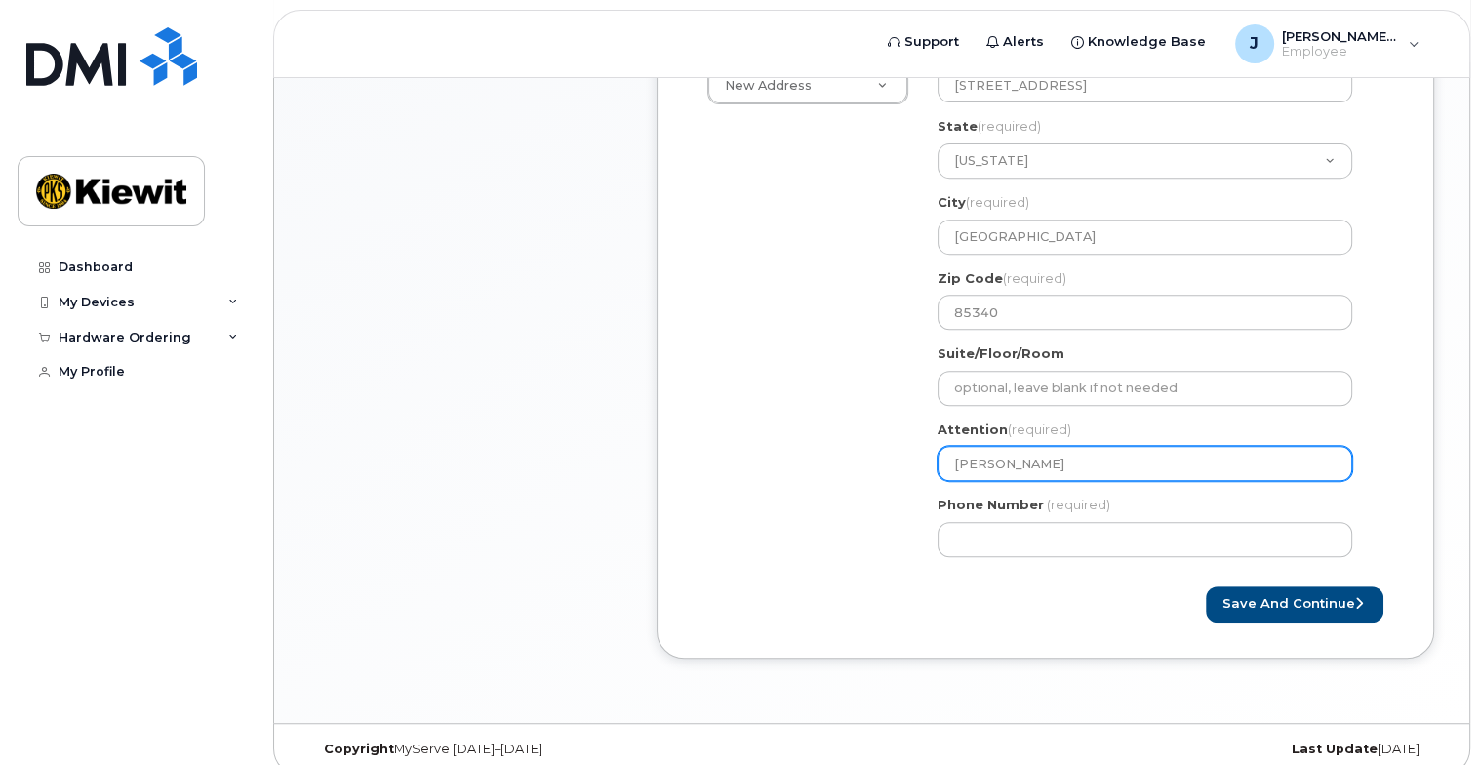
type input "Jake Kraus"
select select
type input "[PERSON_NAME]"
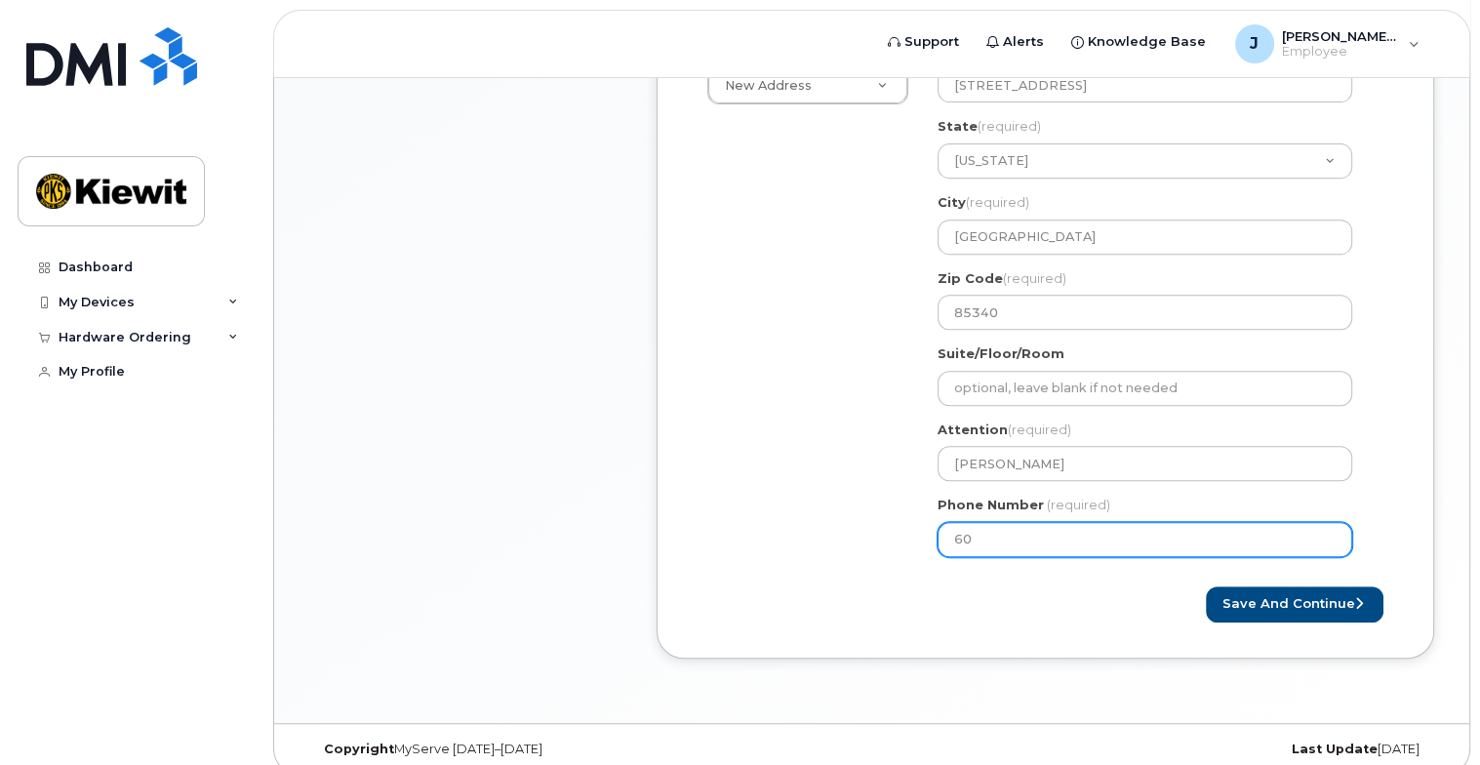
type input "602"
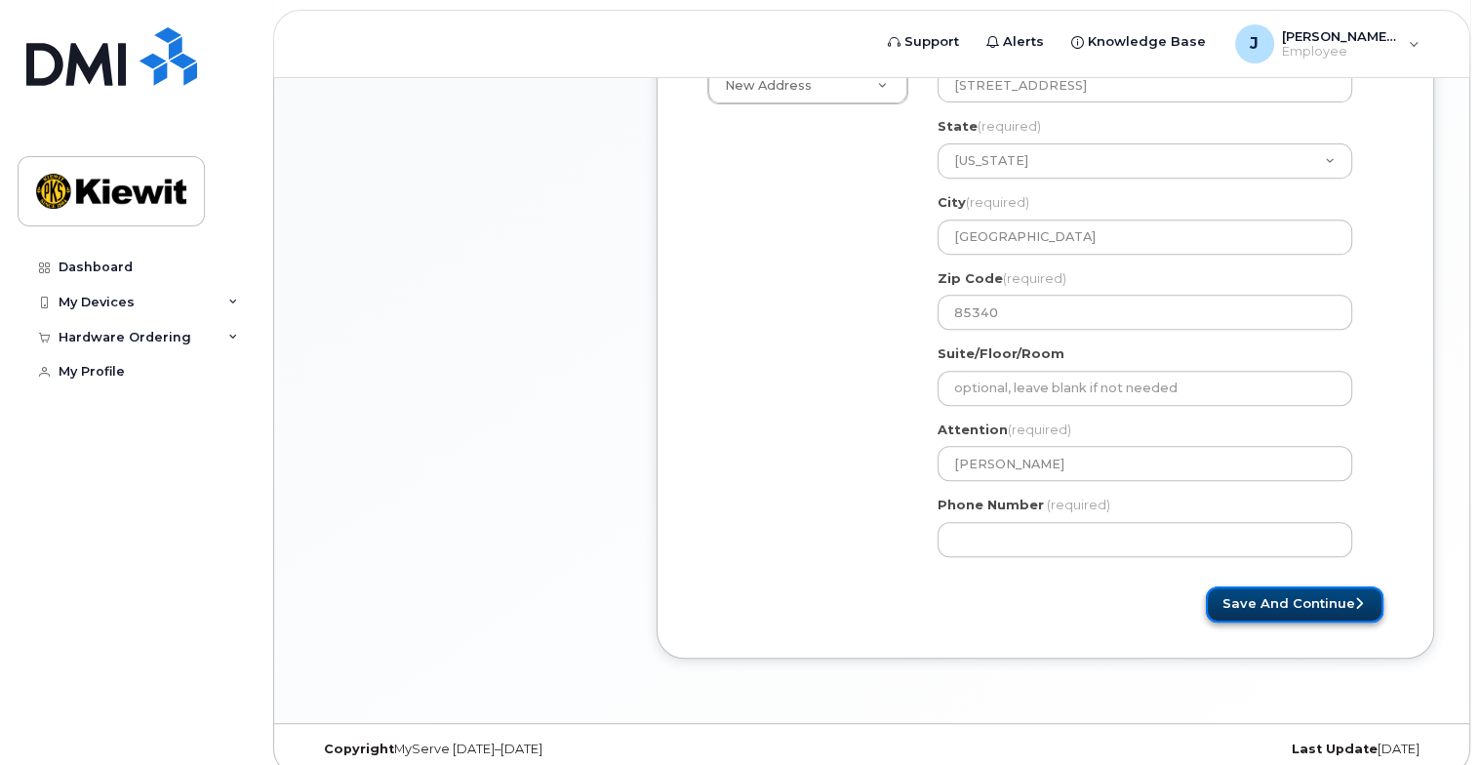
click at [1284, 586] on button "Save and Continue" at bounding box center [1295, 604] width 178 height 36
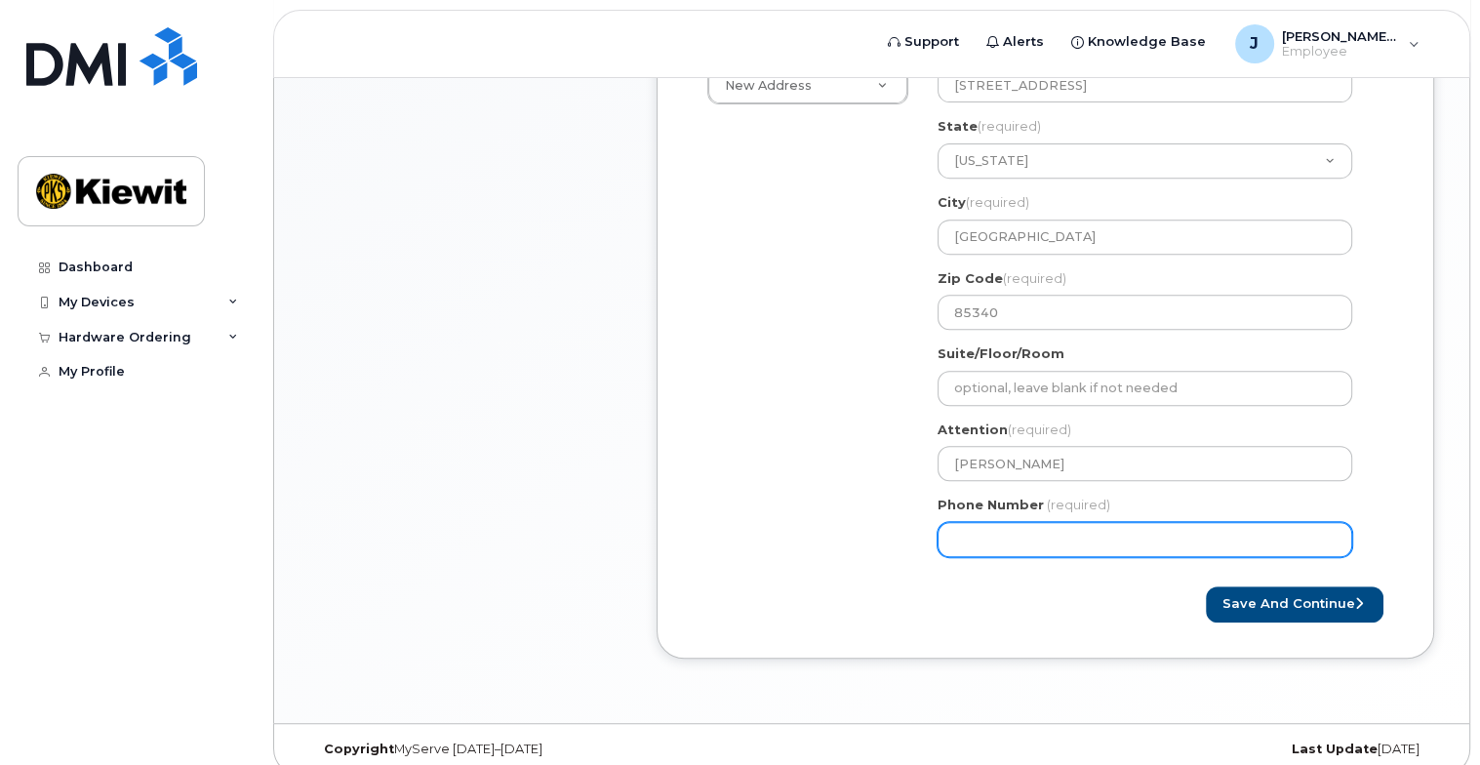
click at [1093, 522] on input "Phone Number" at bounding box center [1144, 539] width 415 height 35
click at [1018, 522] on input "Phone Number" at bounding box center [1144, 539] width 415 height 35
click at [986, 522] on input "Phone Number" at bounding box center [1144, 539] width 415 height 35
select select
type input "6027684124"
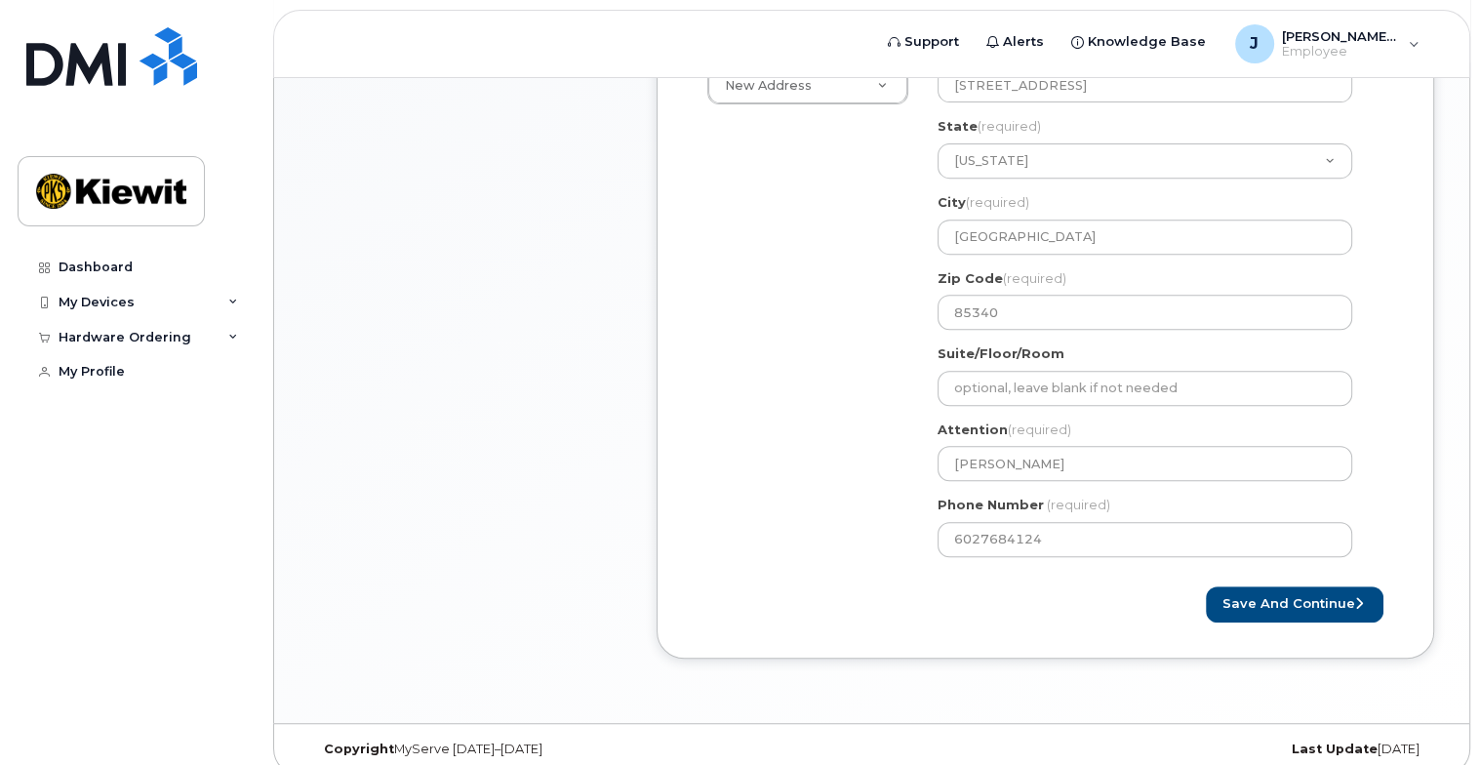
click at [1016, 586] on div "Save and Continue" at bounding box center [1045, 604] width 705 height 36
click at [1291, 587] on button "Save and Continue" at bounding box center [1295, 604] width 178 height 36
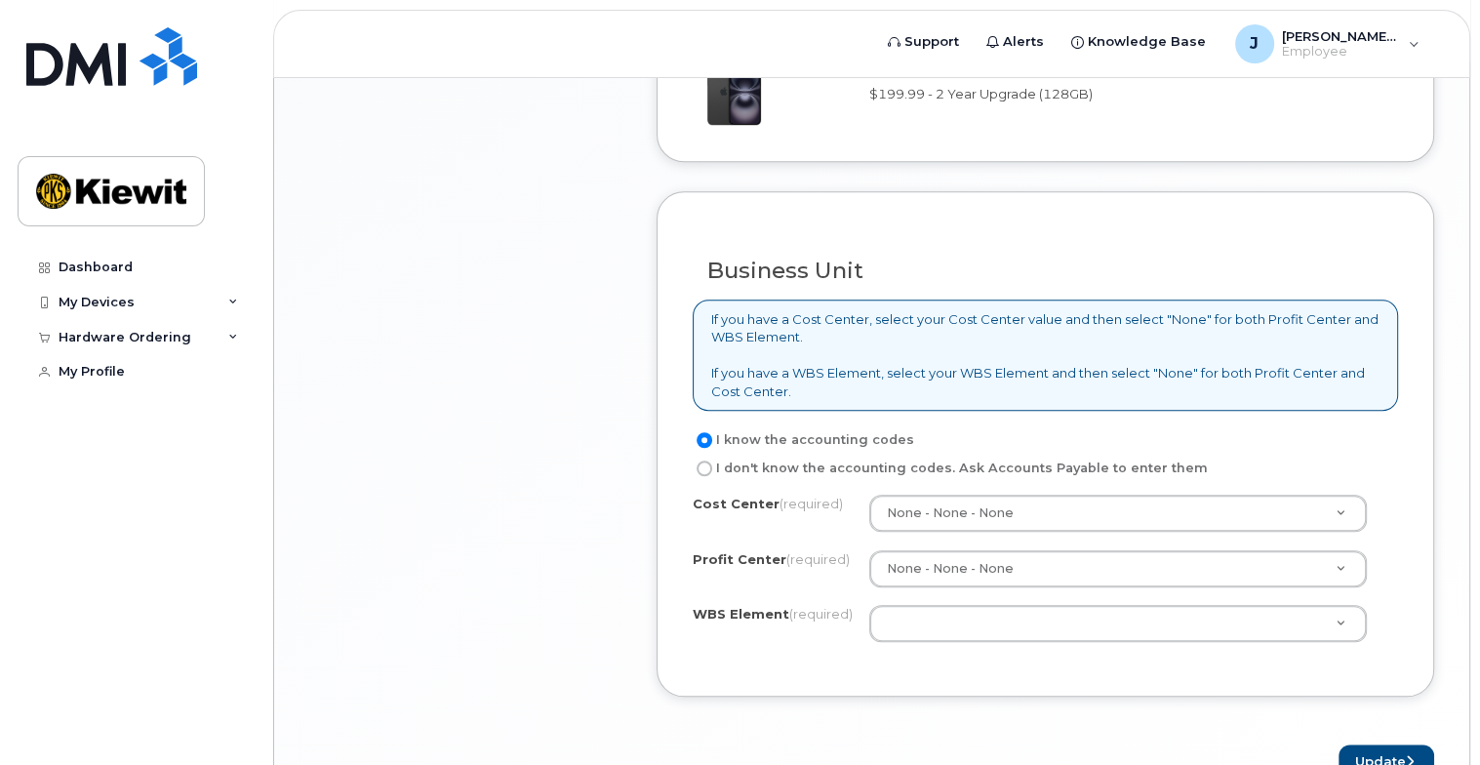
scroll to position [1561, 0]
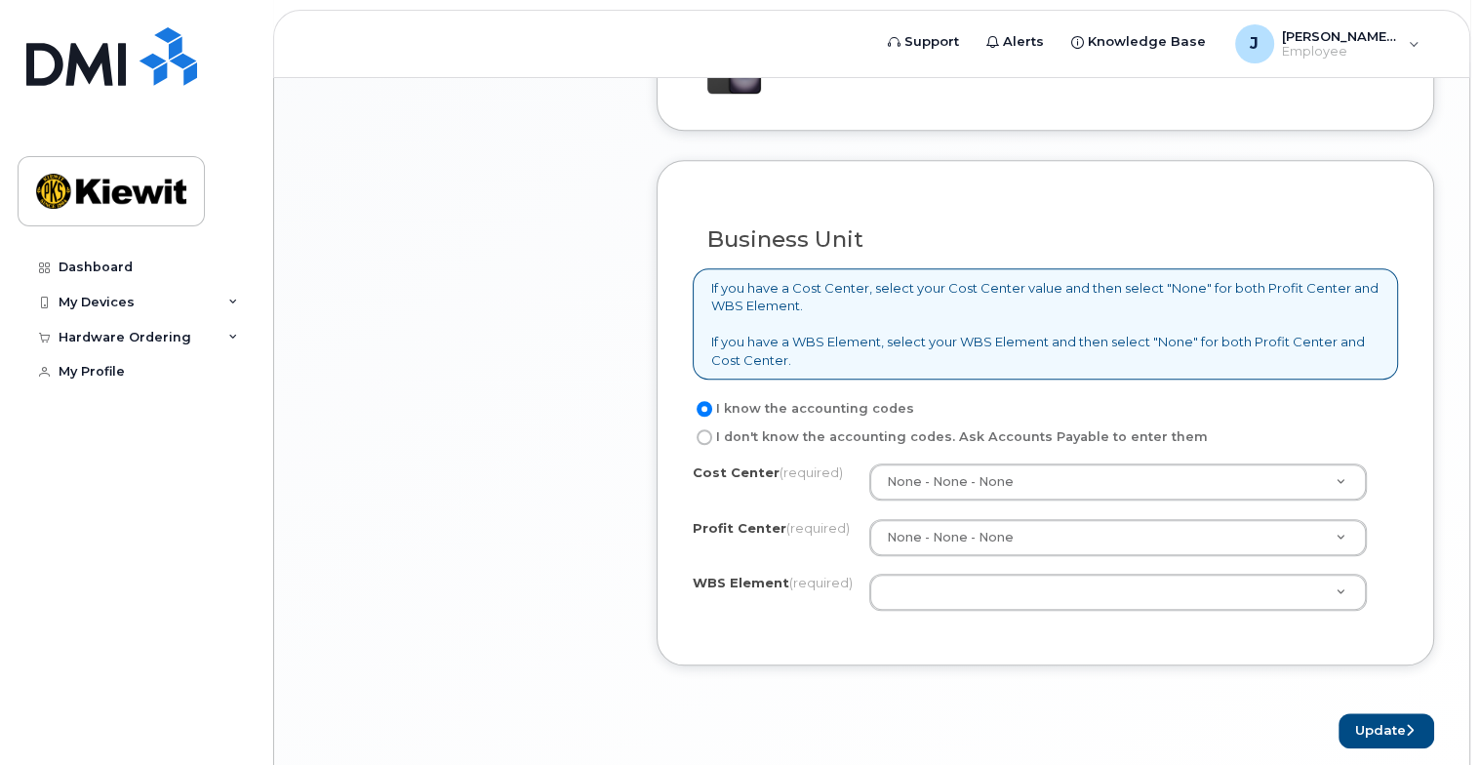
click at [839, 425] on label "I don't know the accounting codes. Ask Accounts Payable to enter them" at bounding box center [950, 436] width 515 height 23
click at [712, 429] on input "I don't know the accounting codes. Ask Accounts Payable to enter them" at bounding box center [705, 437] width 16 height 16
radio input "true"
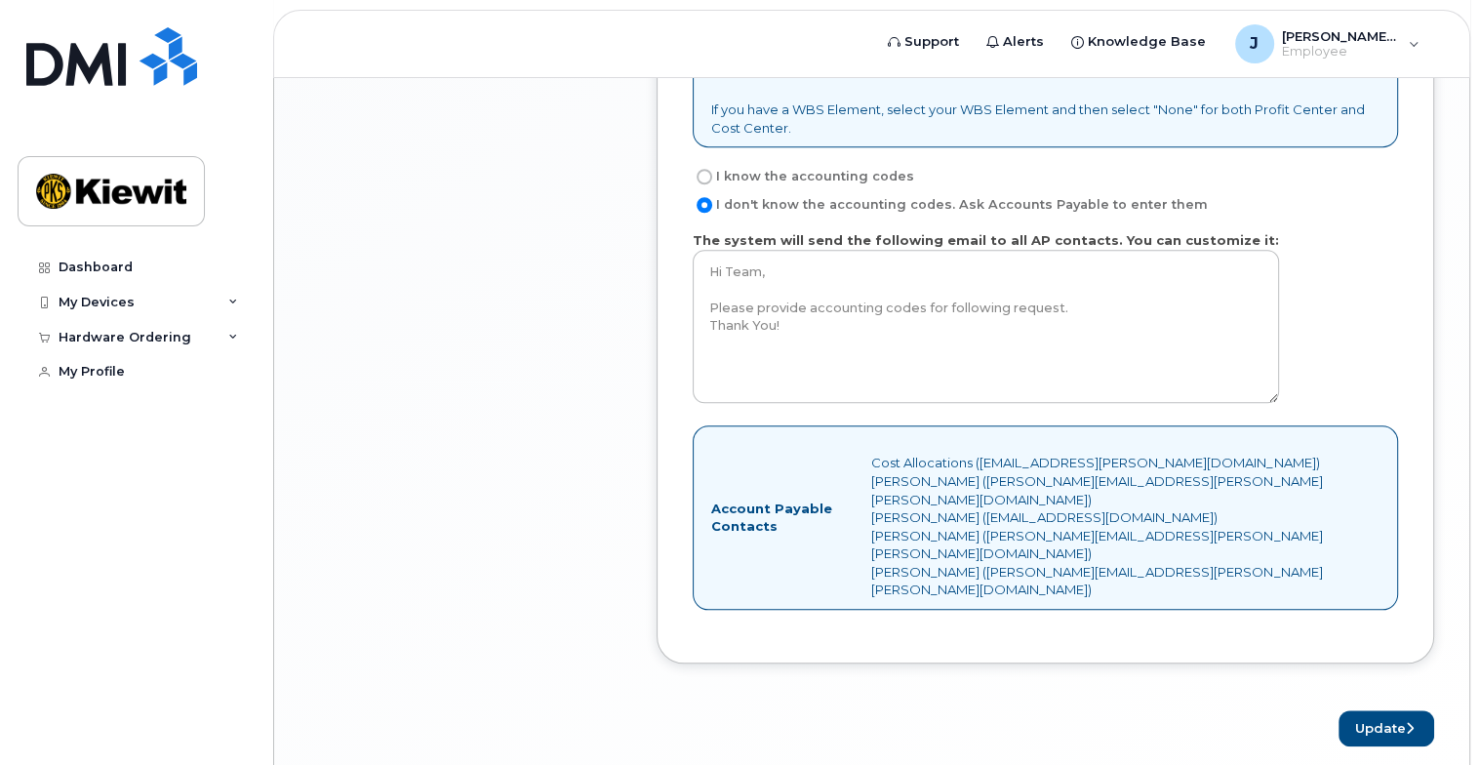
scroll to position [1500, 0]
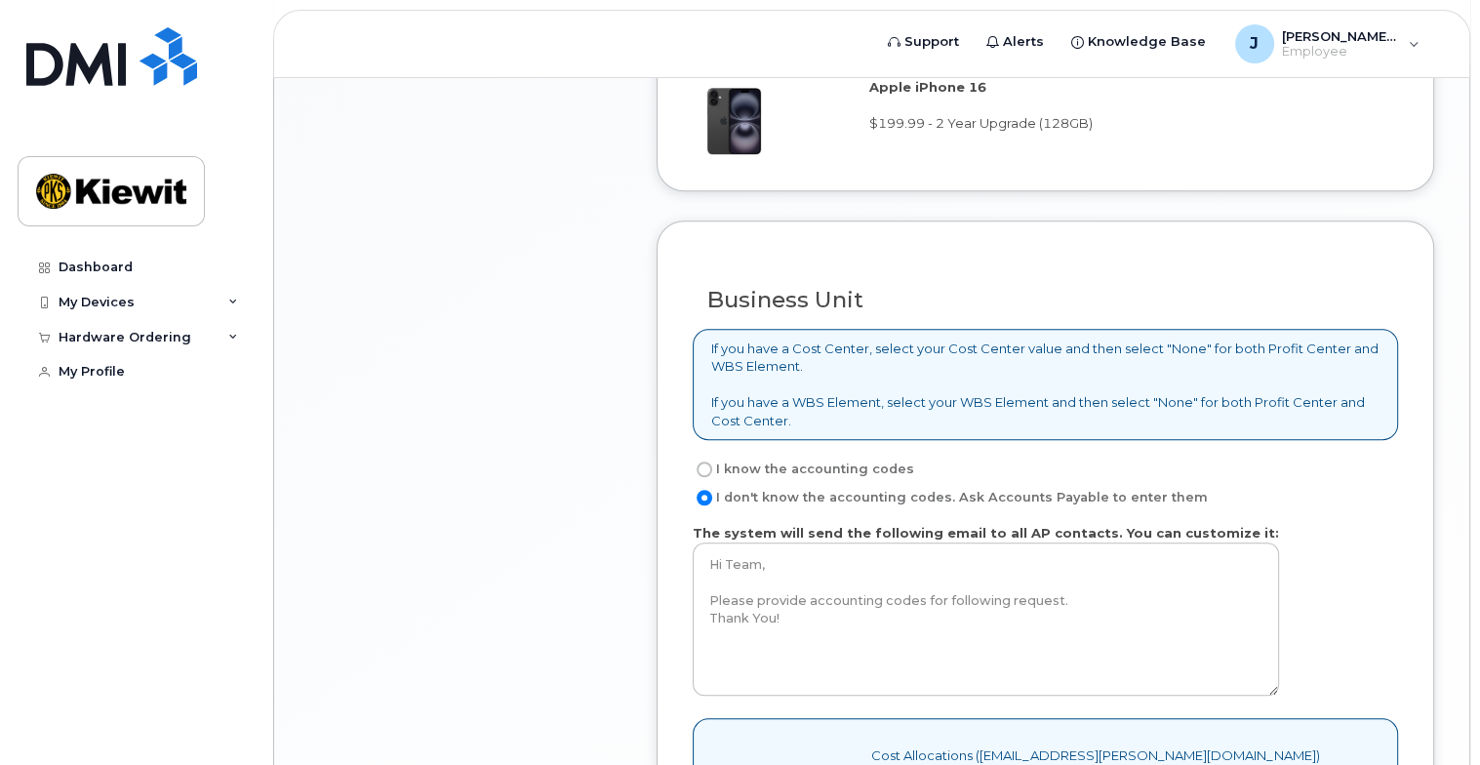
click at [705, 461] on input "I know the accounting codes" at bounding box center [705, 469] width 16 height 16
radio input "true"
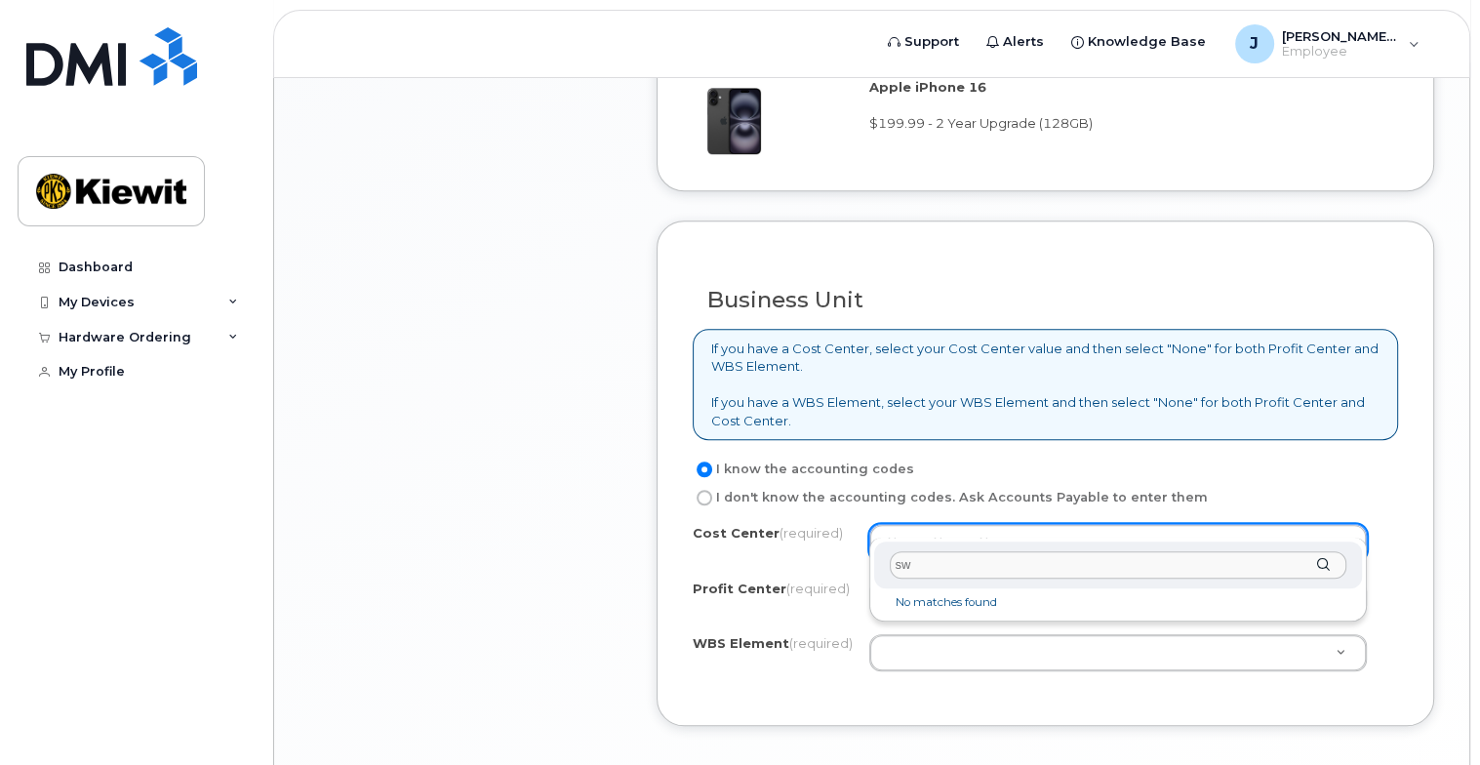
type input "s"
click at [705, 490] on input "I don't know the accounting codes. Ask Accounts Payable to enter them" at bounding box center [705, 498] width 16 height 16
radio input "true"
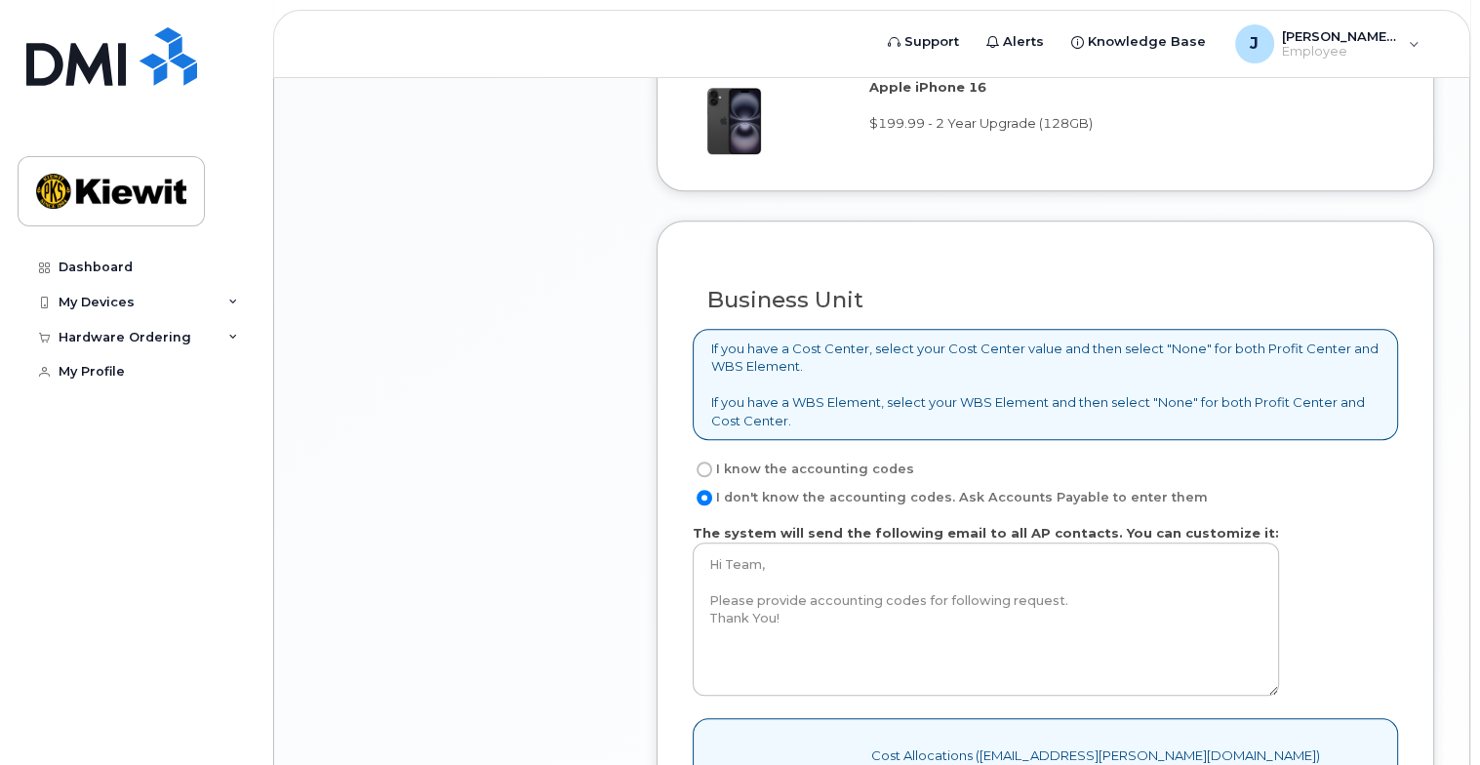
scroll to position [1793, 0]
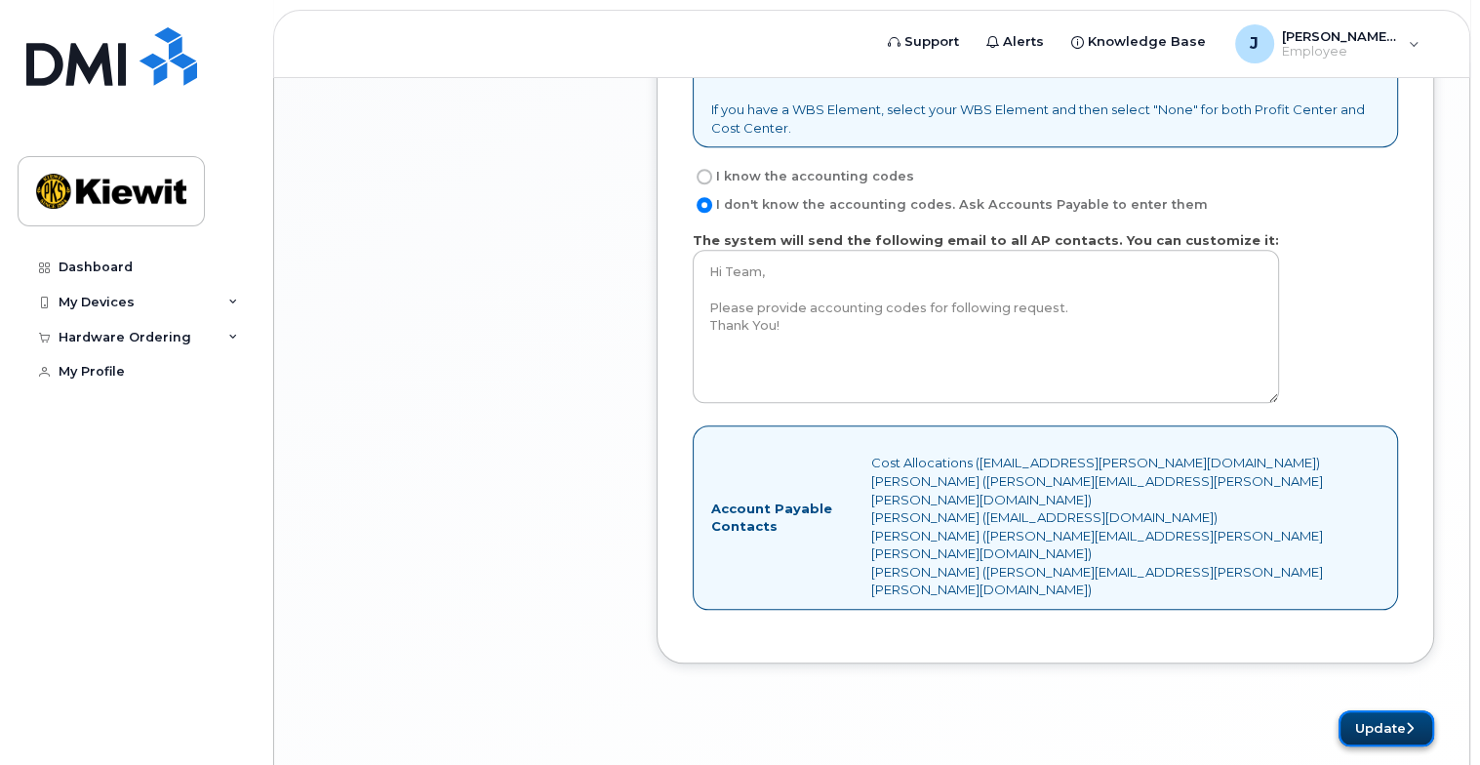
click at [1369, 710] on button "Update" at bounding box center [1386, 728] width 96 height 36
click at [1375, 710] on button "Update" at bounding box center [1386, 728] width 96 height 36
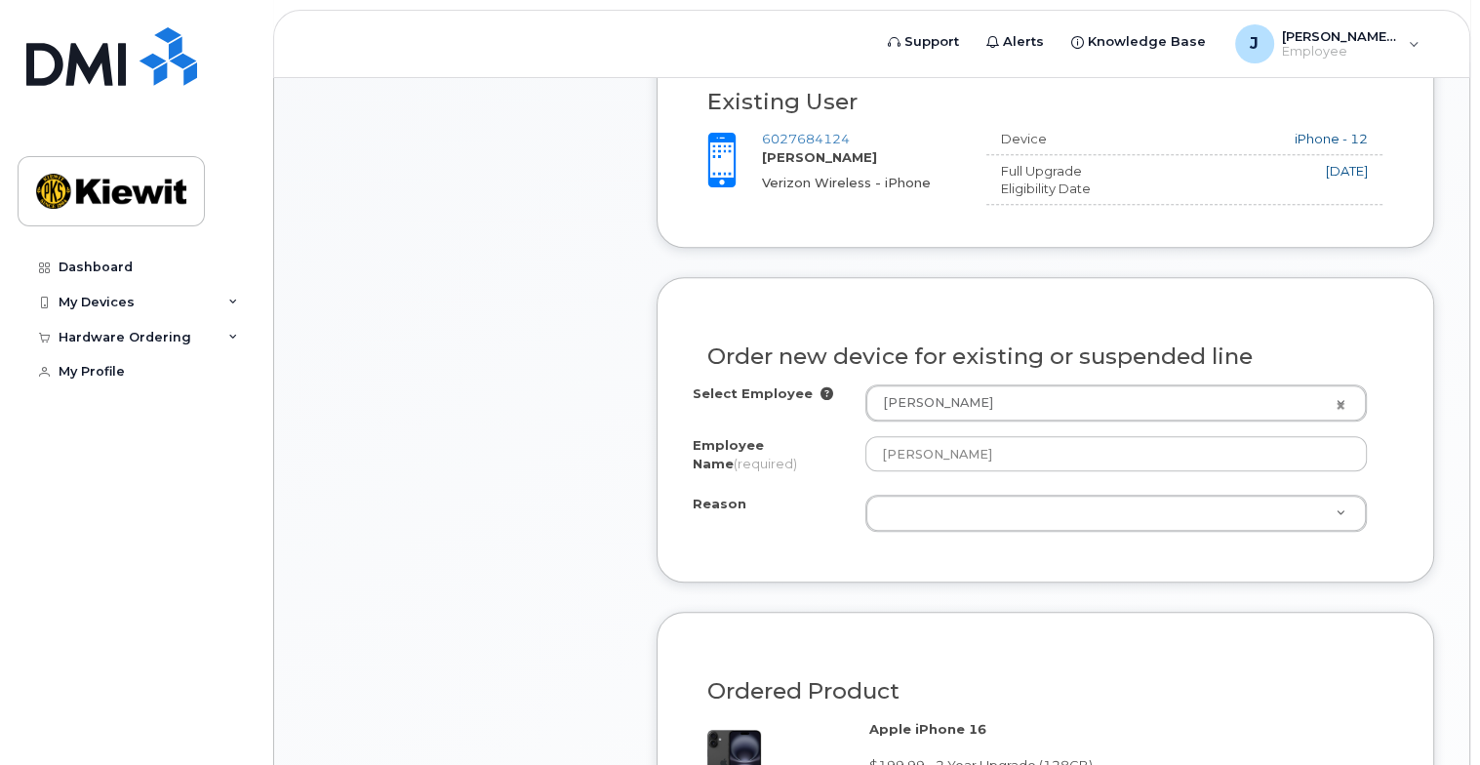
scroll to position [976, 0]
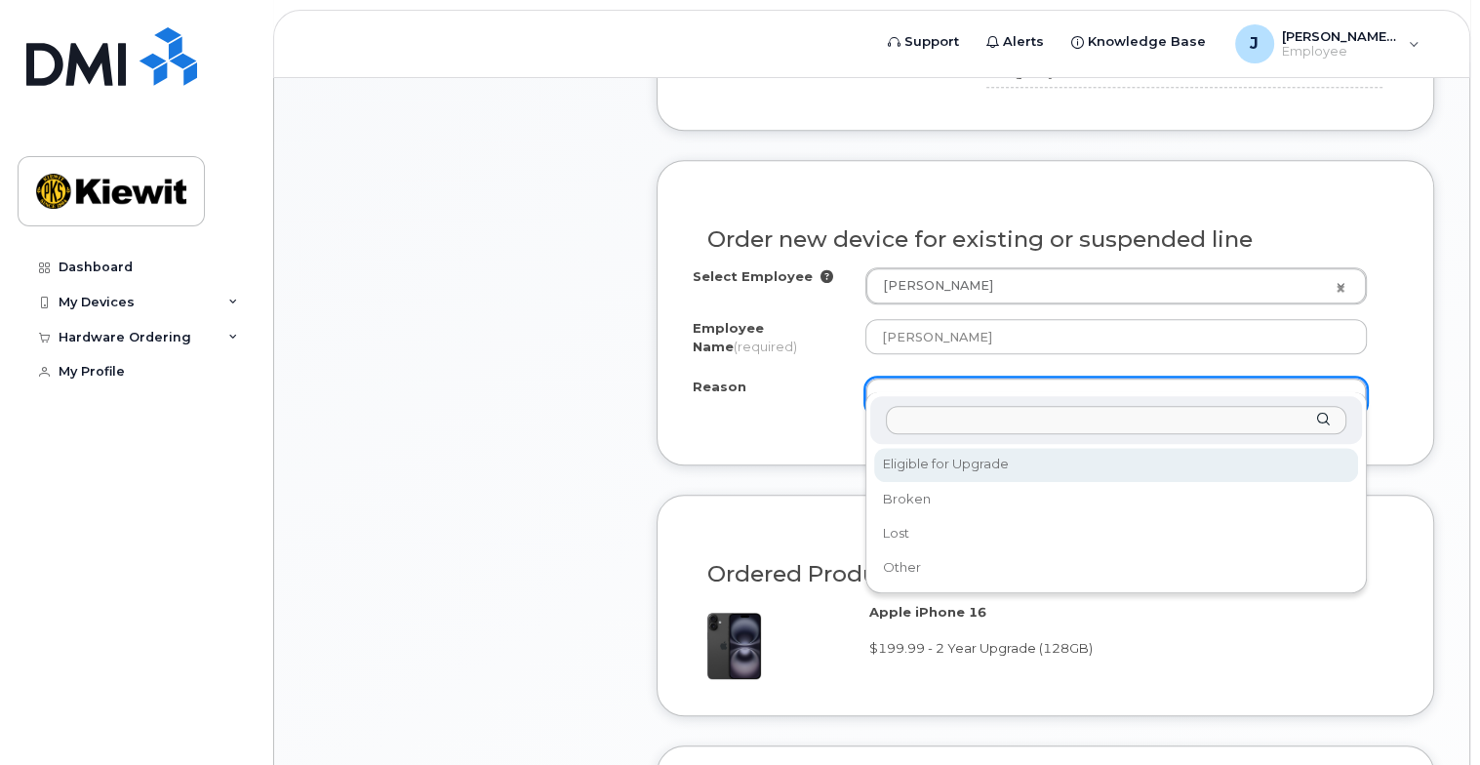
select select "eligible_for_upgrade"
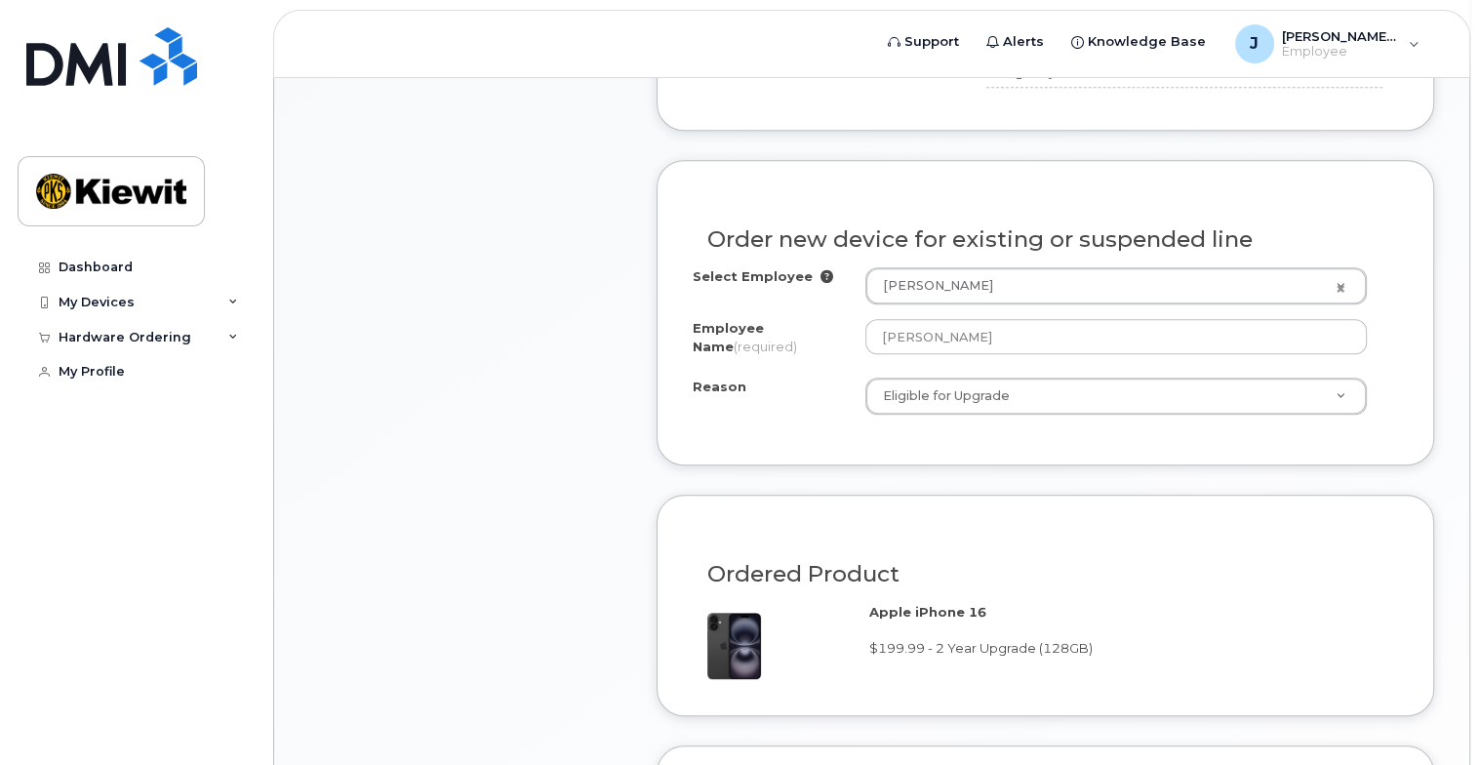
click at [964, 446] on form "Existing User Additional cost to upgrading the device Selected device is Eligib…" at bounding box center [1045, 734] width 777 height 1658
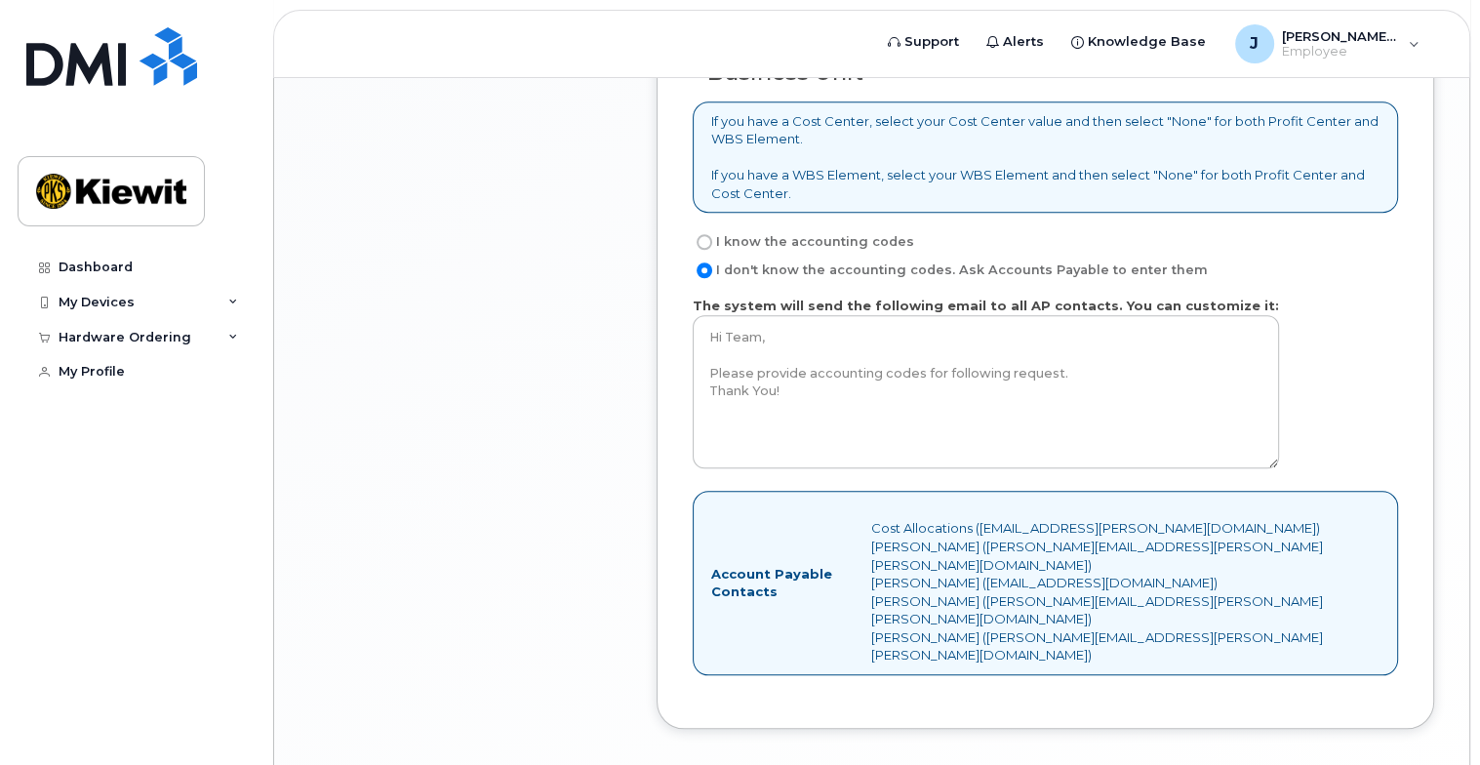
scroll to position [1793, 0]
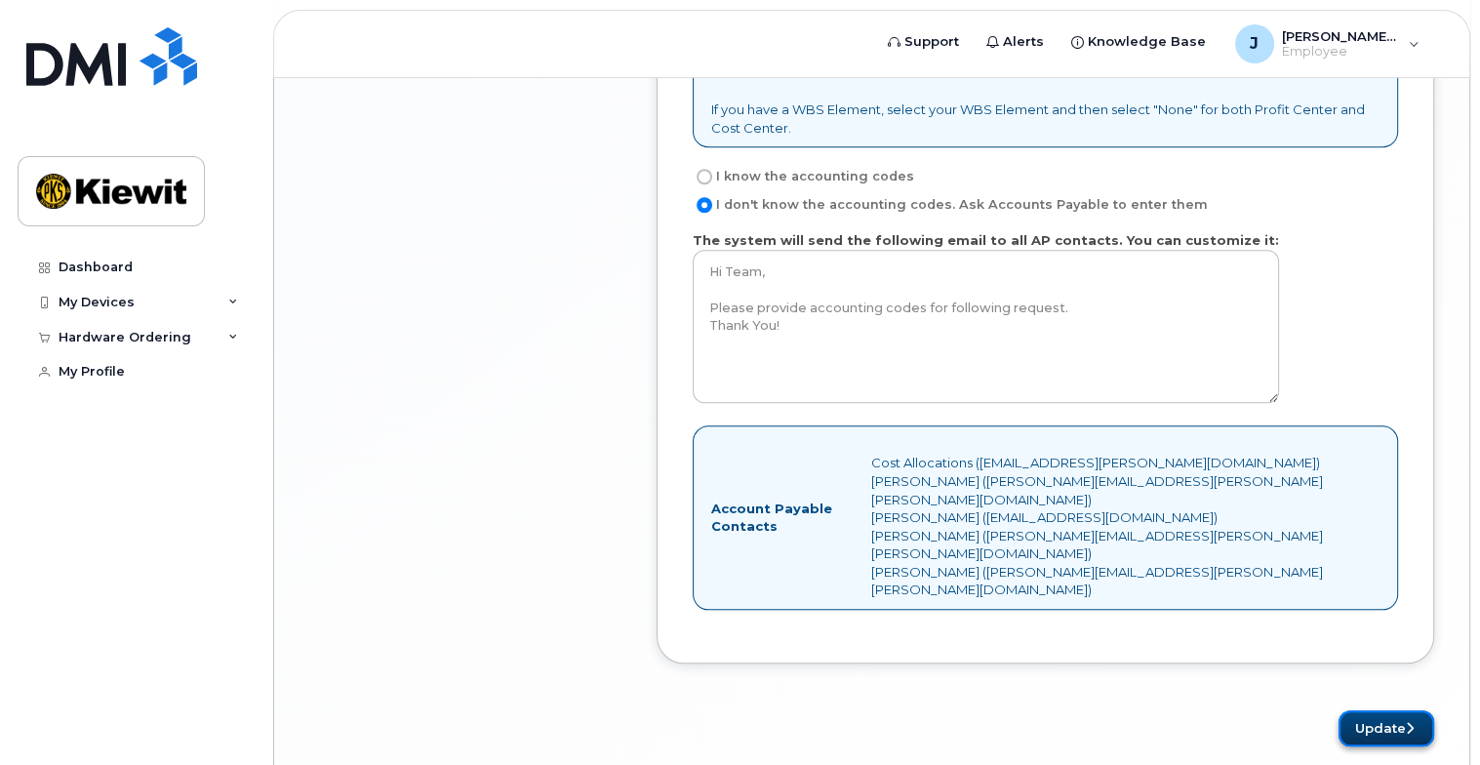
click at [1375, 710] on button "Update" at bounding box center [1386, 728] width 96 height 36
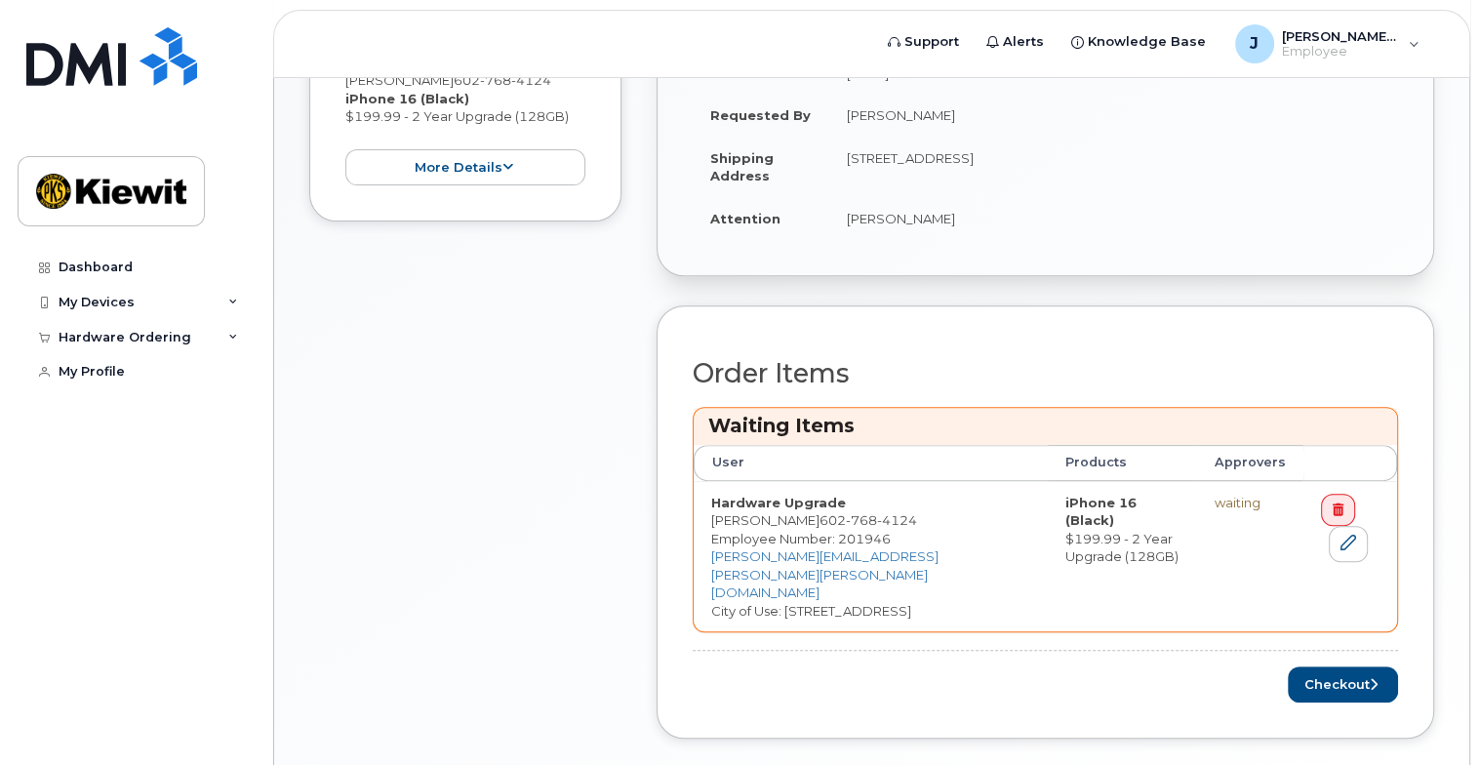
scroll to position [683, 0]
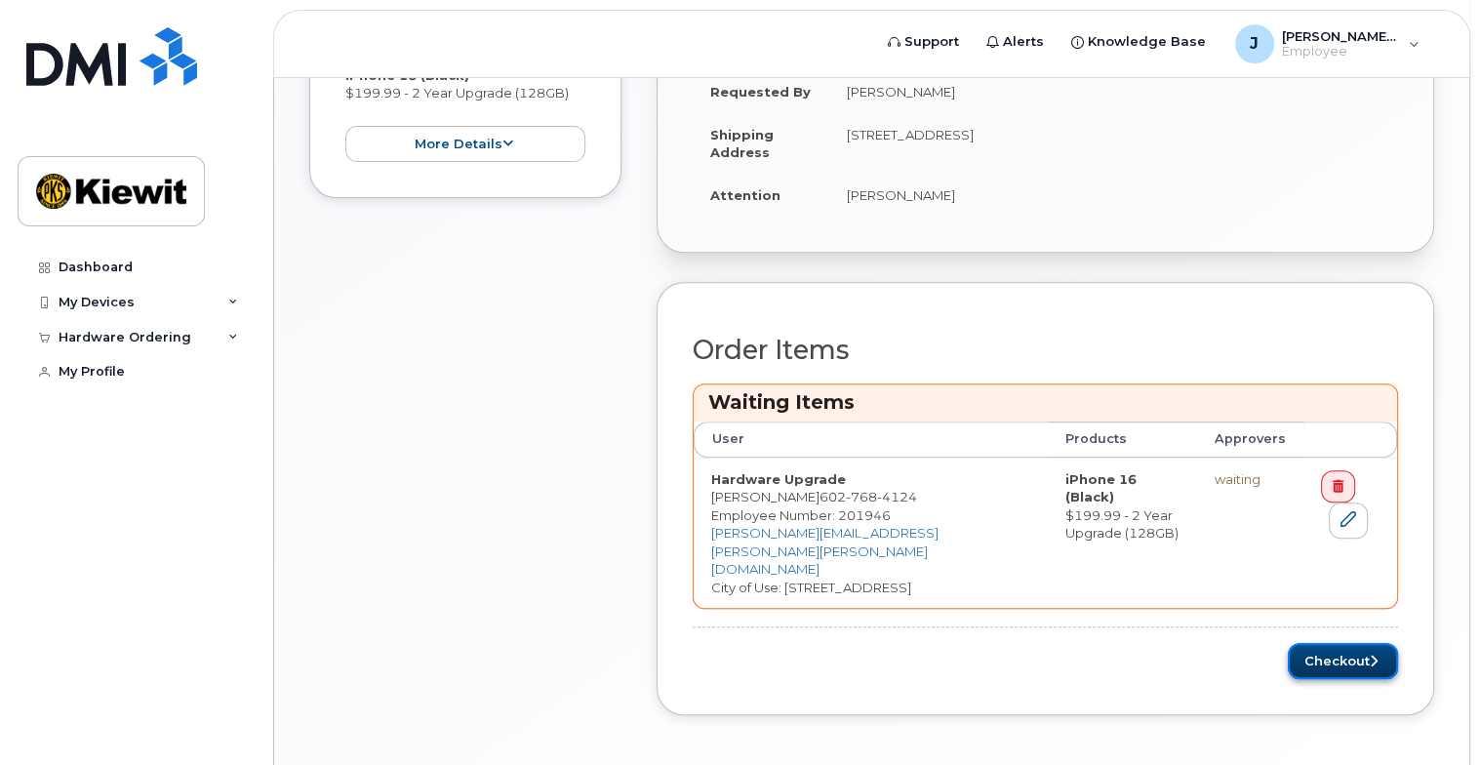
click at [1339, 643] on button "Checkout" at bounding box center [1343, 661] width 110 height 36
